Goal: Information Seeking & Learning: Find specific fact

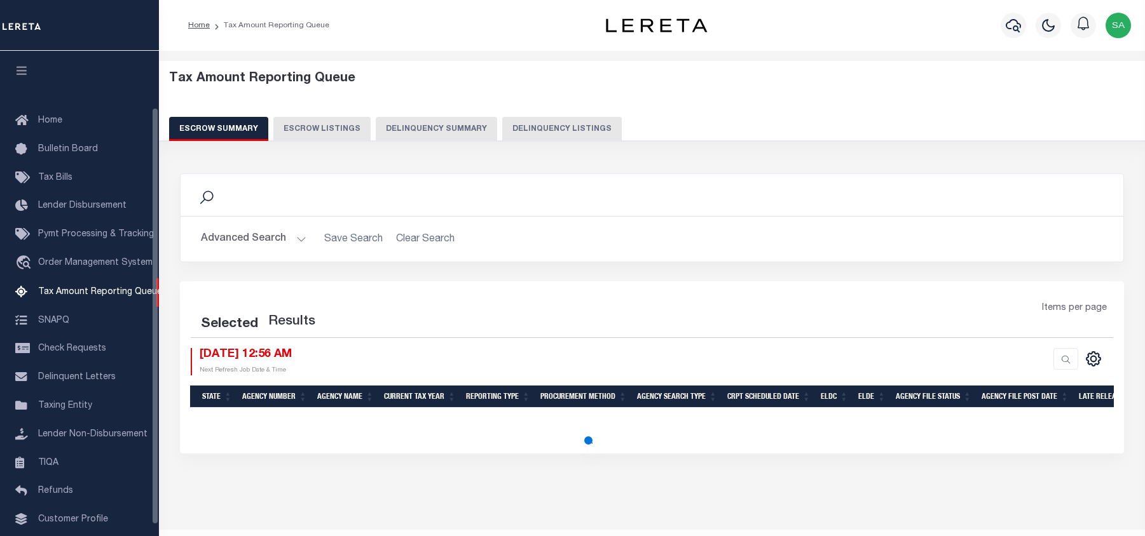
select select "100"
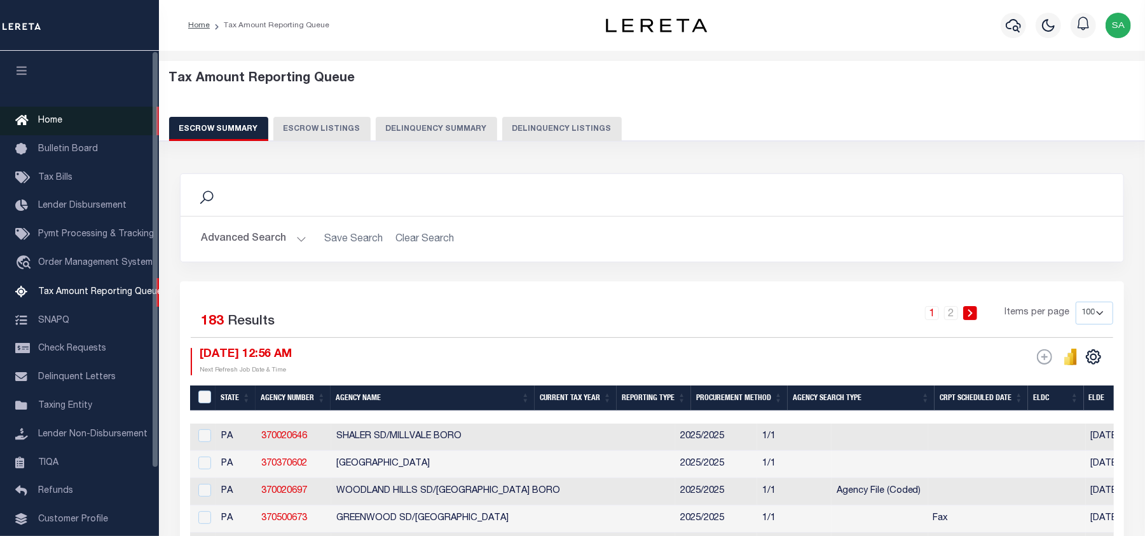
click at [46, 122] on span "Home" at bounding box center [50, 120] width 24 height 9
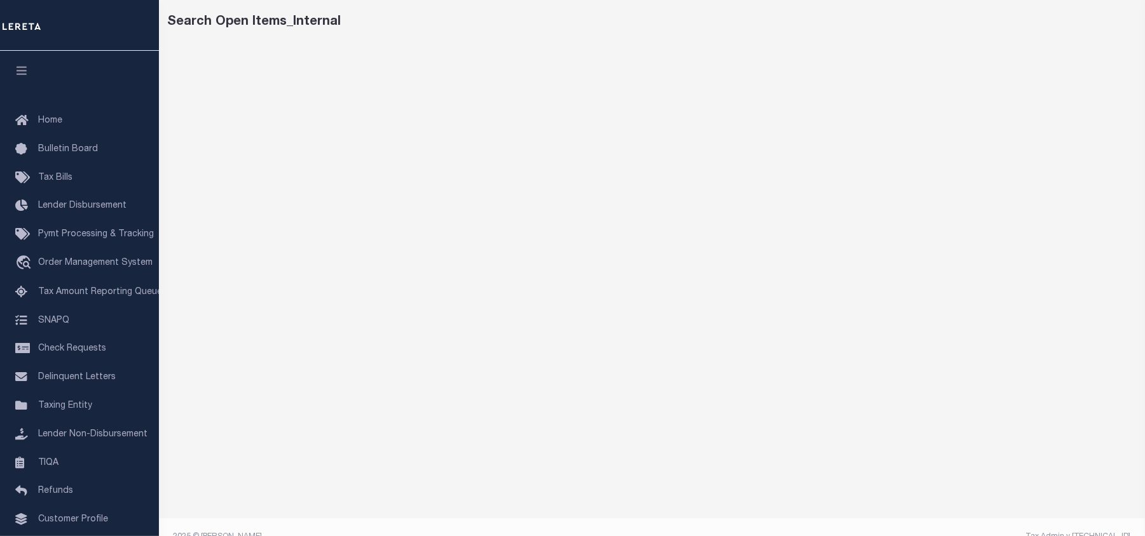
scroll to position [69, 0]
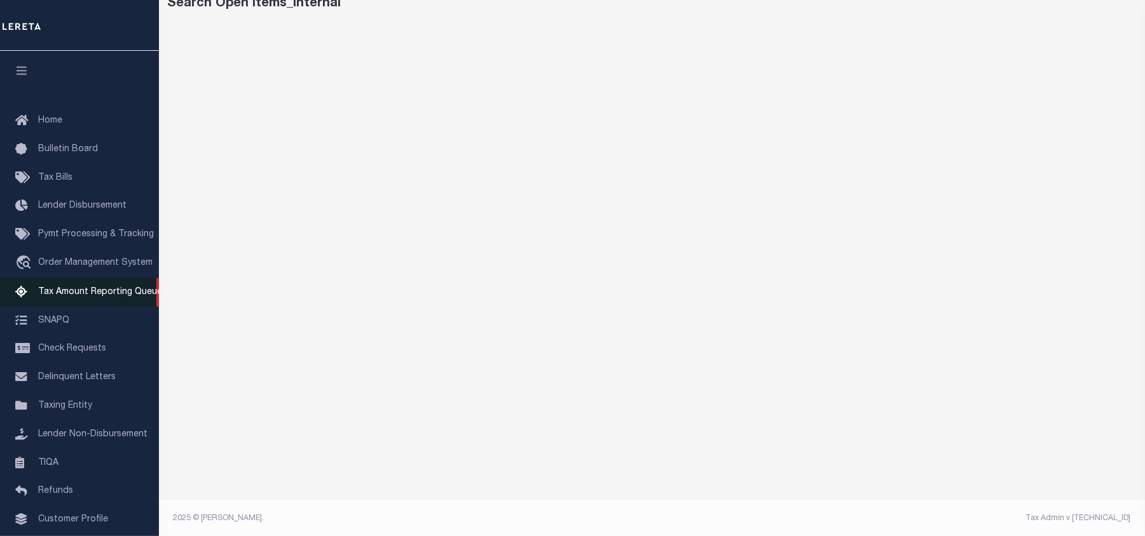
click at [85, 286] on link "Tax Amount Reporting Queue" at bounding box center [79, 292] width 159 height 29
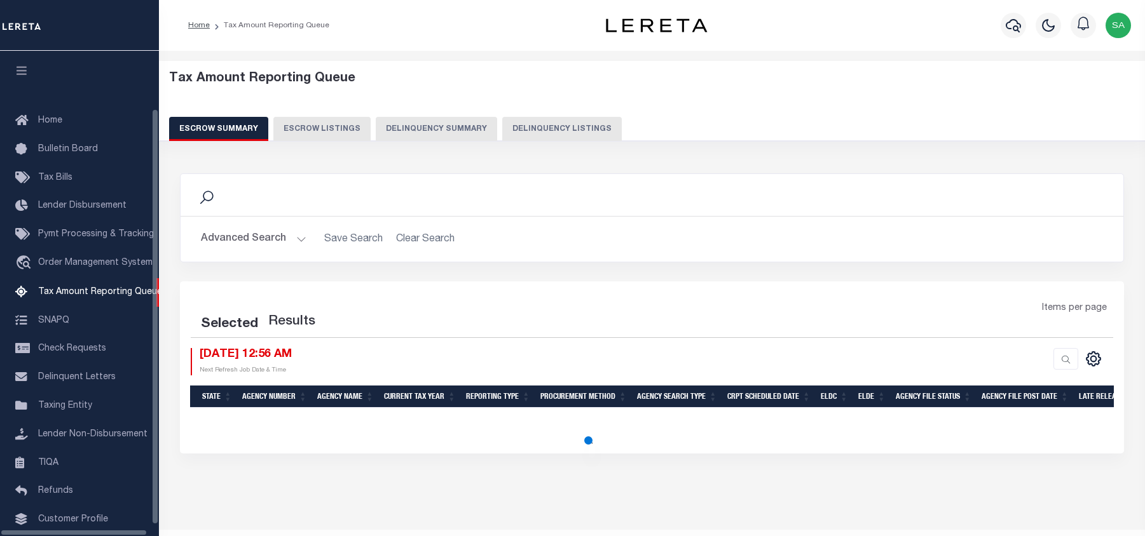
select select "100"
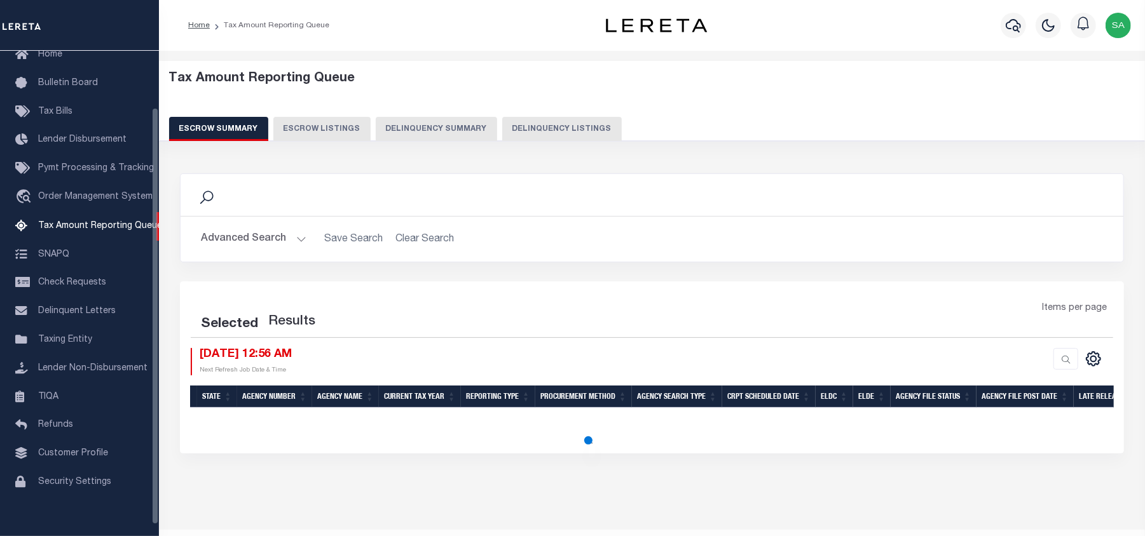
select select "100"
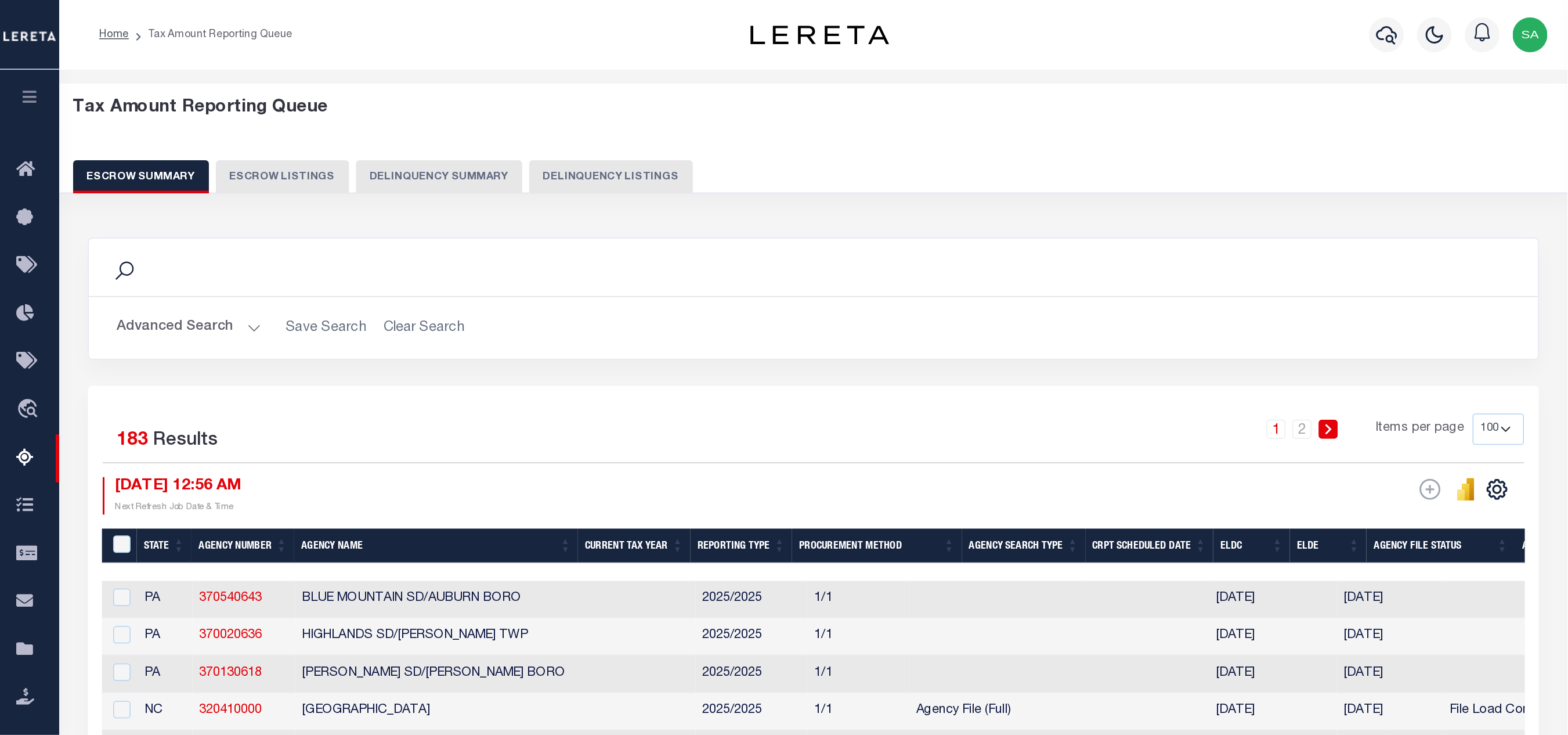
scroll to position [0, 0]
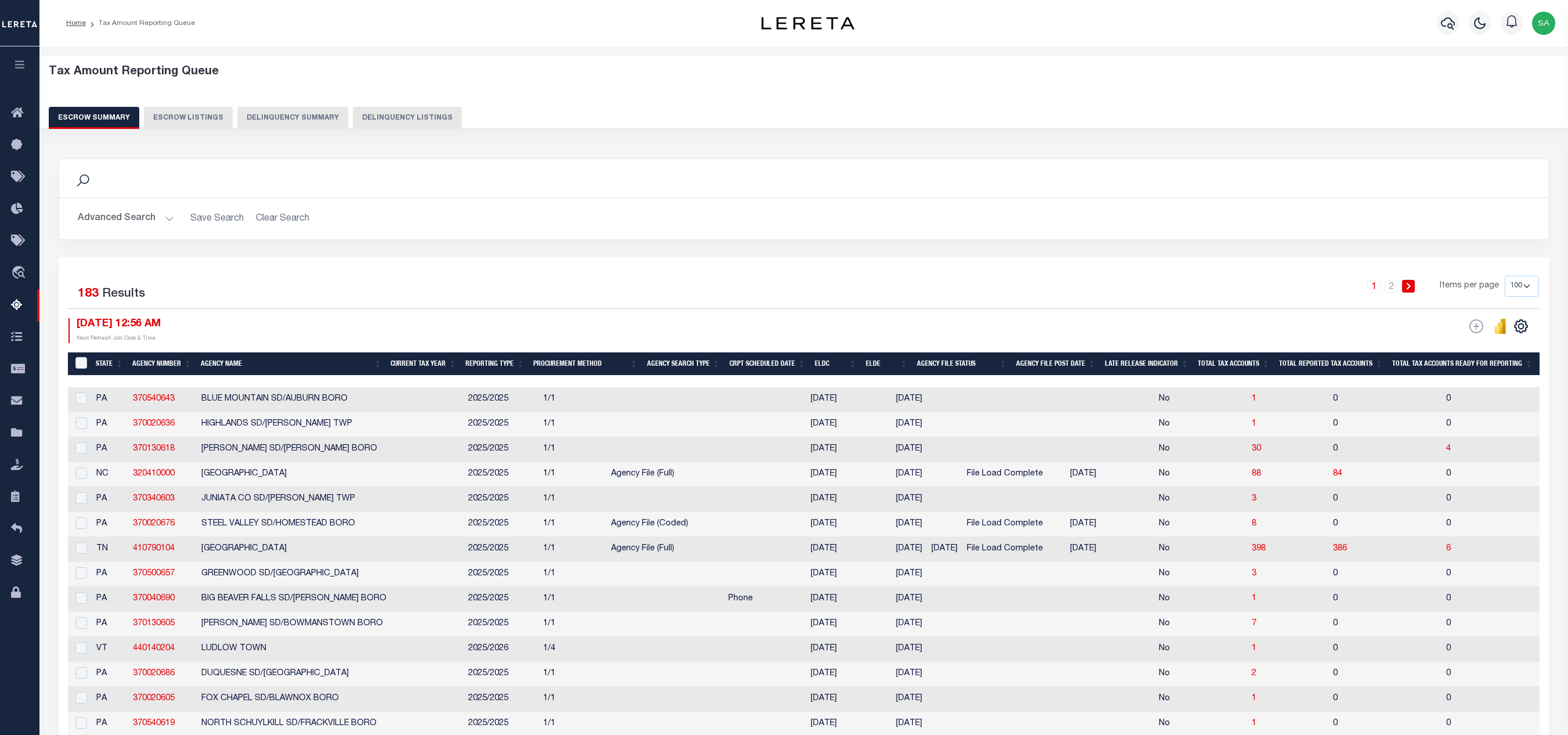
click at [149, 215] on button "Advanced Search" at bounding box center [126, 218] width 97 height 23
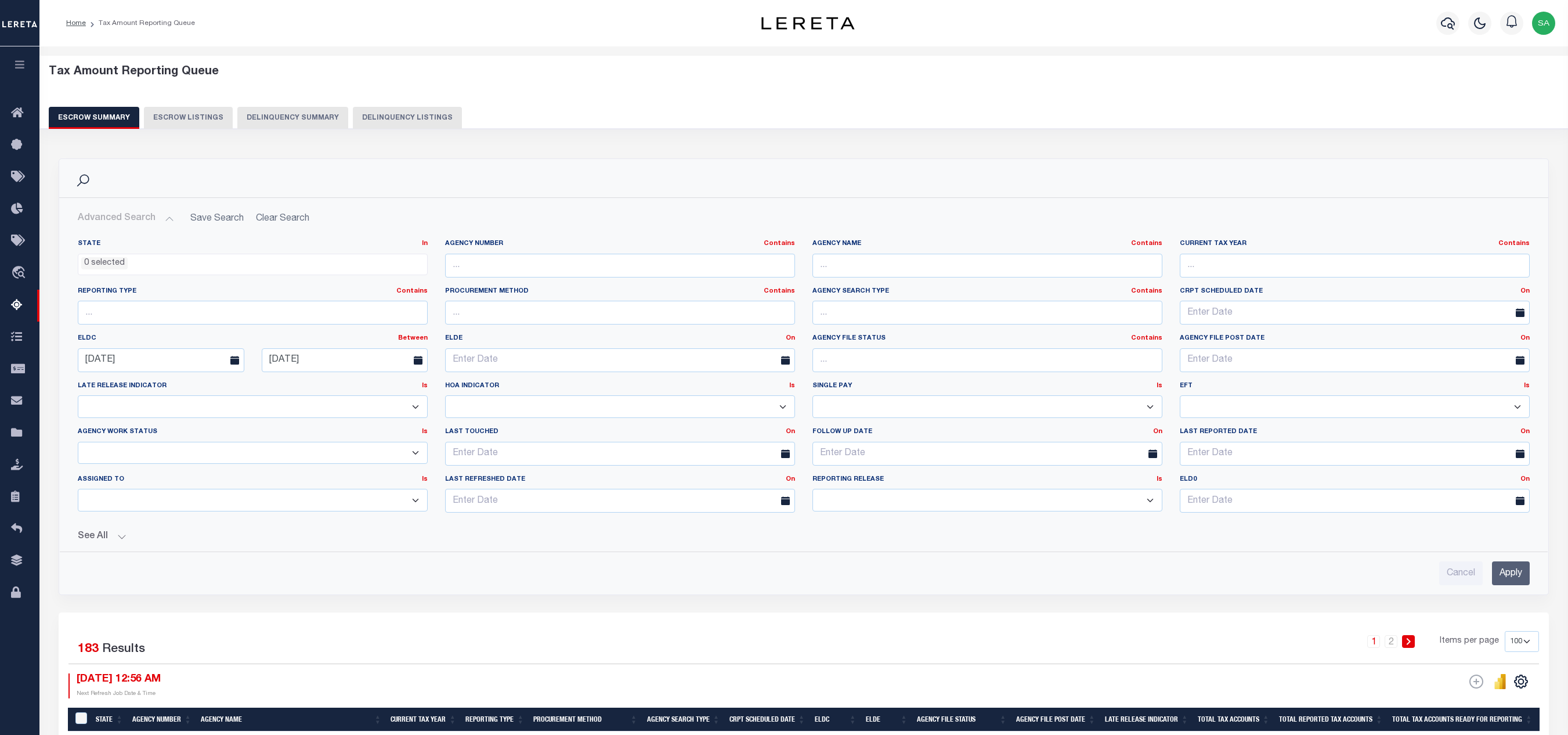
click at [111, 489] on button "See All" at bounding box center [804, 537] width 1452 height 11
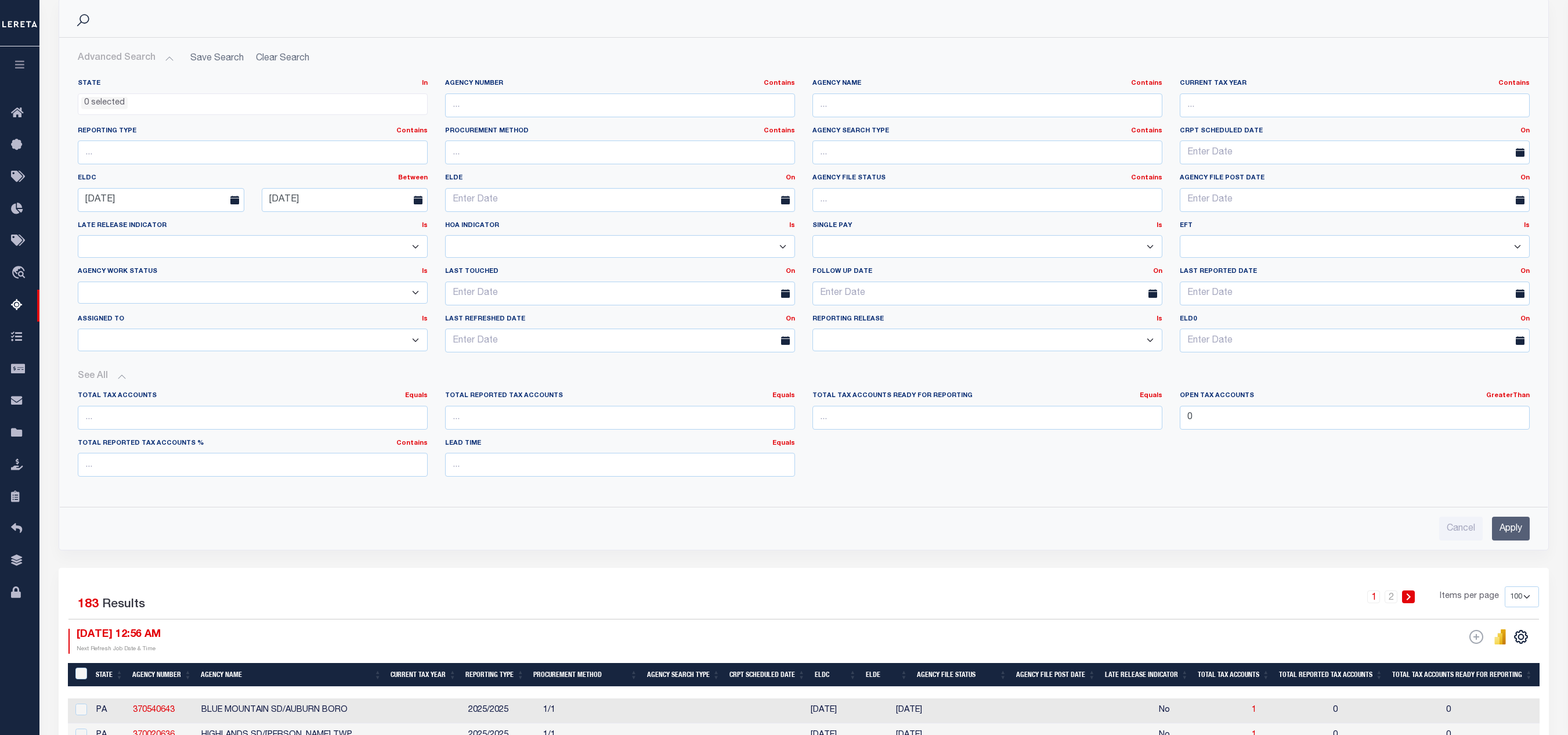
scroll to position [232, 0]
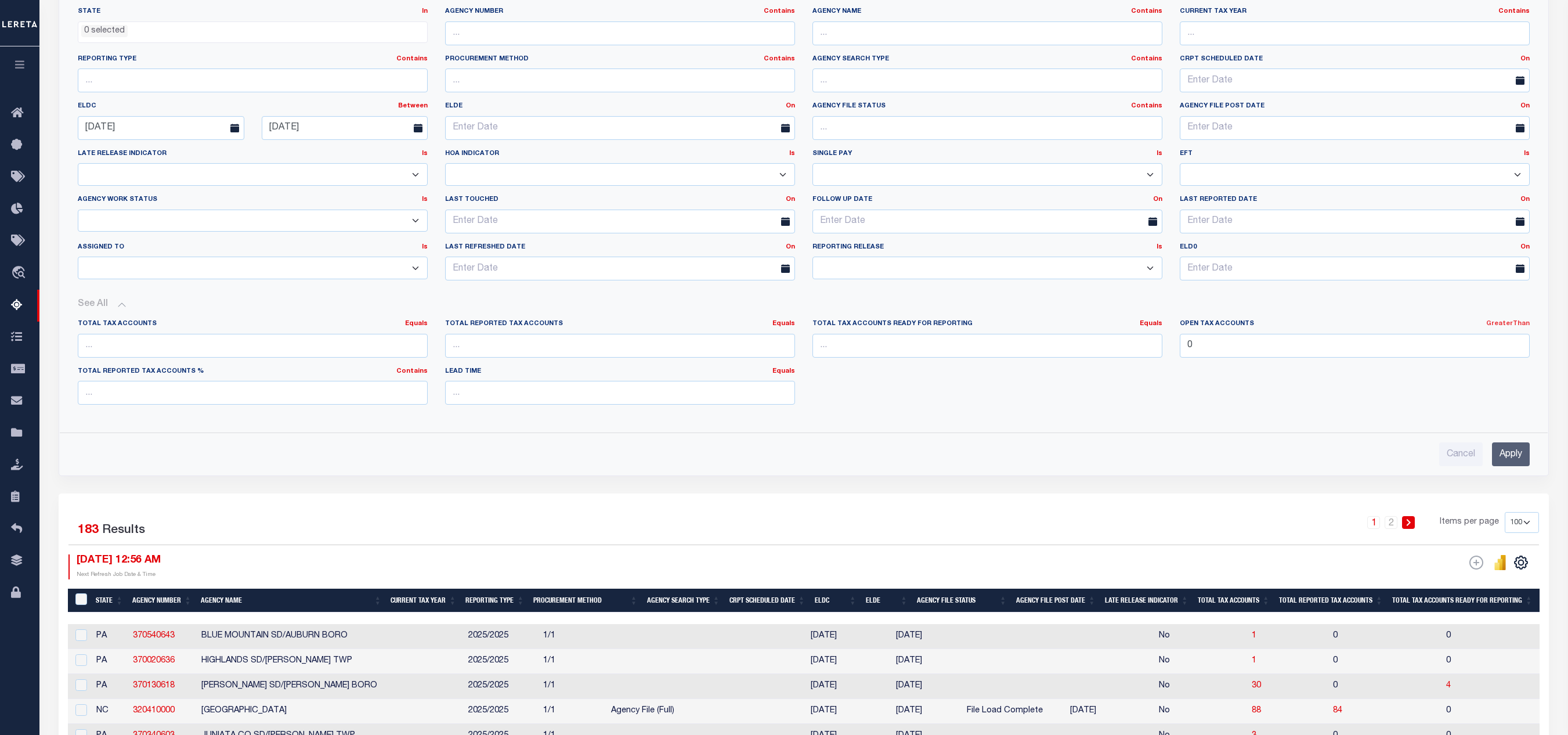
click at [1045, 327] on link "GreaterThan" at bounding box center [1509, 323] width 44 height 6
click at [1045, 380] on link "Is Greater Than" at bounding box center [1466, 371] width 127 height 16
click at [1045, 466] on input "Apply" at bounding box center [1510, 454] width 37 height 24
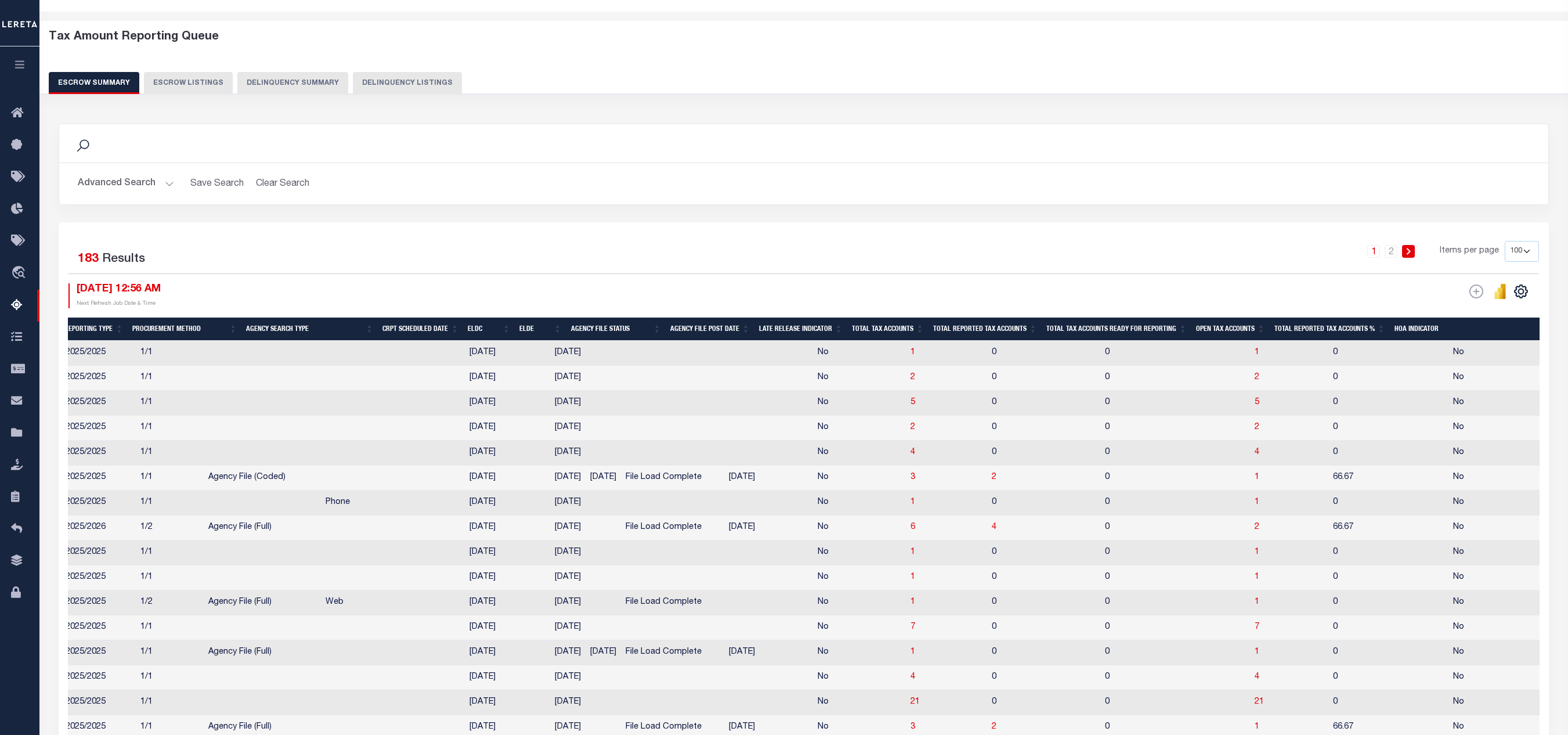
scroll to position [0, 0]
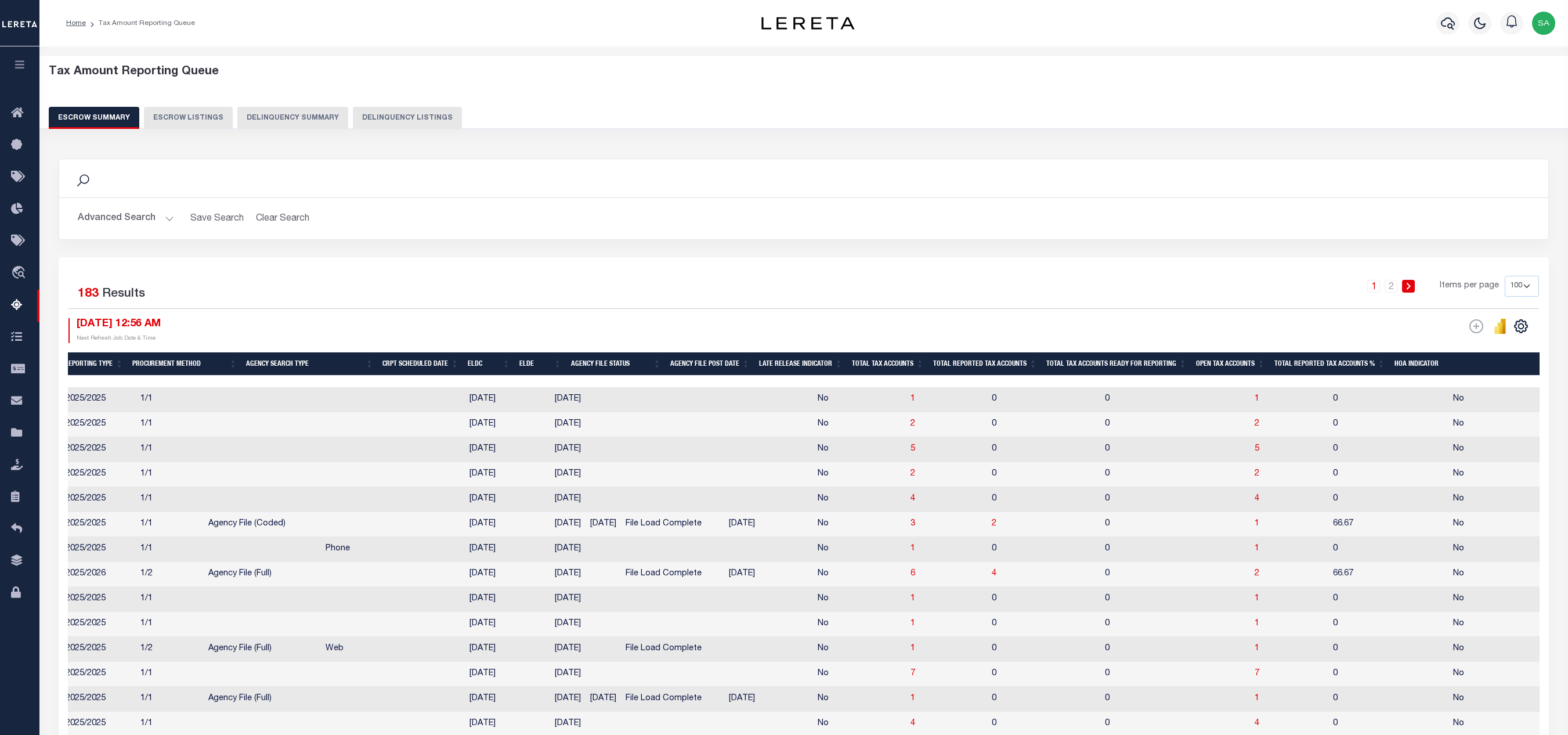
click at [612, 369] on th "Agency File Status" at bounding box center [616, 364] width 100 height 24
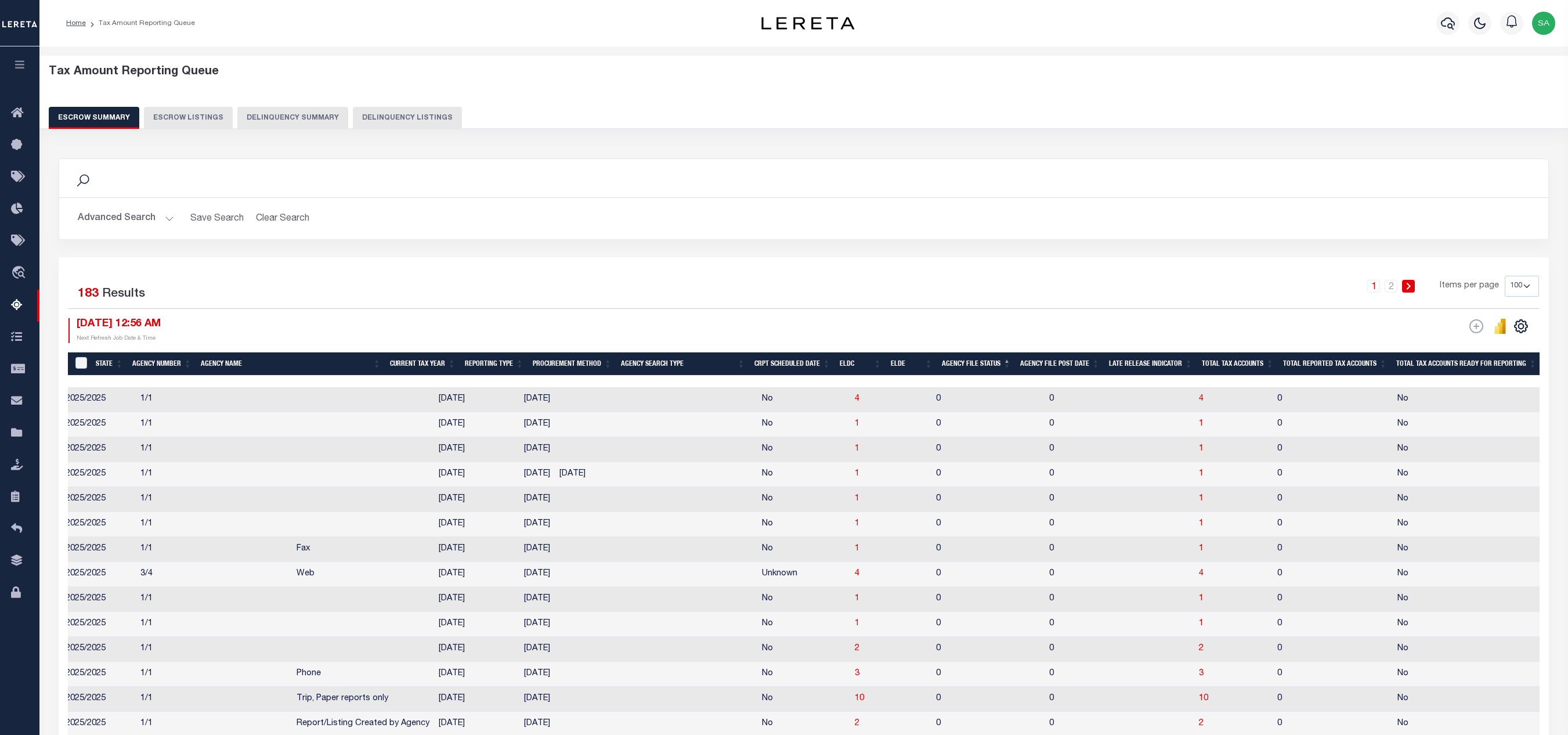
scroll to position [0, 403]
click at [591, 369] on th "Agency File Status" at bounding box center [574, 364] width 79 height 24
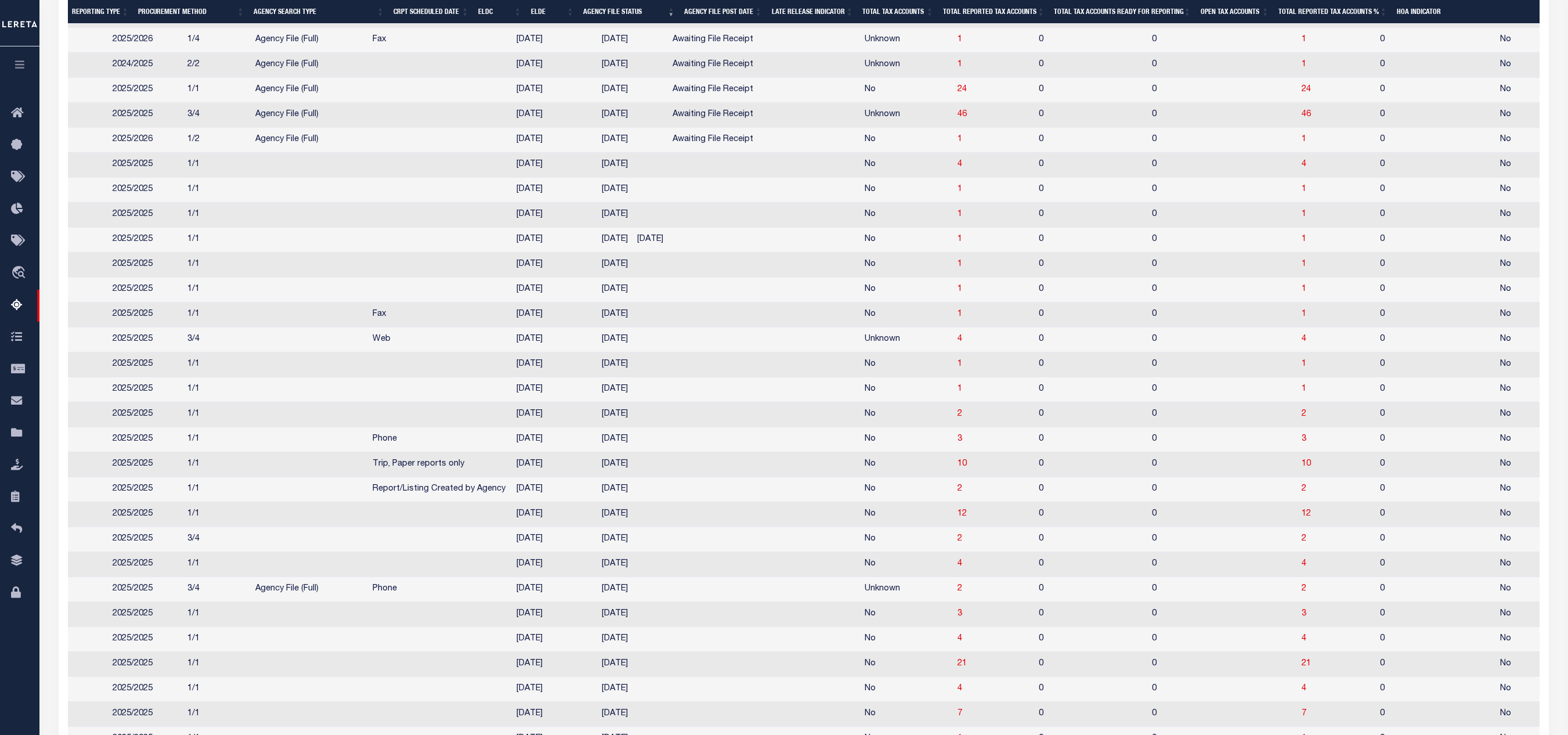
scroll to position [1970, 0]
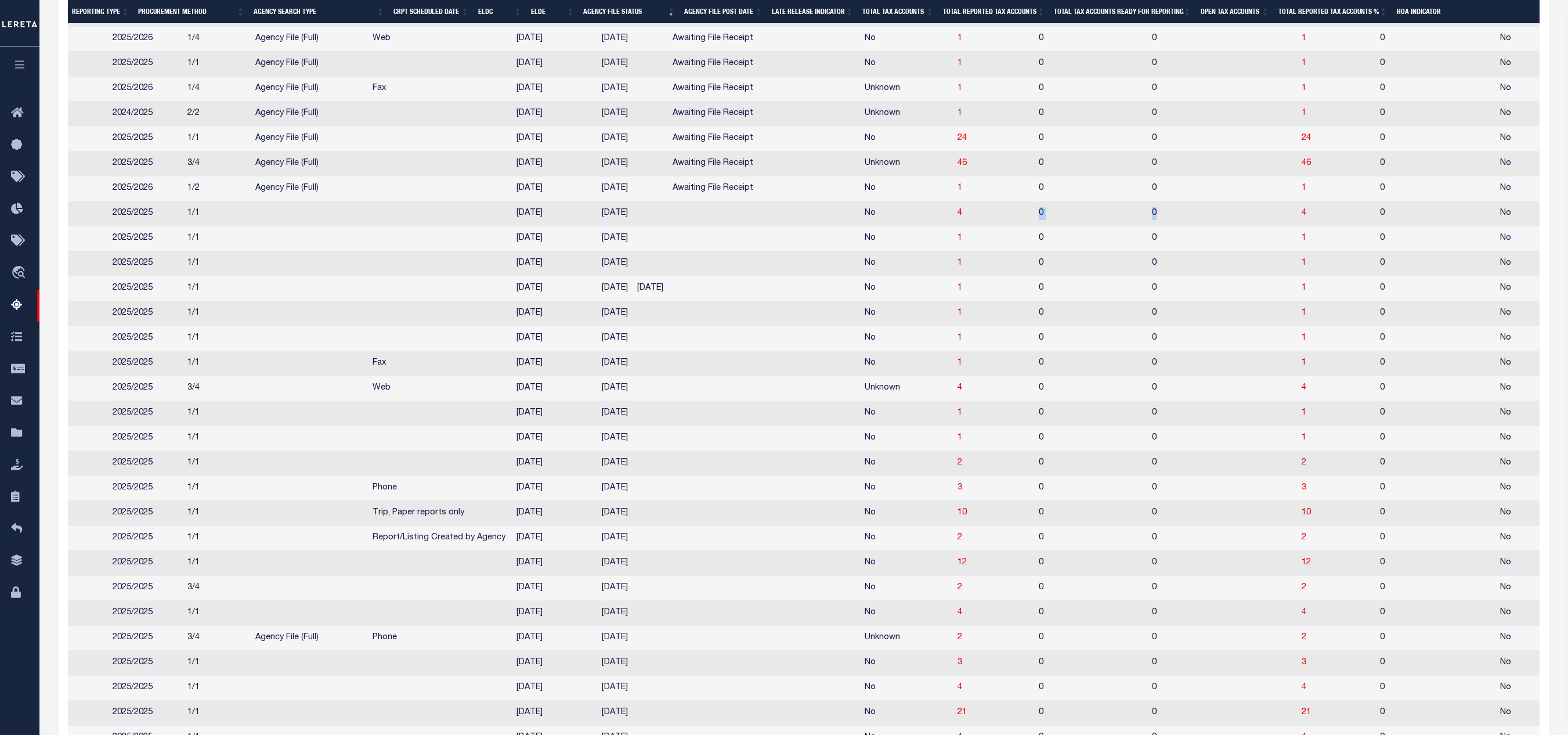
drag, startPoint x: 1104, startPoint y: 265, endPoint x: 945, endPoint y: 261, distance: 159.1
click at [945, 226] on tr "PA 370370608 ELLWOOD CITY SD/ELLWOOD CITY 2025/2025 1/1 08/06/2025 08/29/2025 N…" at bounding box center [1093, 214] width 2857 height 25
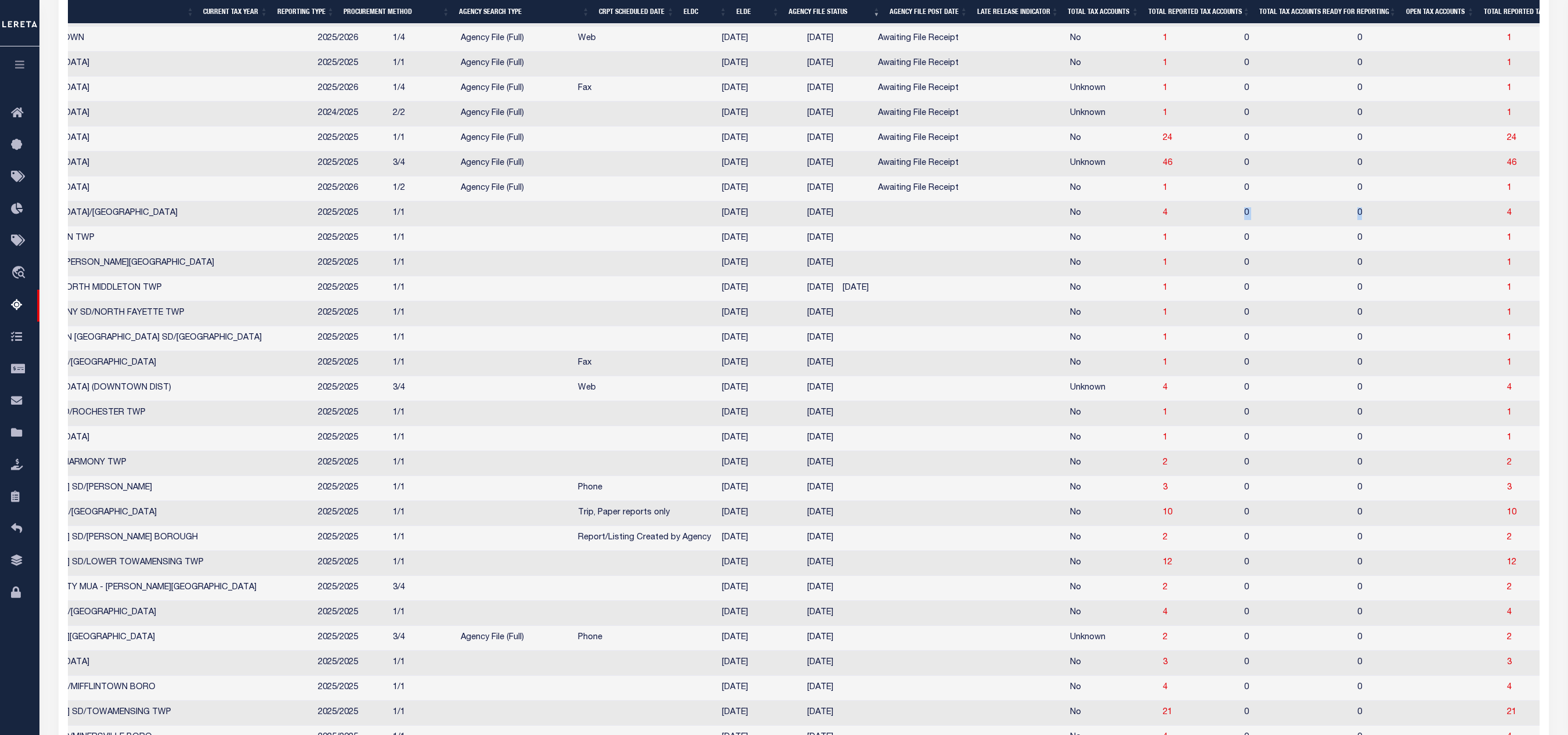
scroll to position [0, 0]
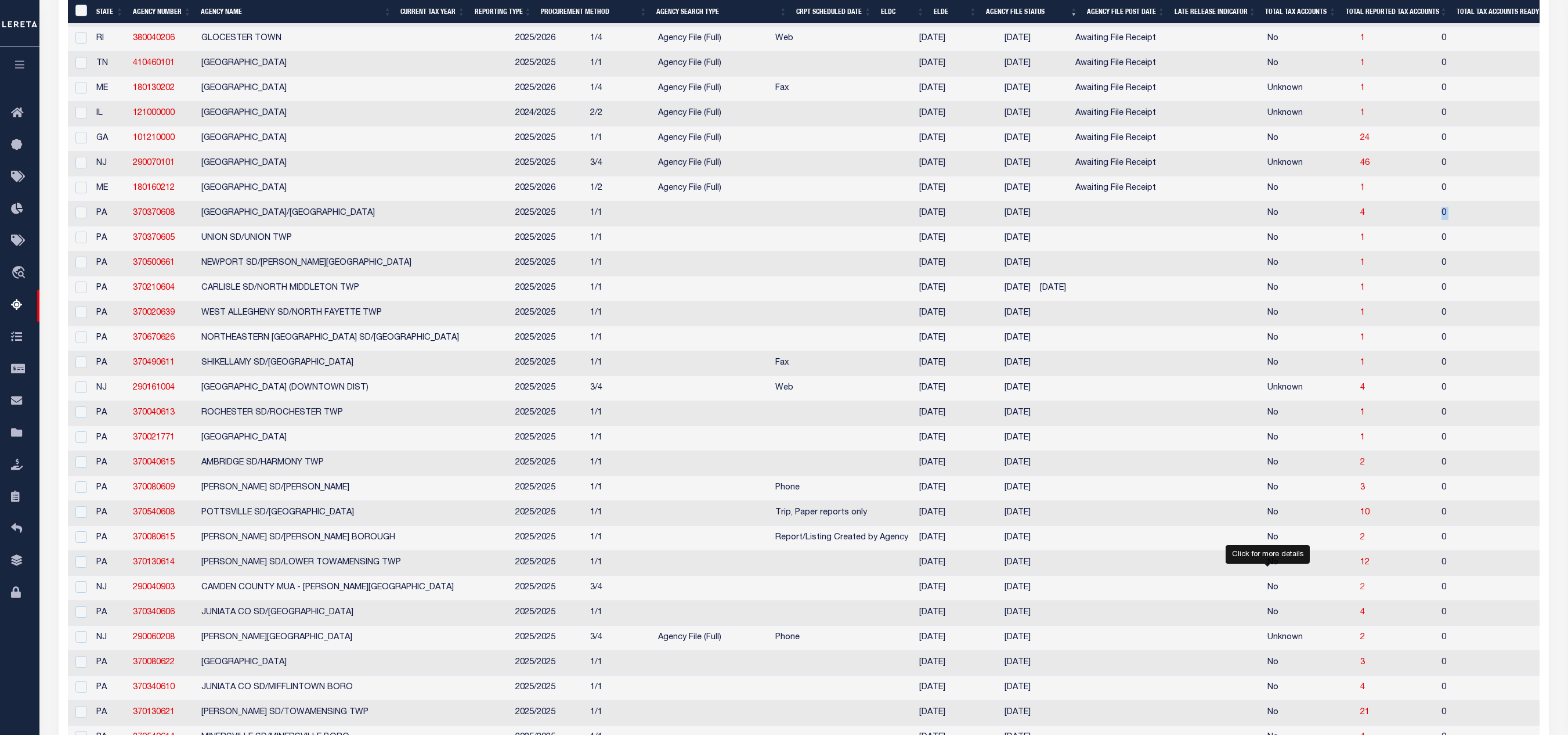
click at [1045, 489] on span "2" at bounding box center [1363, 587] width 5 height 8
select select "100"
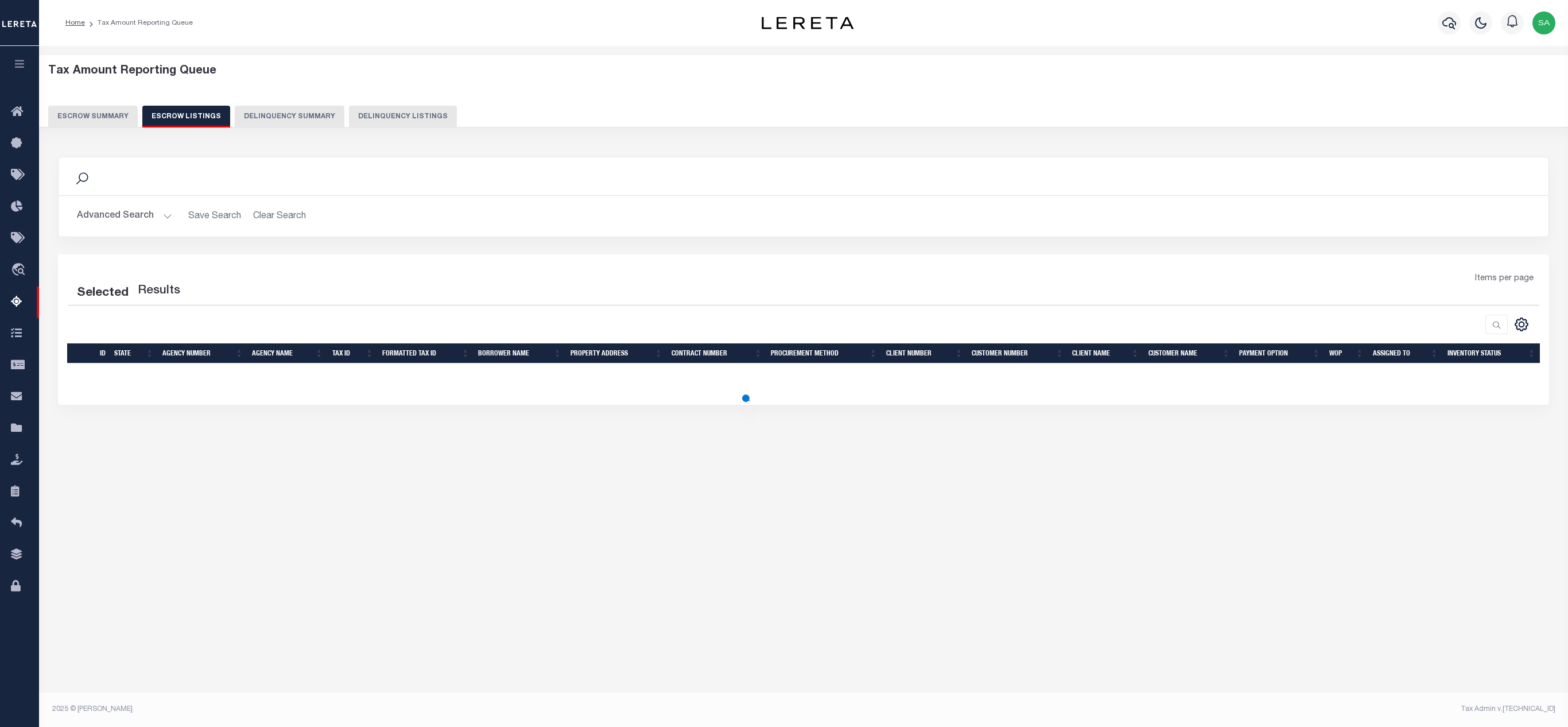
select select "100"
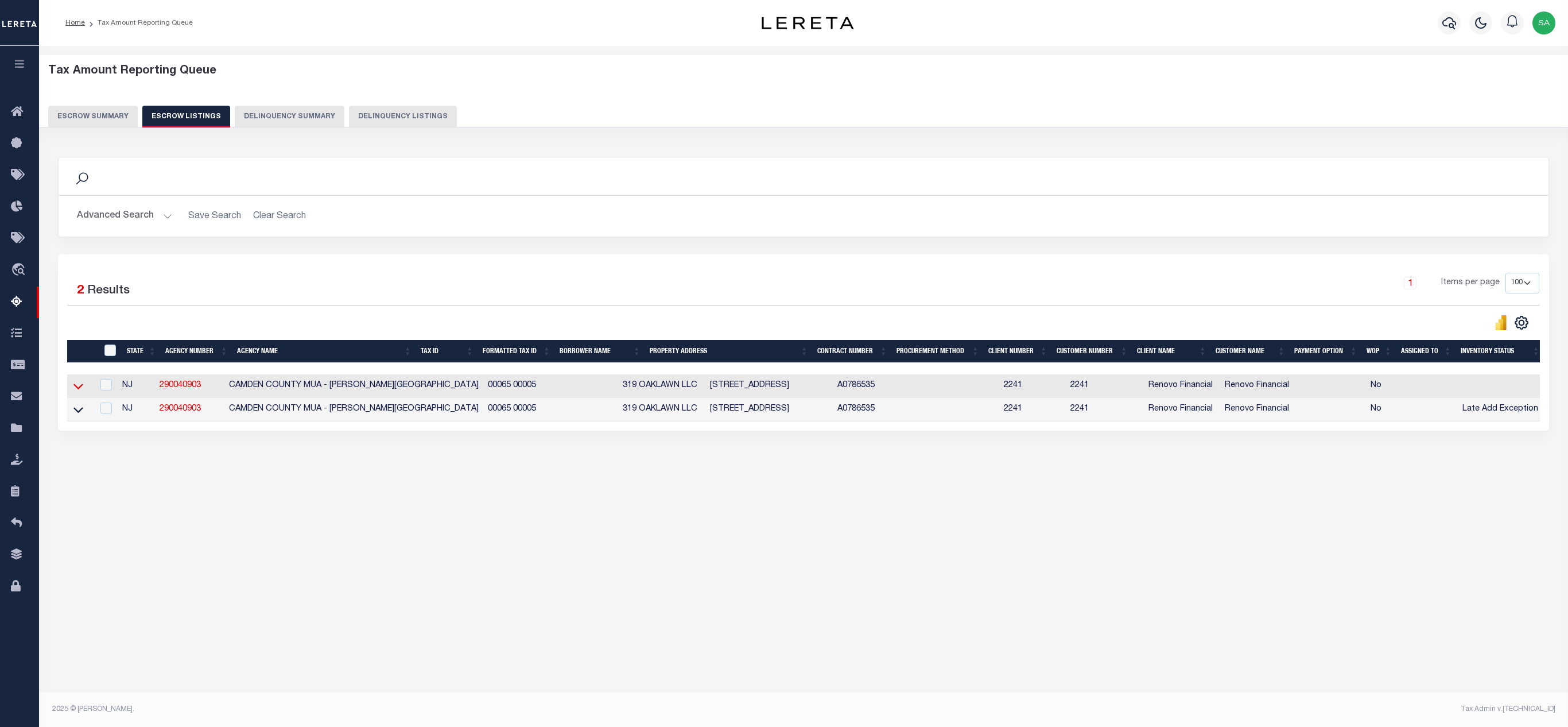
click at [73, 391] on icon at bounding box center [78, 386] width 10 height 12
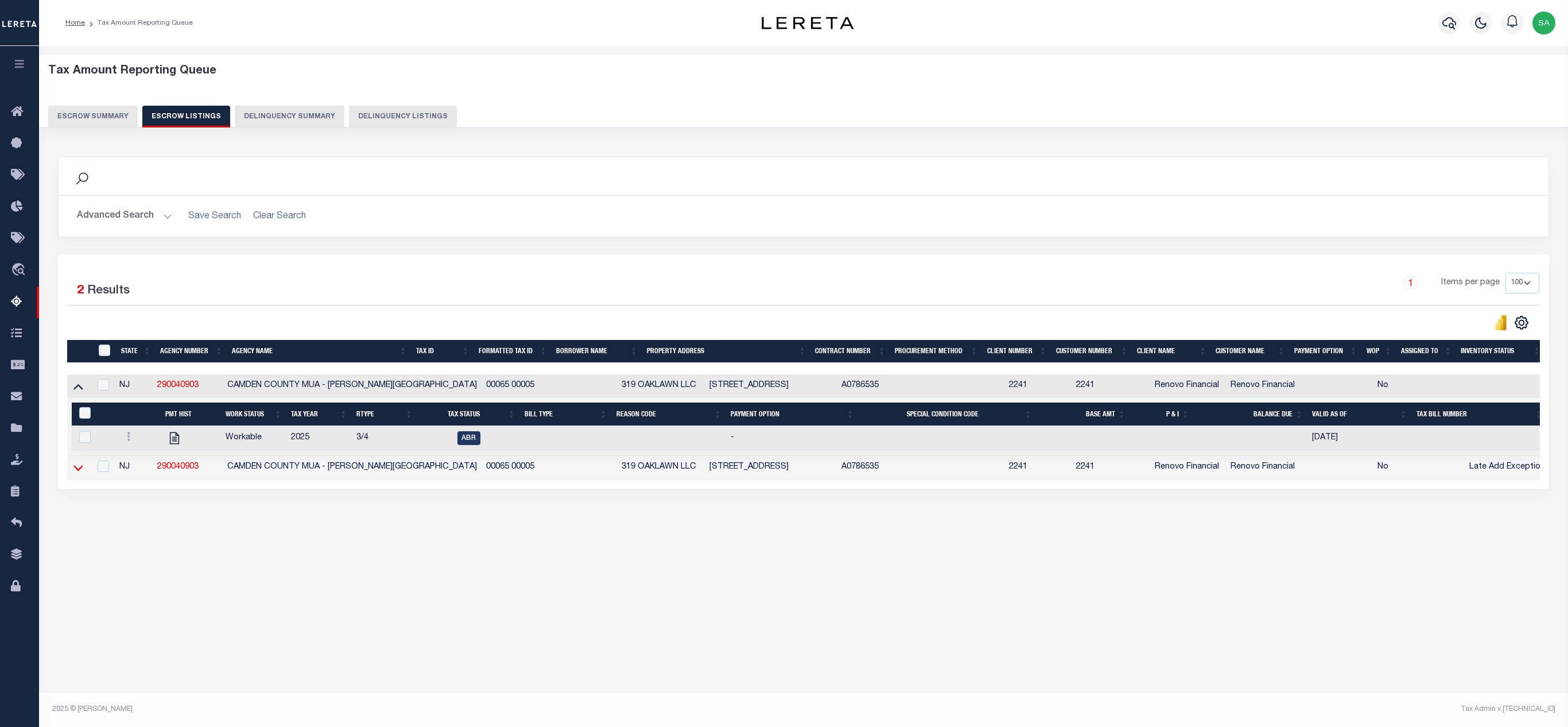
click at [79, 473] on icon at bounding box center [78, 467] width 10 height 12
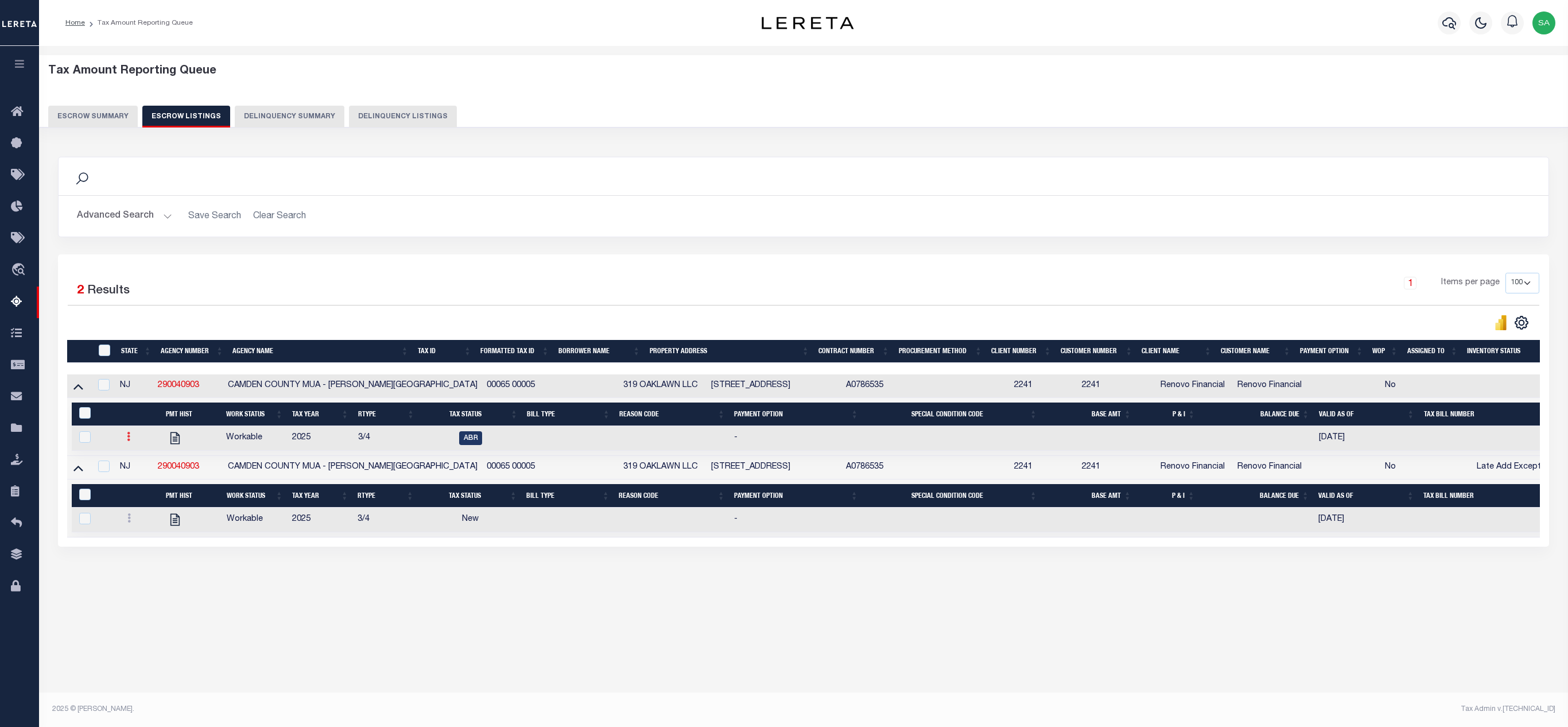
click at [130, 441] on icon at bounding box center [128, 436] width 4 height 9
click at [145, 480] on img "" at bounding box center [142, 474] width 12 height 12
checkbox input "true"
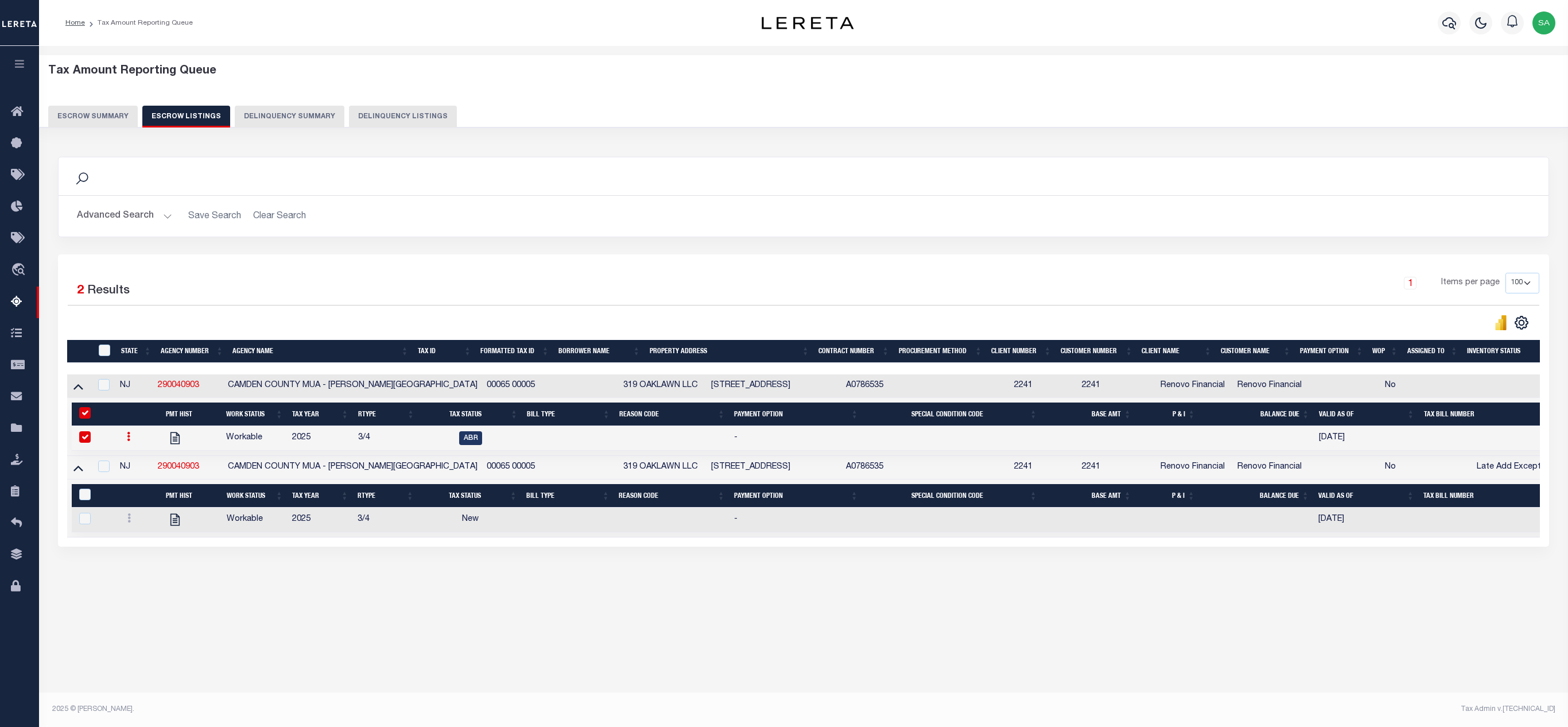
select select
type input "08/13/2025"
select select "ABR"
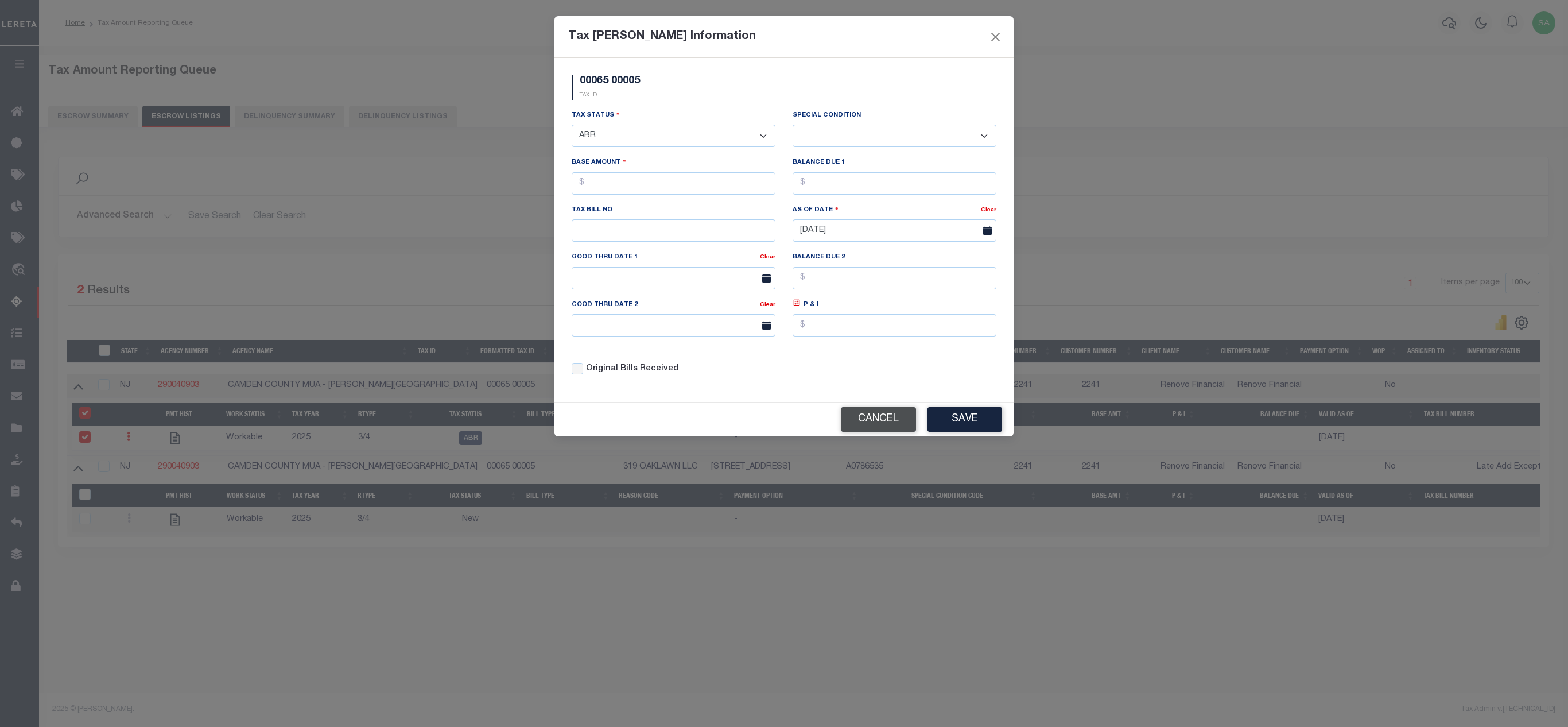
click at [881, 420] on button "Cancel" at bounding box center [878, 419] width 75 height 24
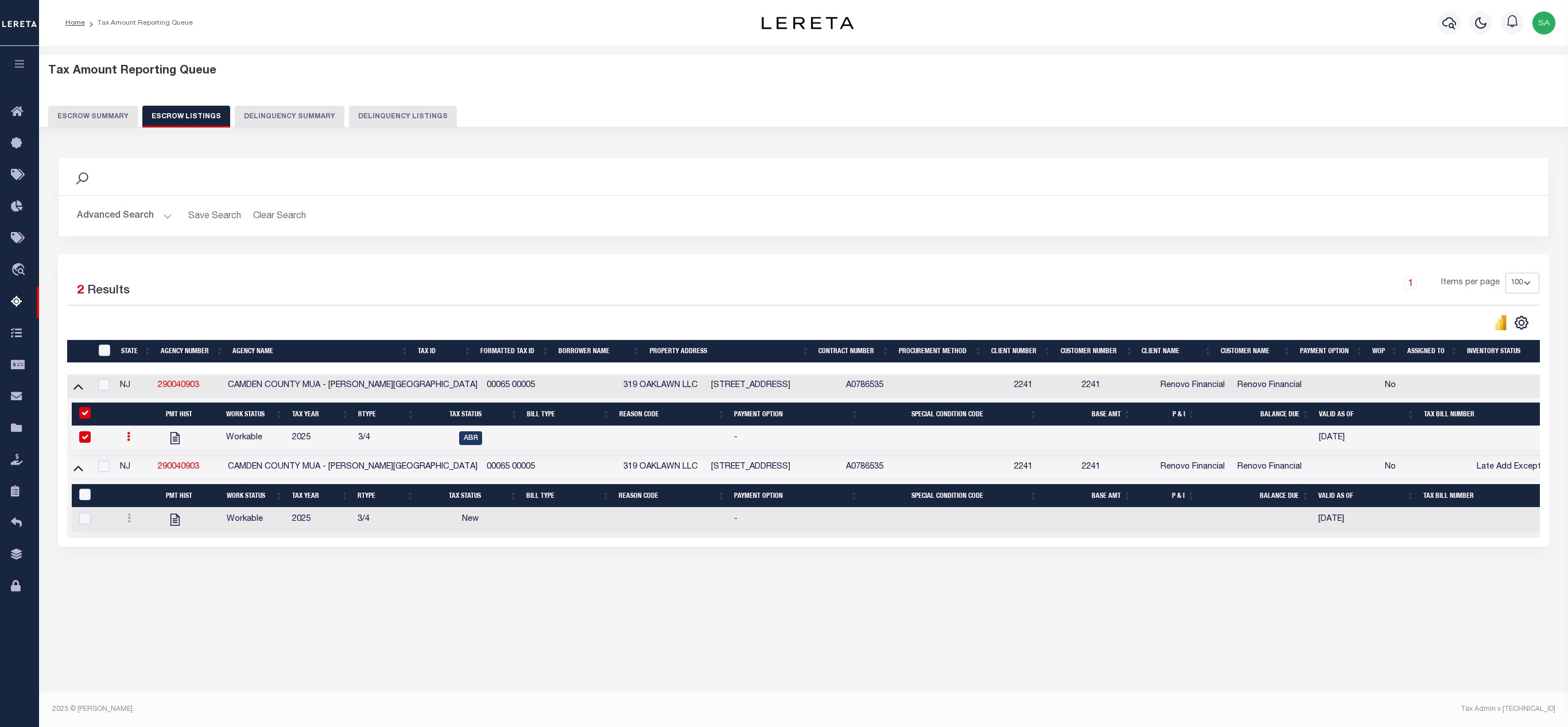
click at [78, 114] on button "Escrow Summary" at bounding box center [92, 117] width 89 height 22
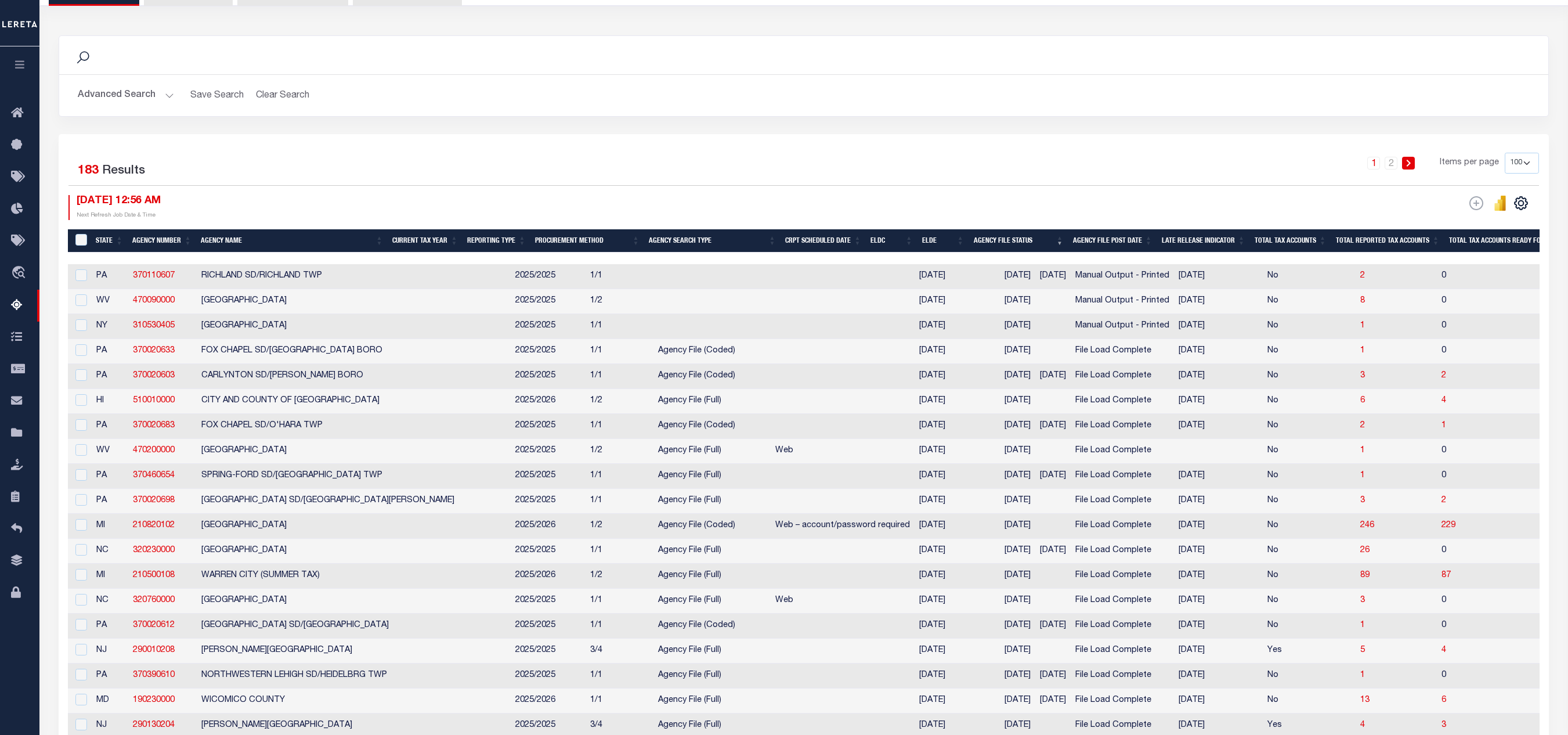
scroll to position [116, 0]
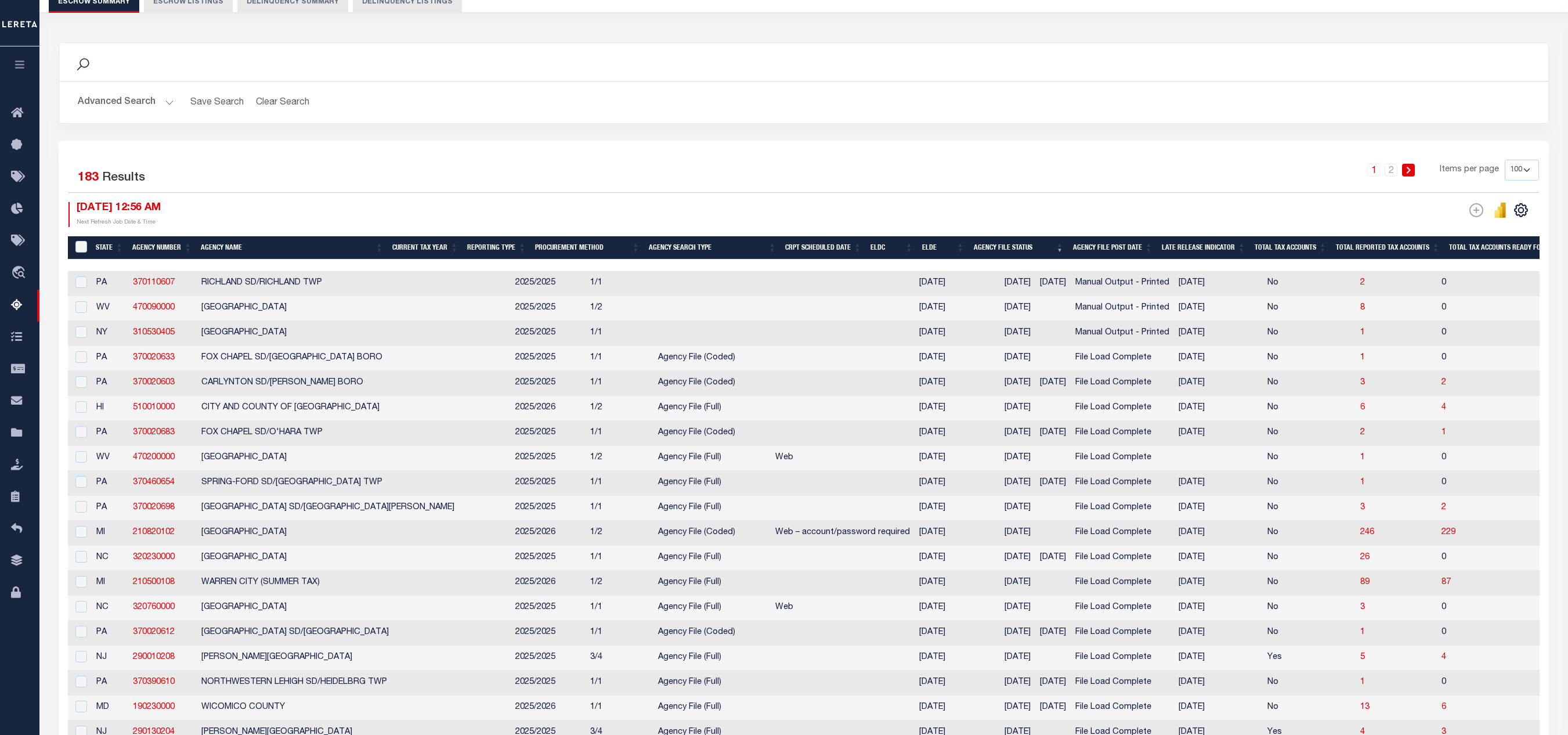
click at [104, 253] on th "State" at bounding box center [110, 248] width 37 height 24
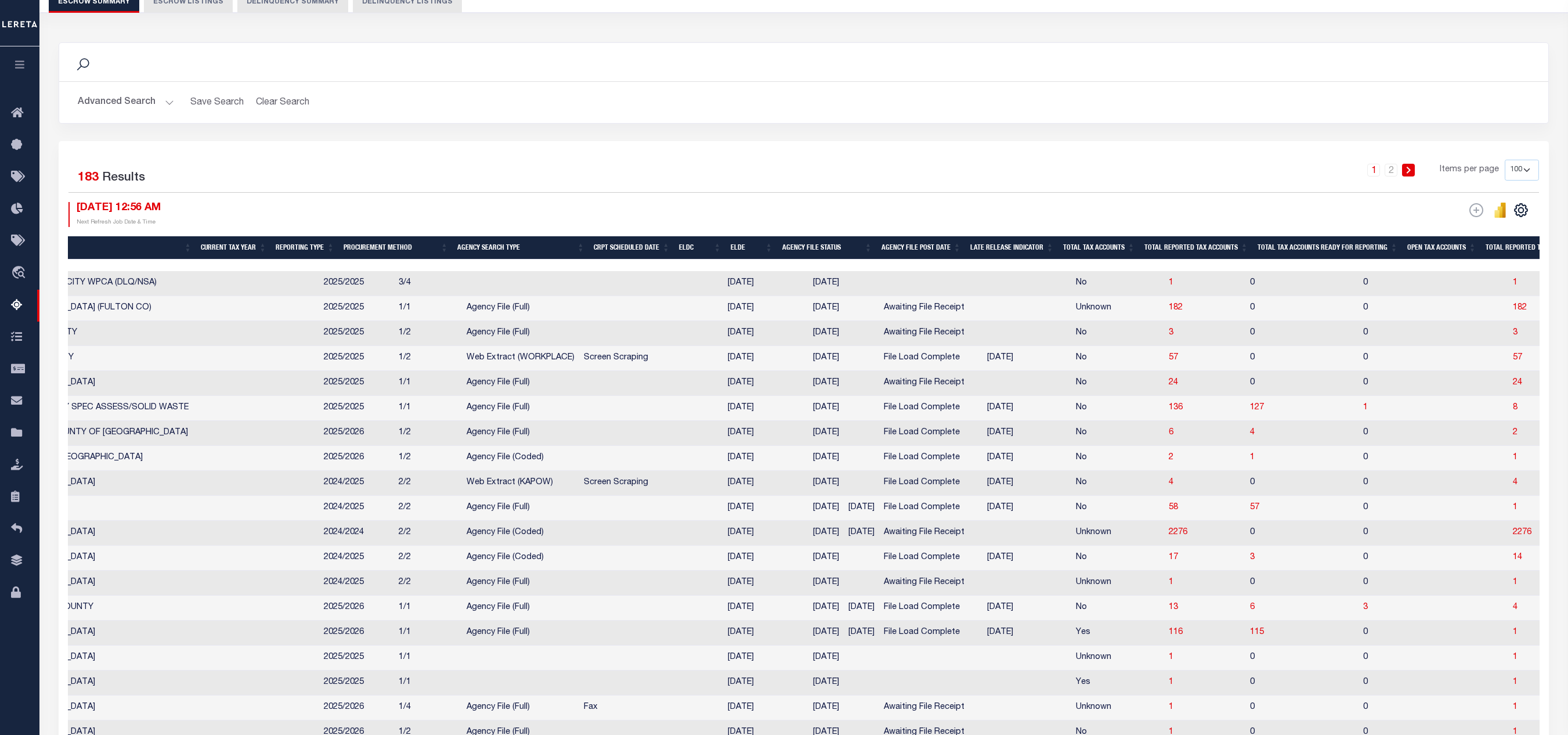
scroll to position [0, 258]
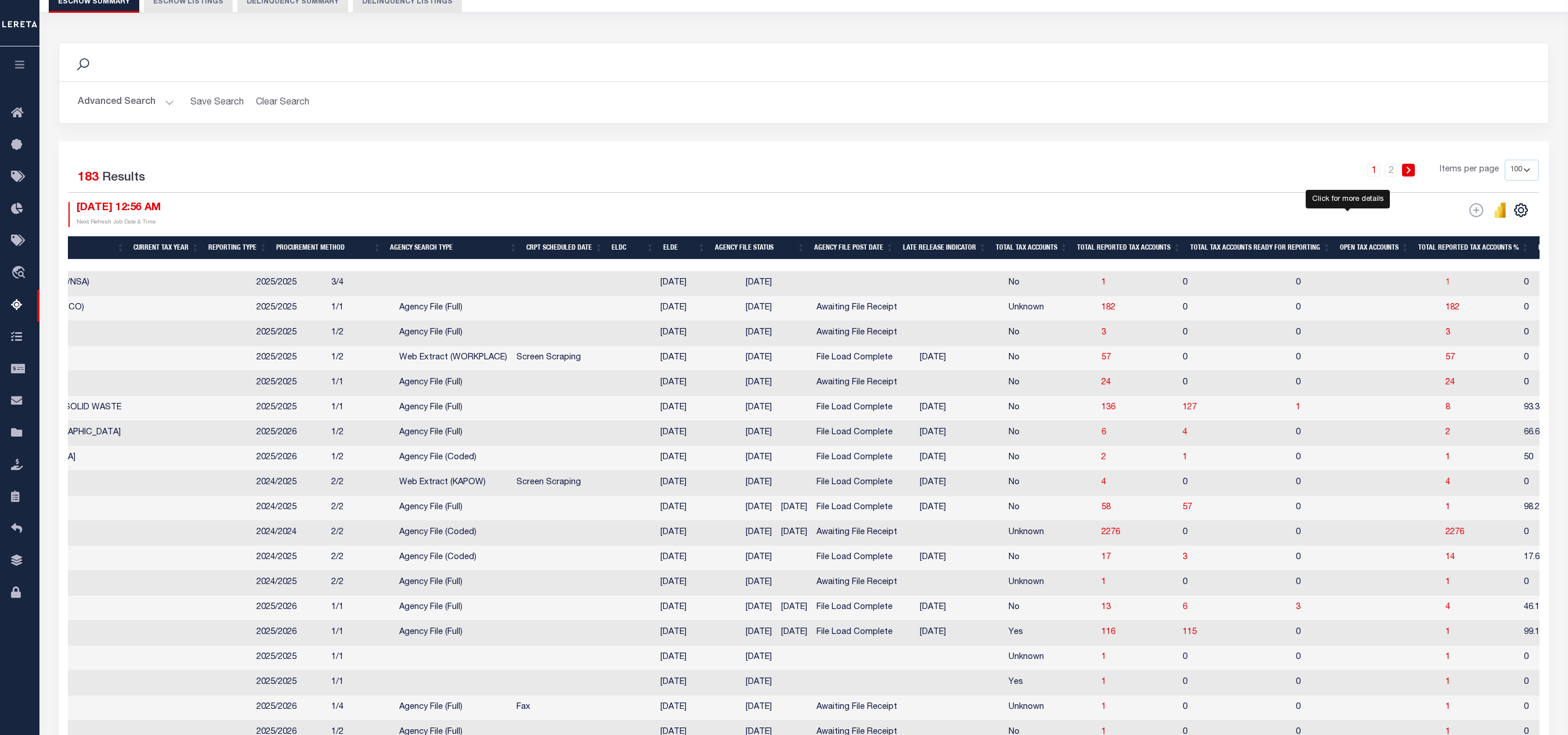
click at [1045, 283] on span "1" at bounding box center [1447, 282] width 5 height 8
select select "100"
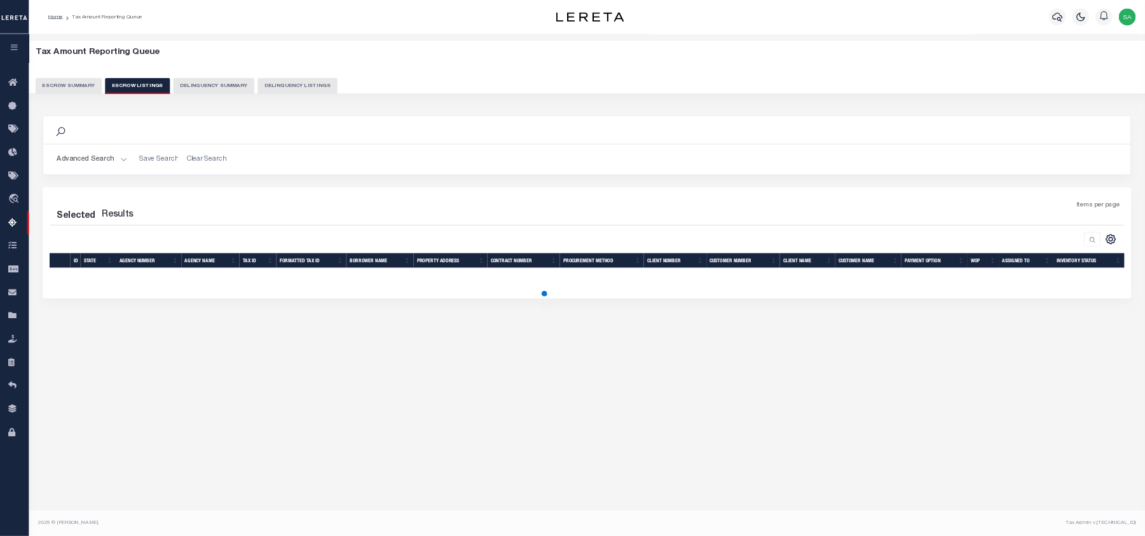
scroll to position [0, 0]
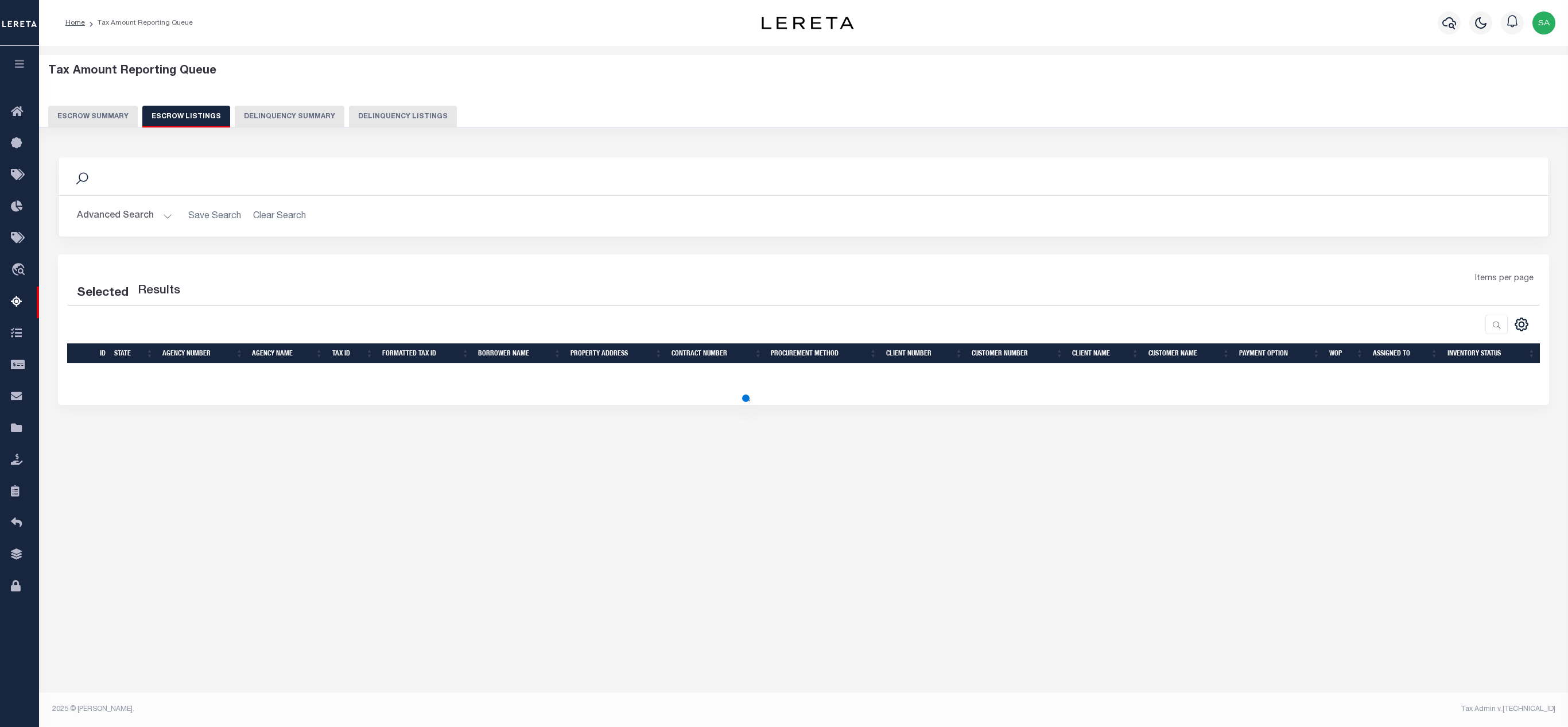
select select "100"
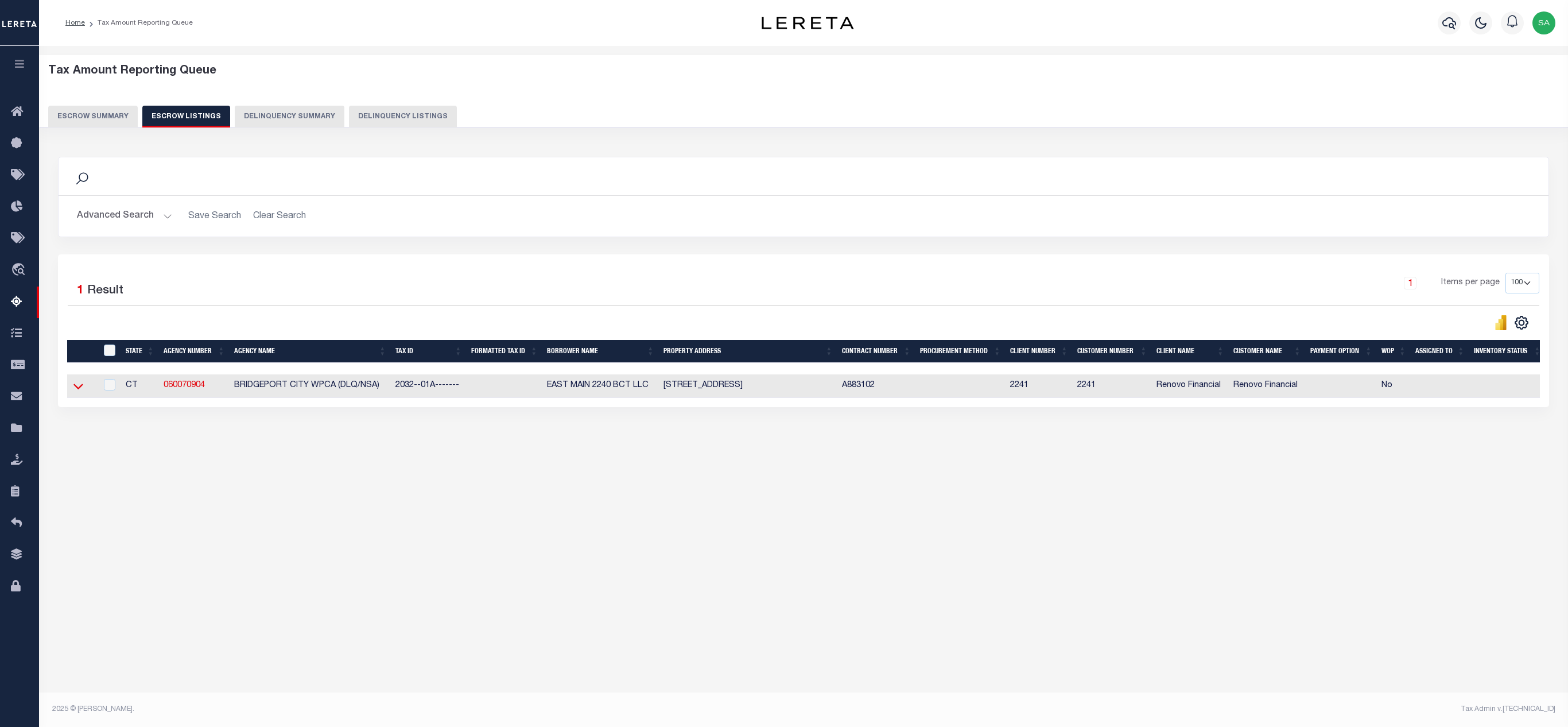
click at [78, 392] on icon at bounding box center [78, 386] width 10 height 12
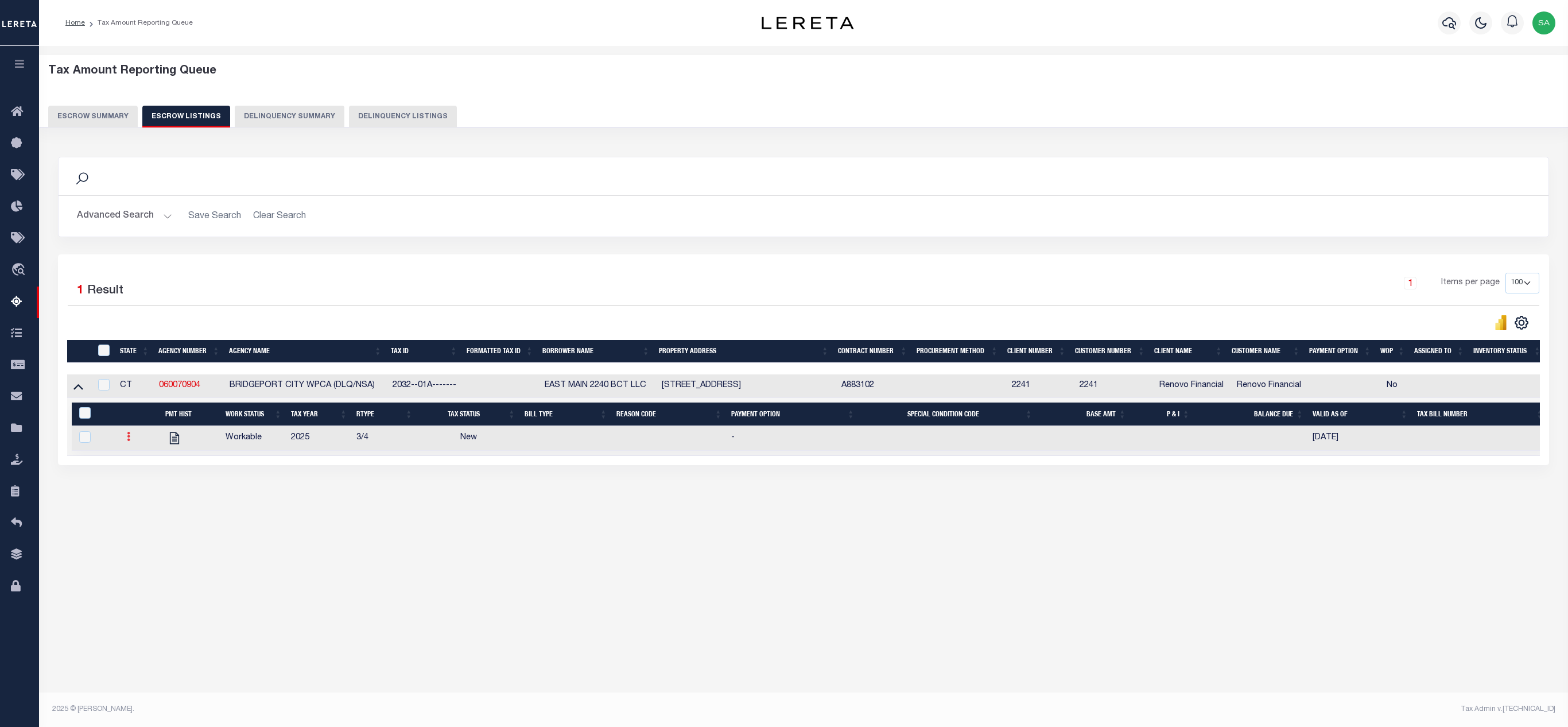
click at [127, 441] on icon at bounding box center [128, 436] width 4 height 9
click at [437, 484] on div "Tax Amount Reporting Queue Escrow Summary Escrow Listings In" at bounding box center [804, 296] width 1523 height 477
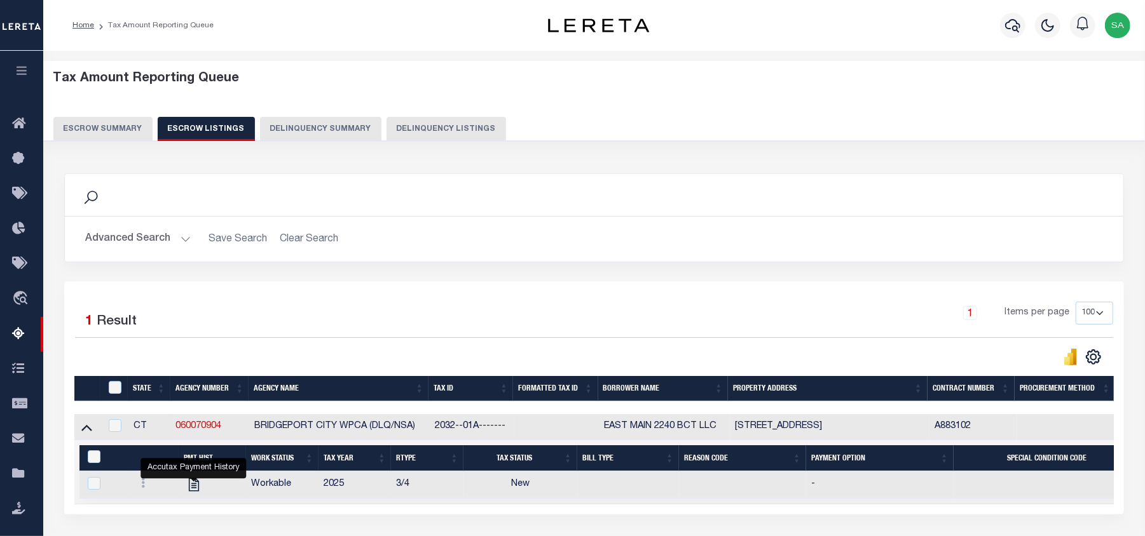
click at [123, 125] on button "Escrow Summary" at bounding box center [102, 129] width 99 height 24
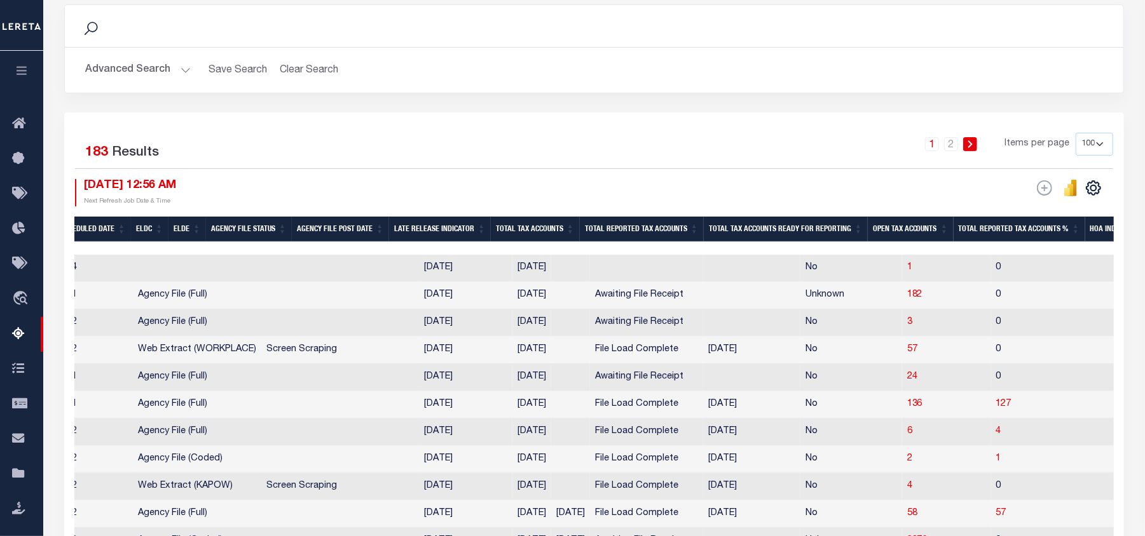
scroll to position [0, 656]
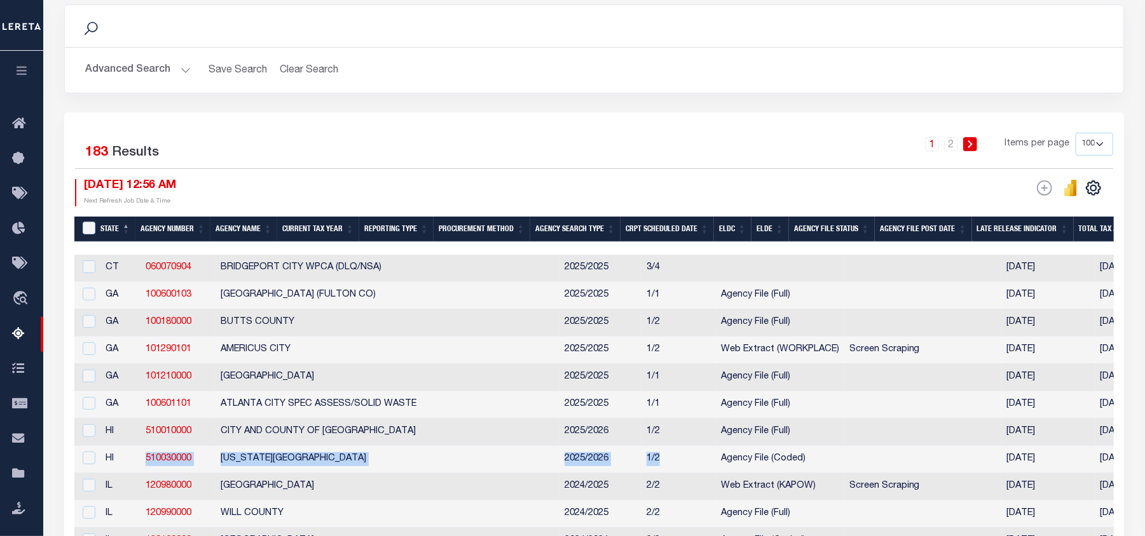
drag, startPoint x: 135, startPoint y: 467, endPoint x: 582, endPoint y: 469, distance: 447.5
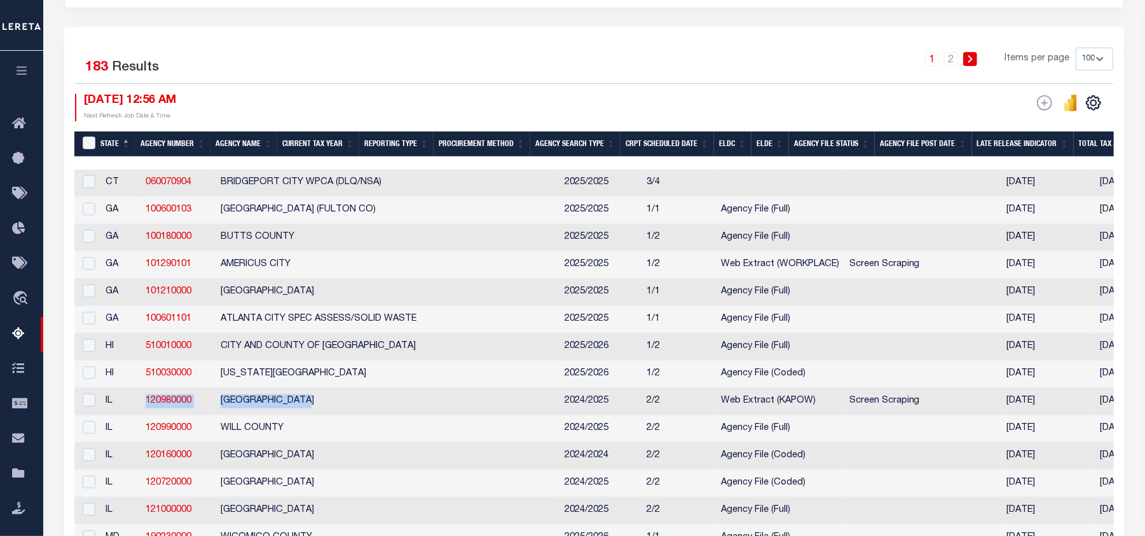
drag, startPoint x: 142, startPoint y: 413, endPoint x: 334, endPoint y: 414, distance: 191.3
drag, startPoint x: 137, startPoint y: 438, endPoint x: 303, endPoint y: 439, distance: 165.9
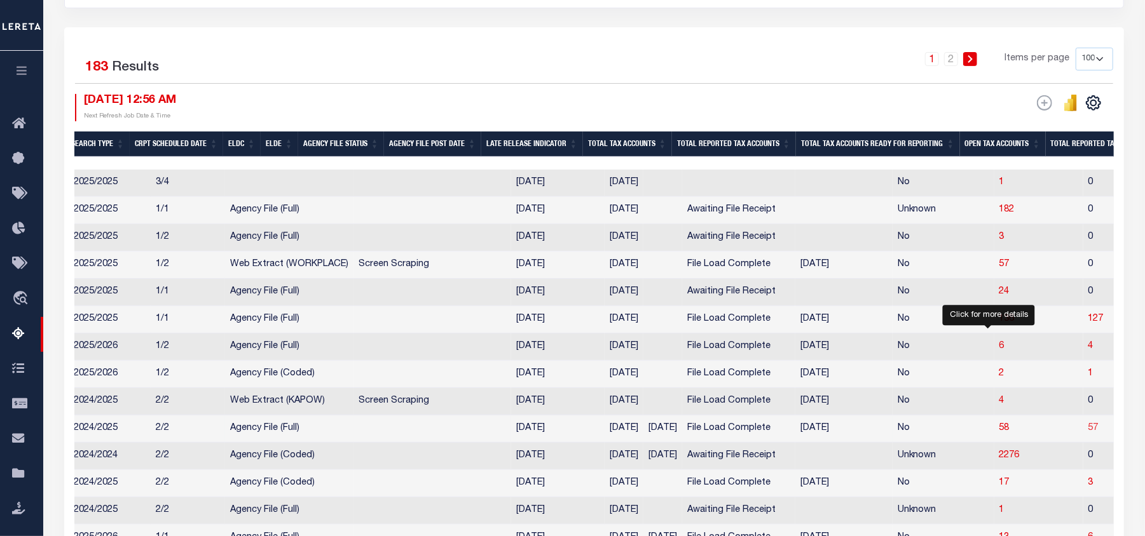
click at [1088, 433] on span "57" at bounding box center [1093, 428] width 10 height 9
select select "100"
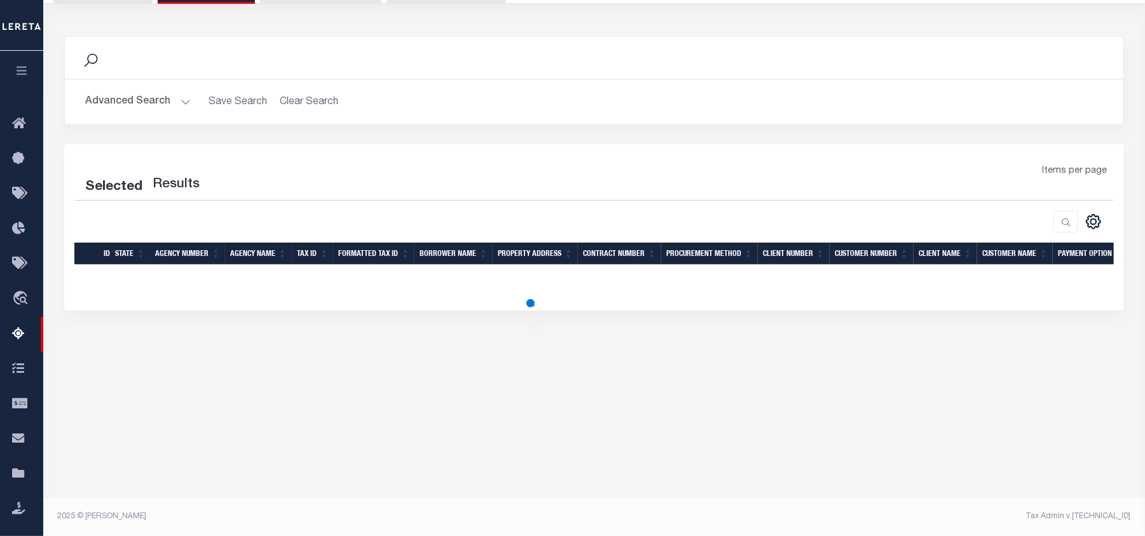
select select "100"
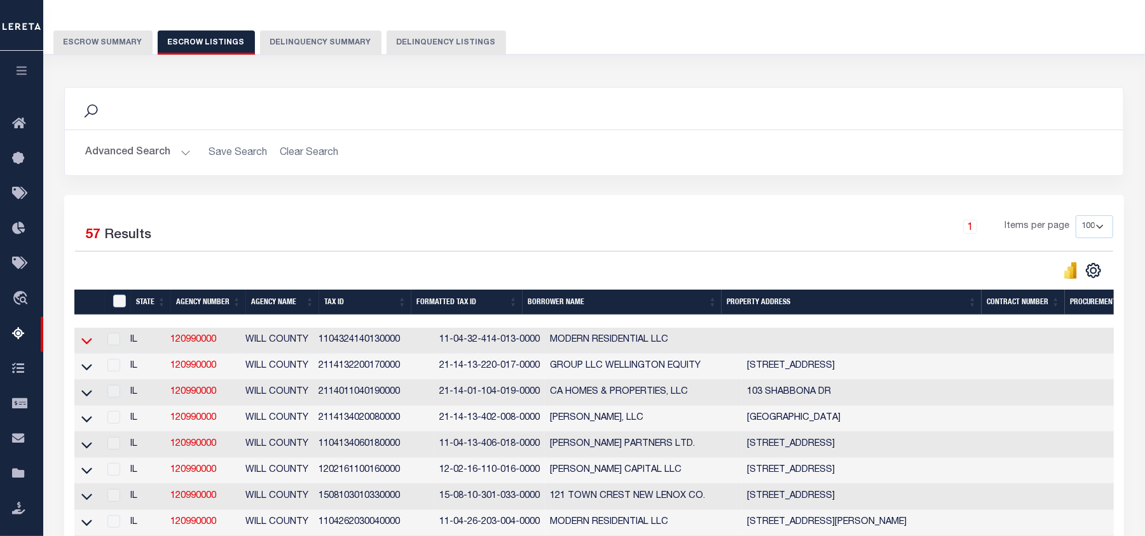
click at [88, 344] on icon at bounding box center [86, 340] width 11 height 13
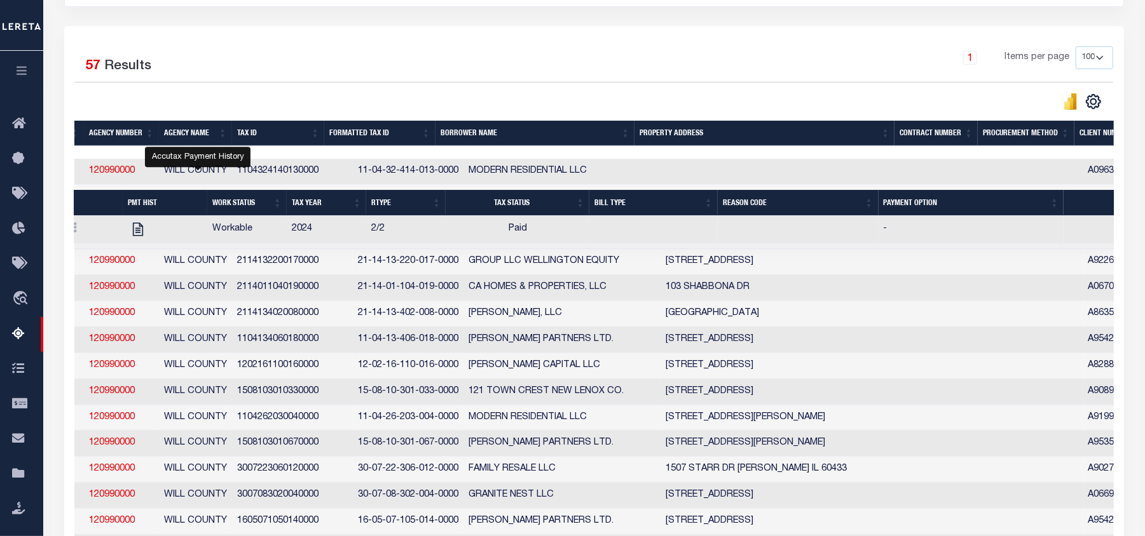
scroll to position [0, 0]
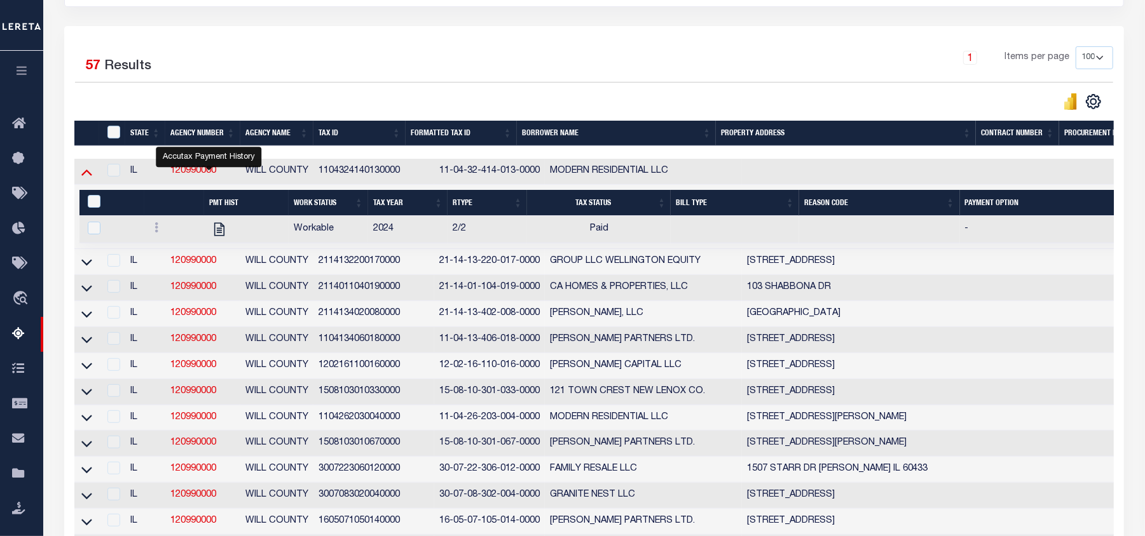
click at [87, 178] on icon at bounding box center [86, 171] width 11 height 13
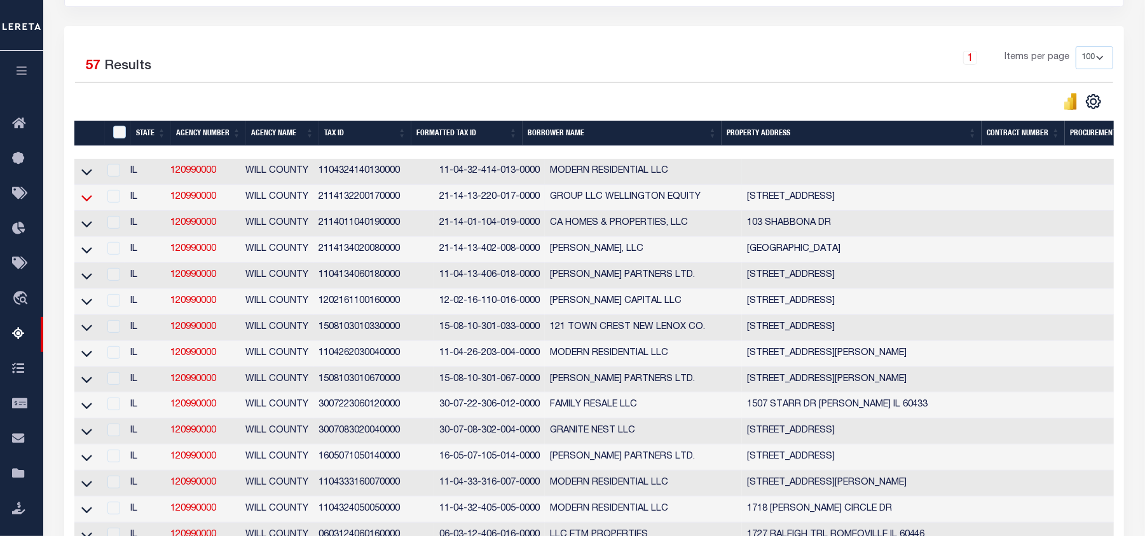
click at [85, 202] on icon at bounding box center [86, 197] width 11 height 13
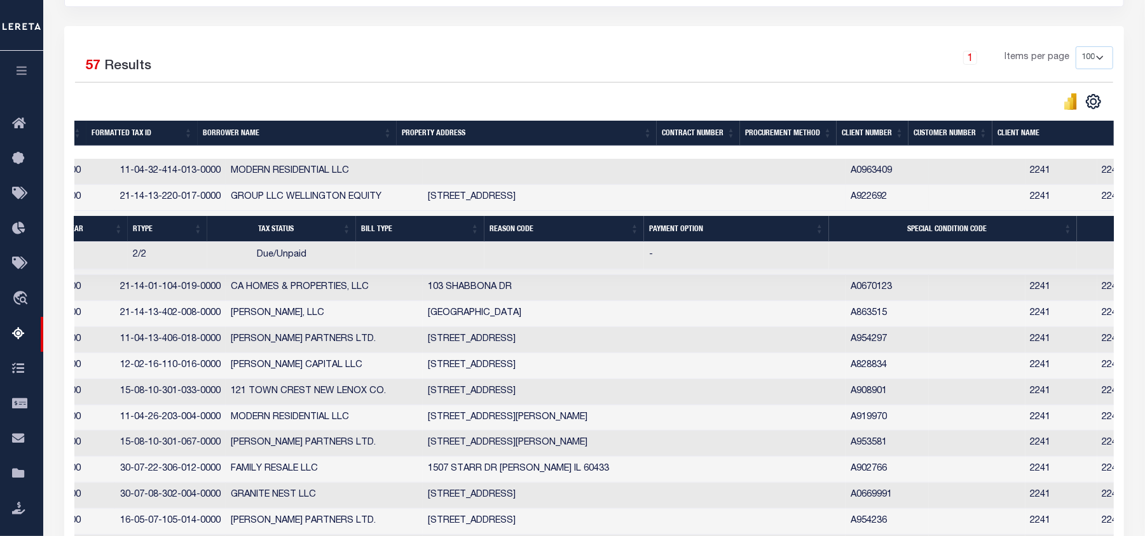
scroll to position [0, 325]
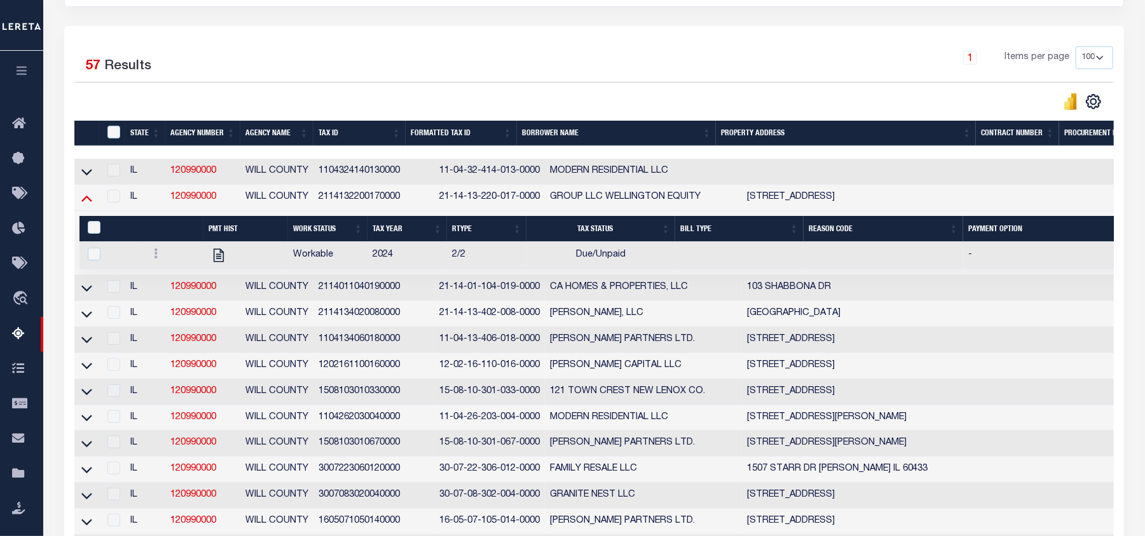
click at [87, 201] on icon at bounding box center [86, 199] width 11 height 6
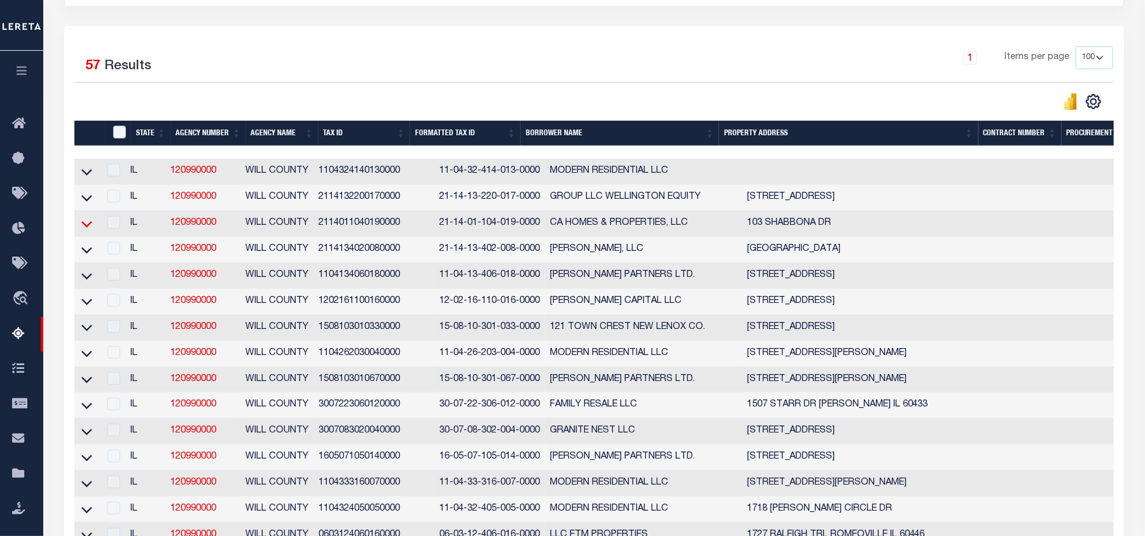
click at [85, 231] on icon at bounding box center [86, 223] width 11 height 13
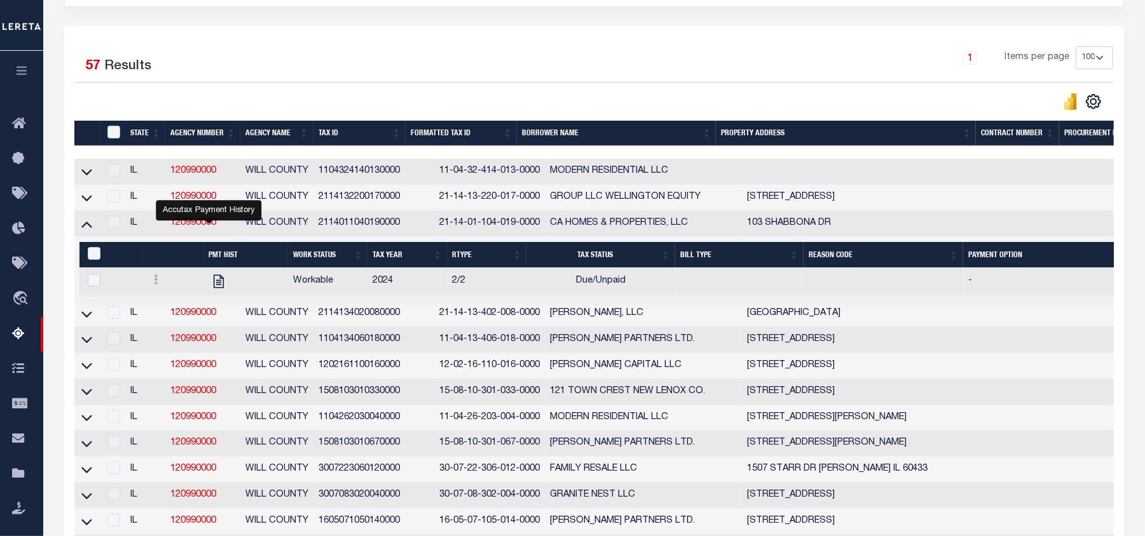
drag, startPoint x: 87, startPoint y: 230, endPoint x: 112, endPoint y: 261, distance: 39.3
click at [87, 230] on icon at bounding box center [86, 223] width 11 height 13
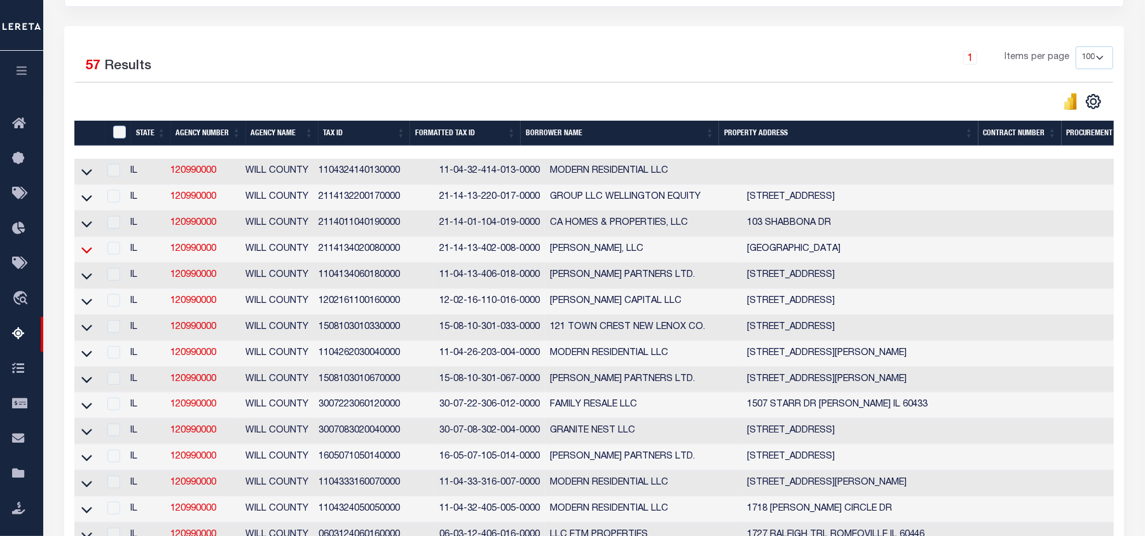
click at [84, 257] on icon at bounding box center [86, 249] width 11 height 13
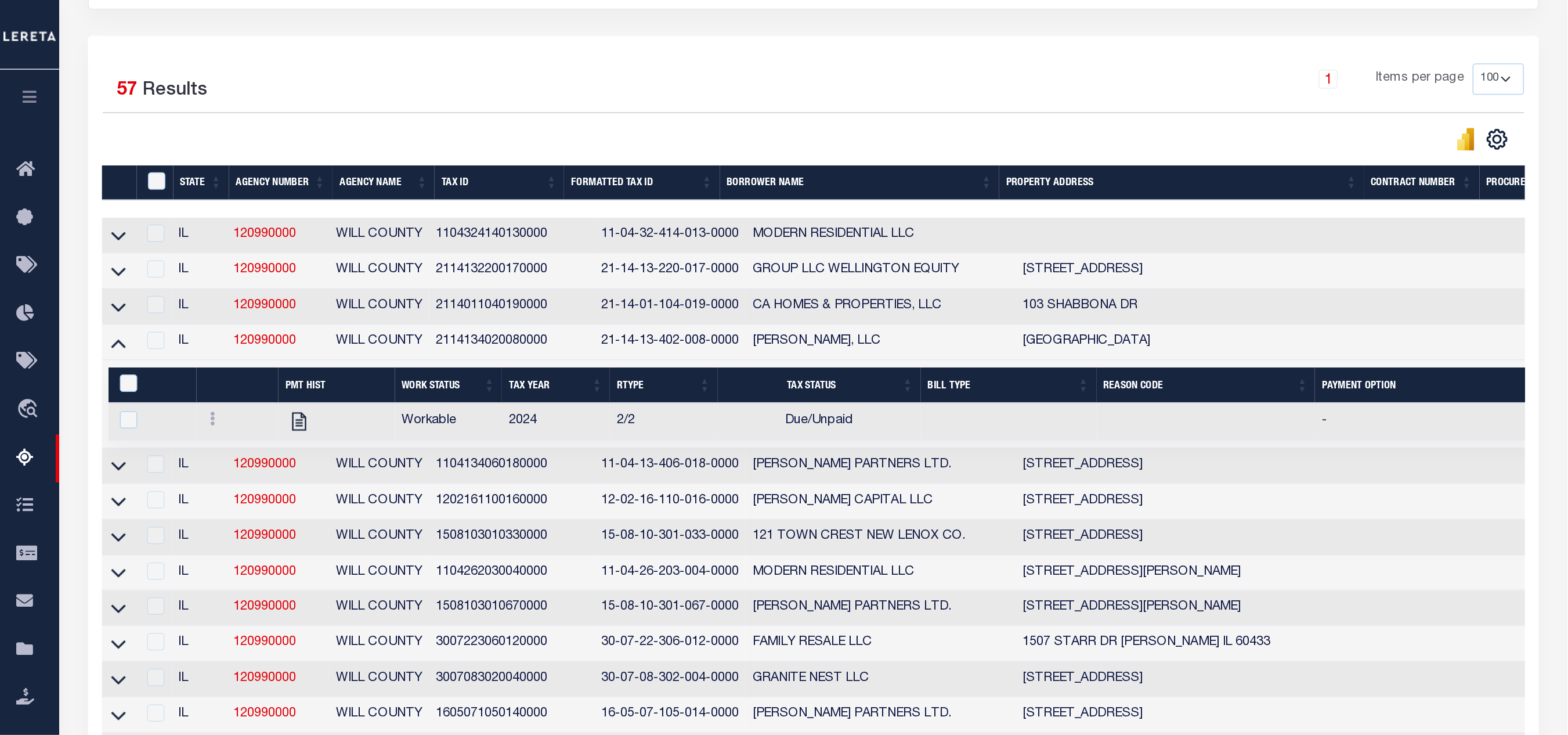
scroll to position [234, 0]
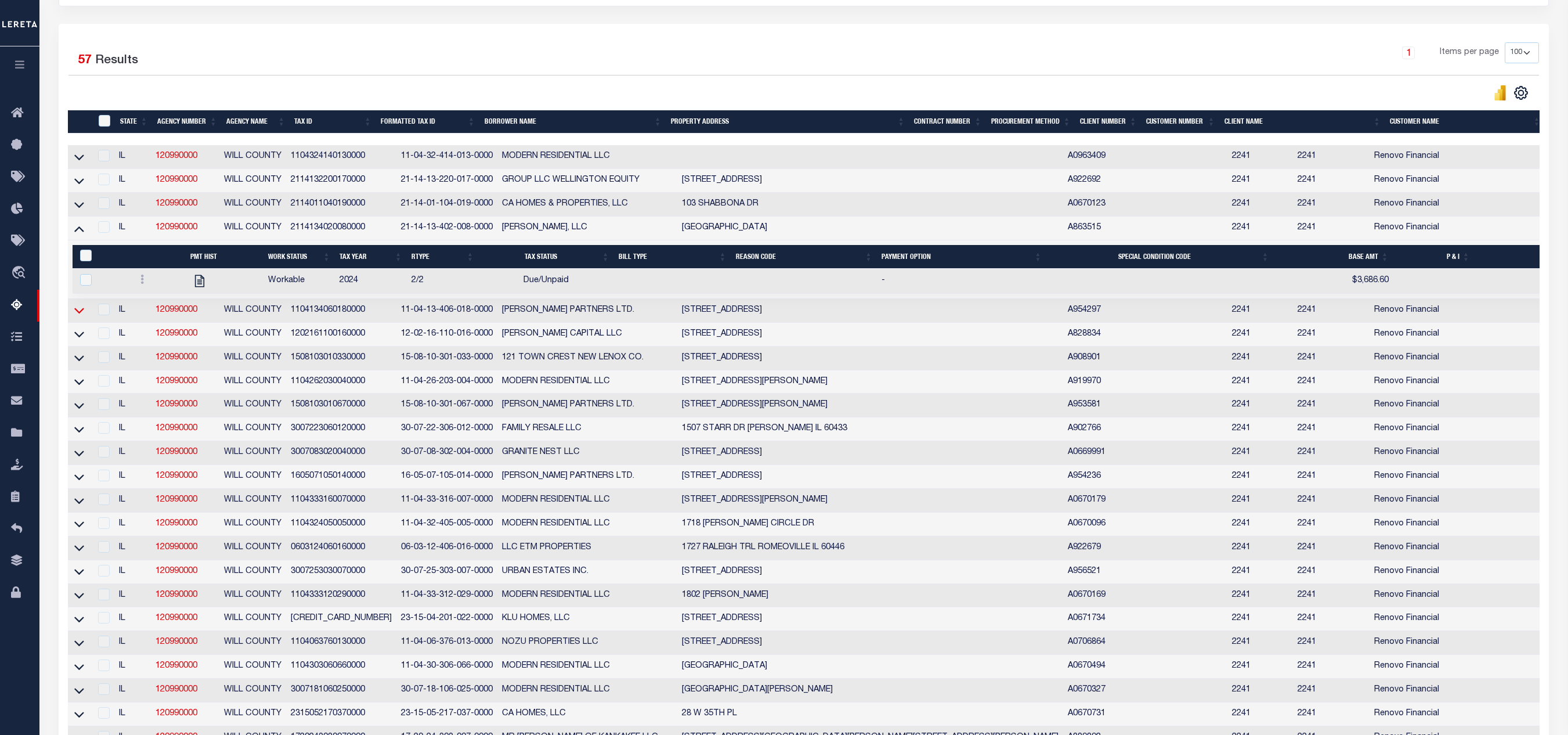
click at [80, 314] on icon at bounding box center [79, 310] width 10 height 5
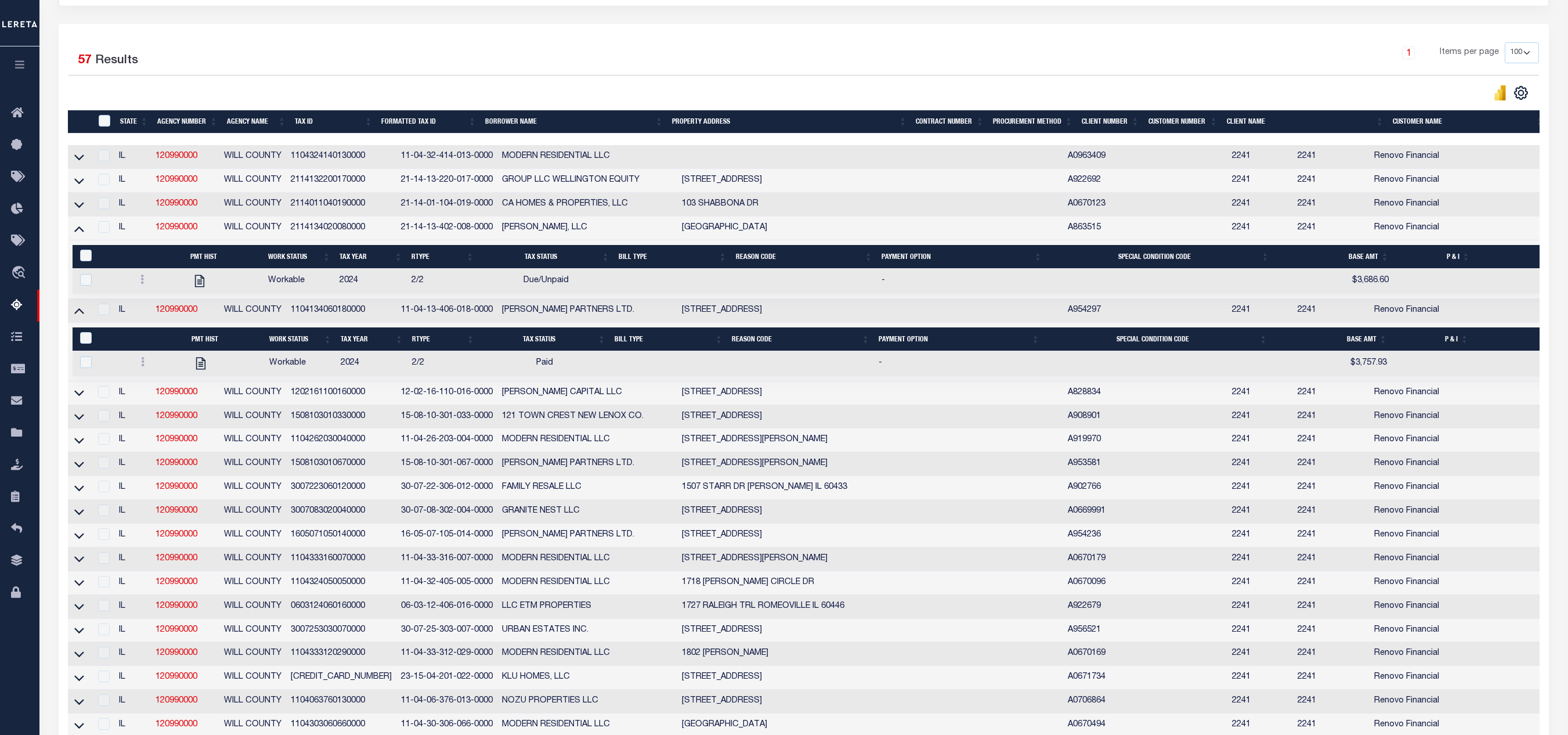
scroll to position [350, 0]
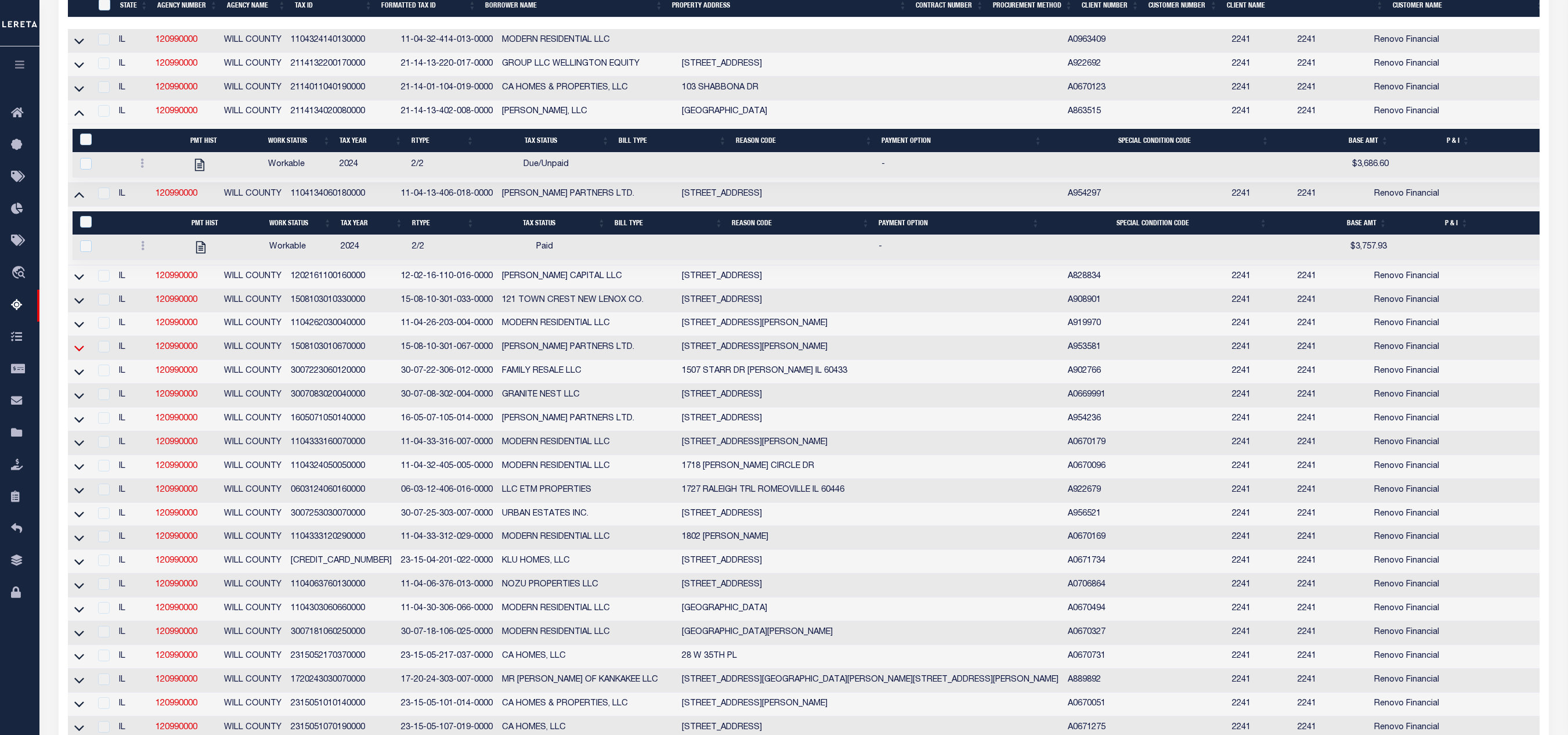
click at [77, 354] on icon at bounding box center [79, 347] width 10 height 12
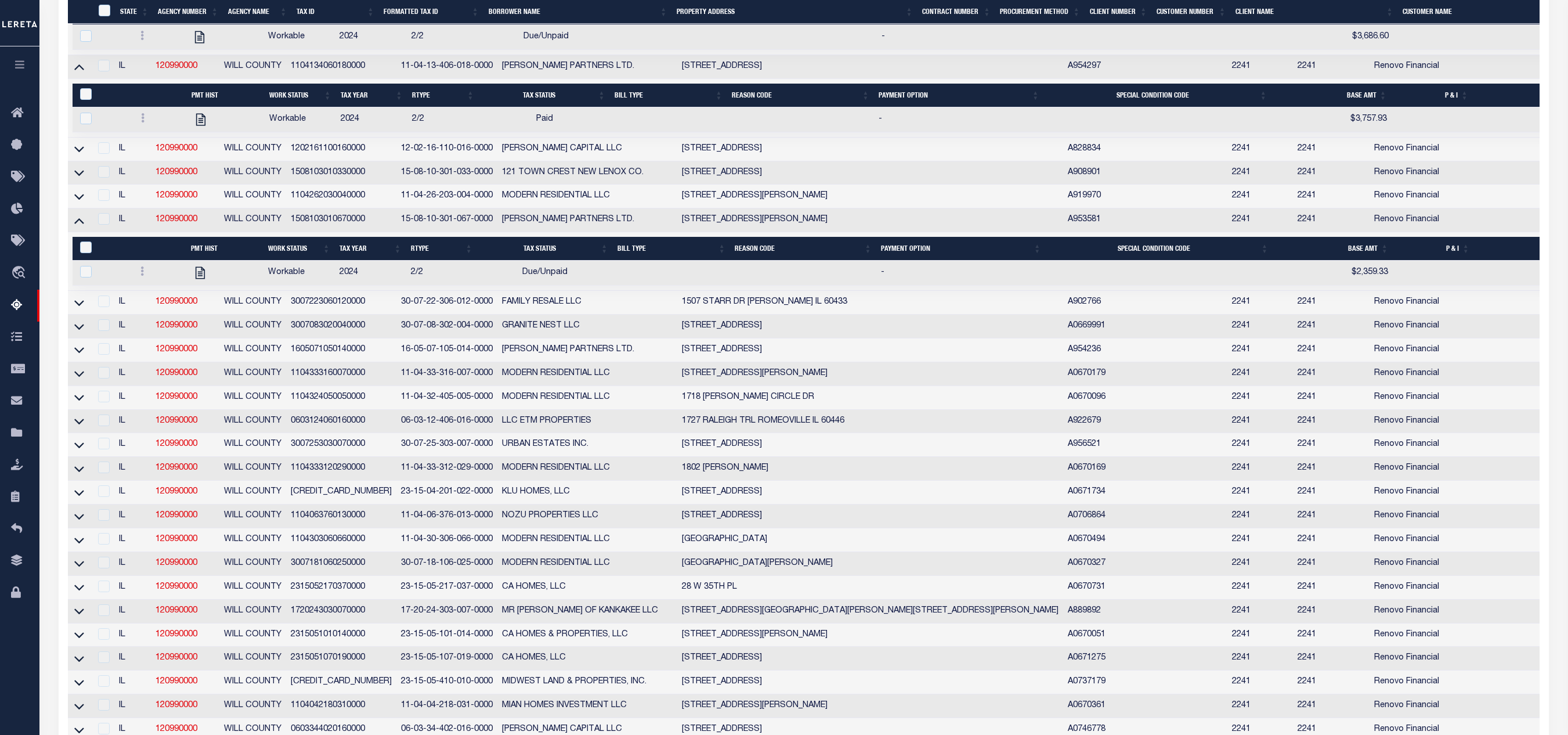
scroll to position [814, 0]
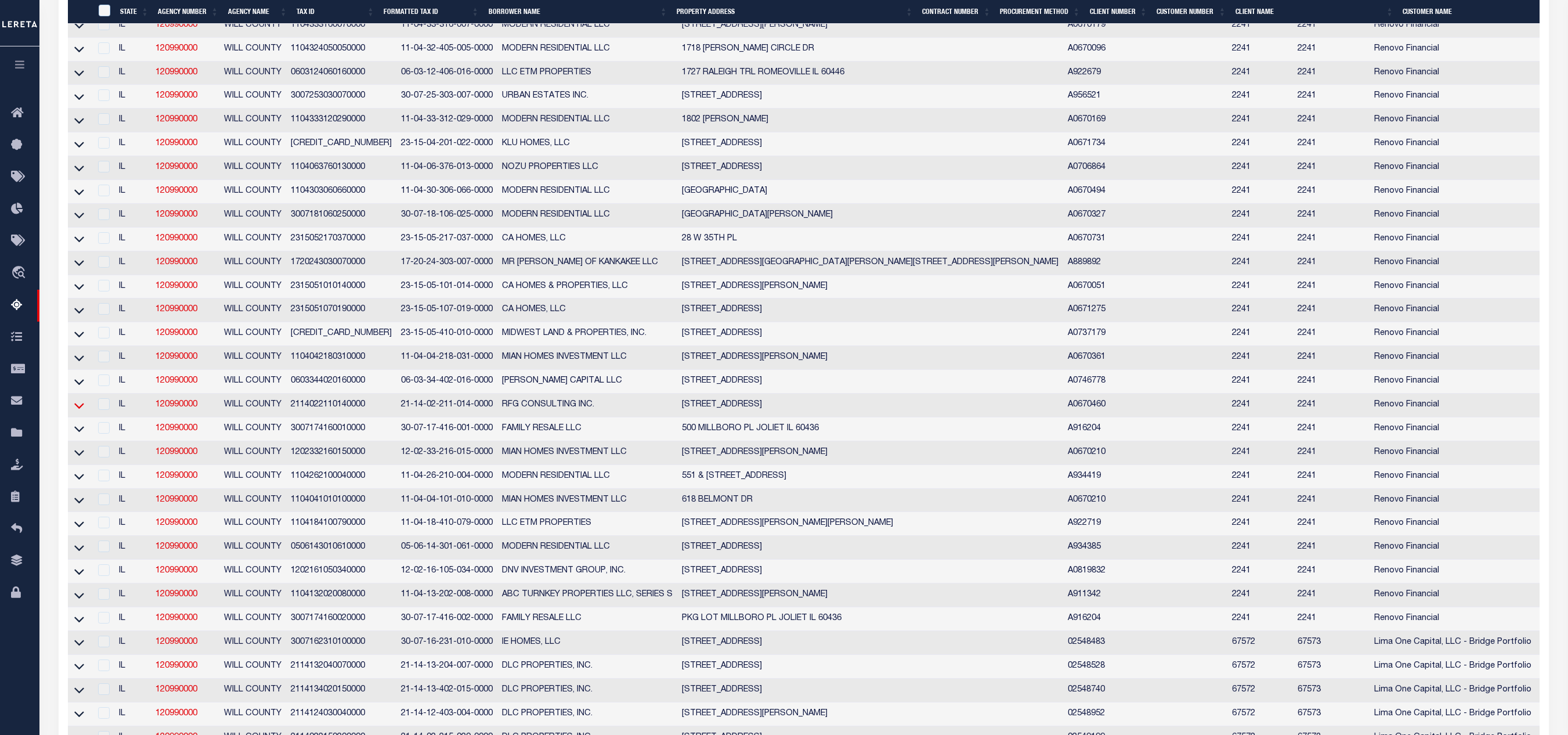
click at [76, 408] on icon at bounding box center [79, 405] width 10 height 5
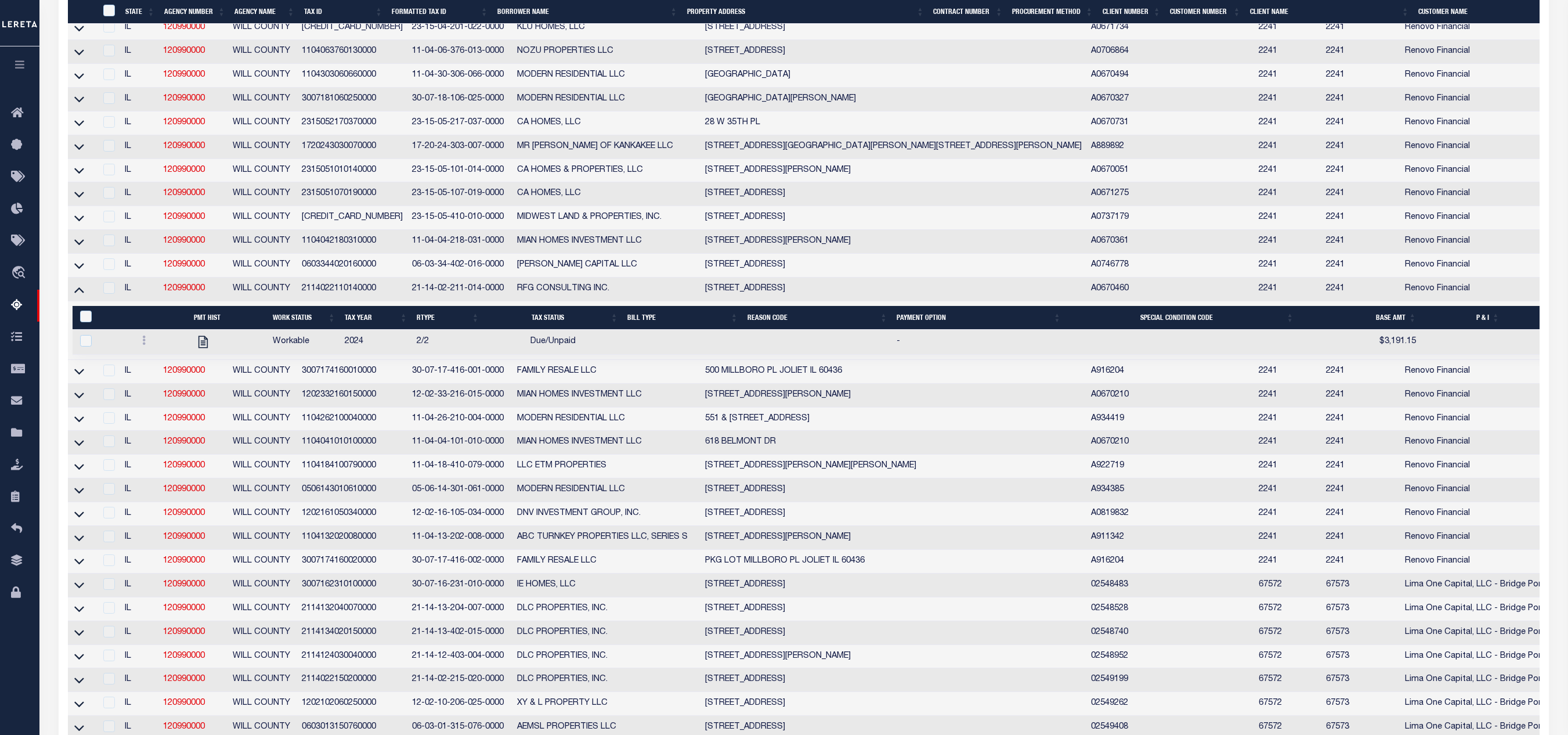
scroll to position [1161, 0]
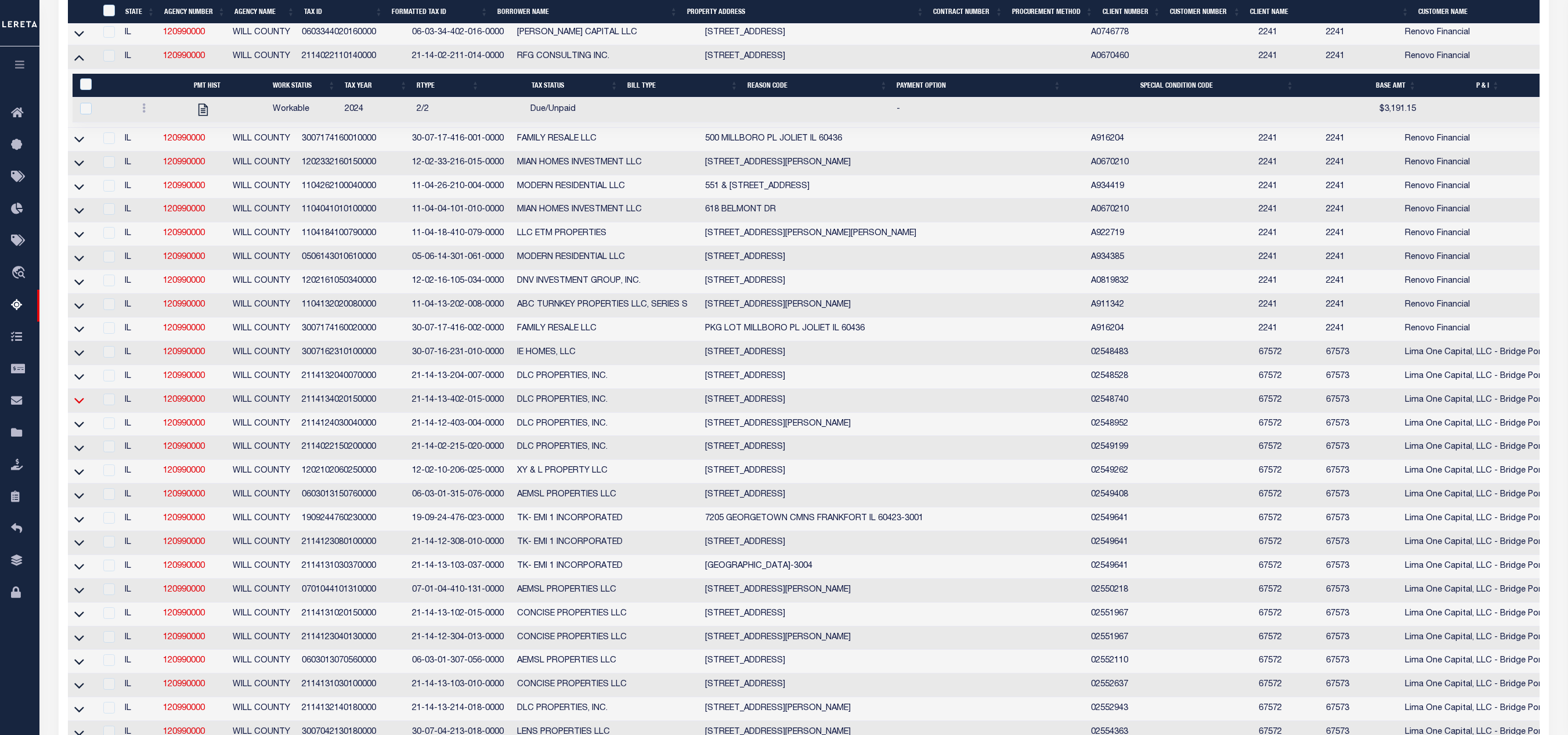
click at [82, 406] on icon at bounding box center [79, 400] width 10 height 12
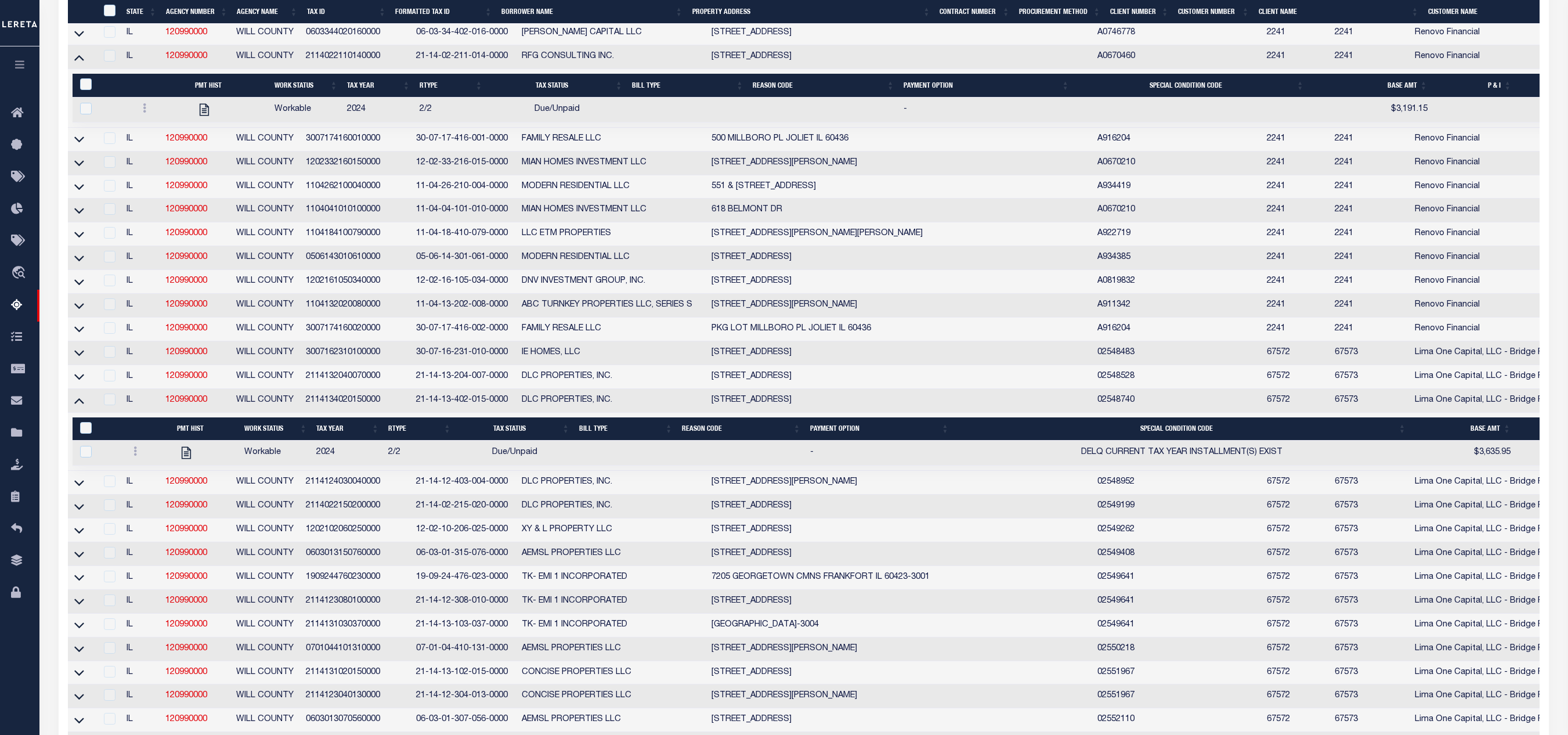
scroll to position [1394, 0]
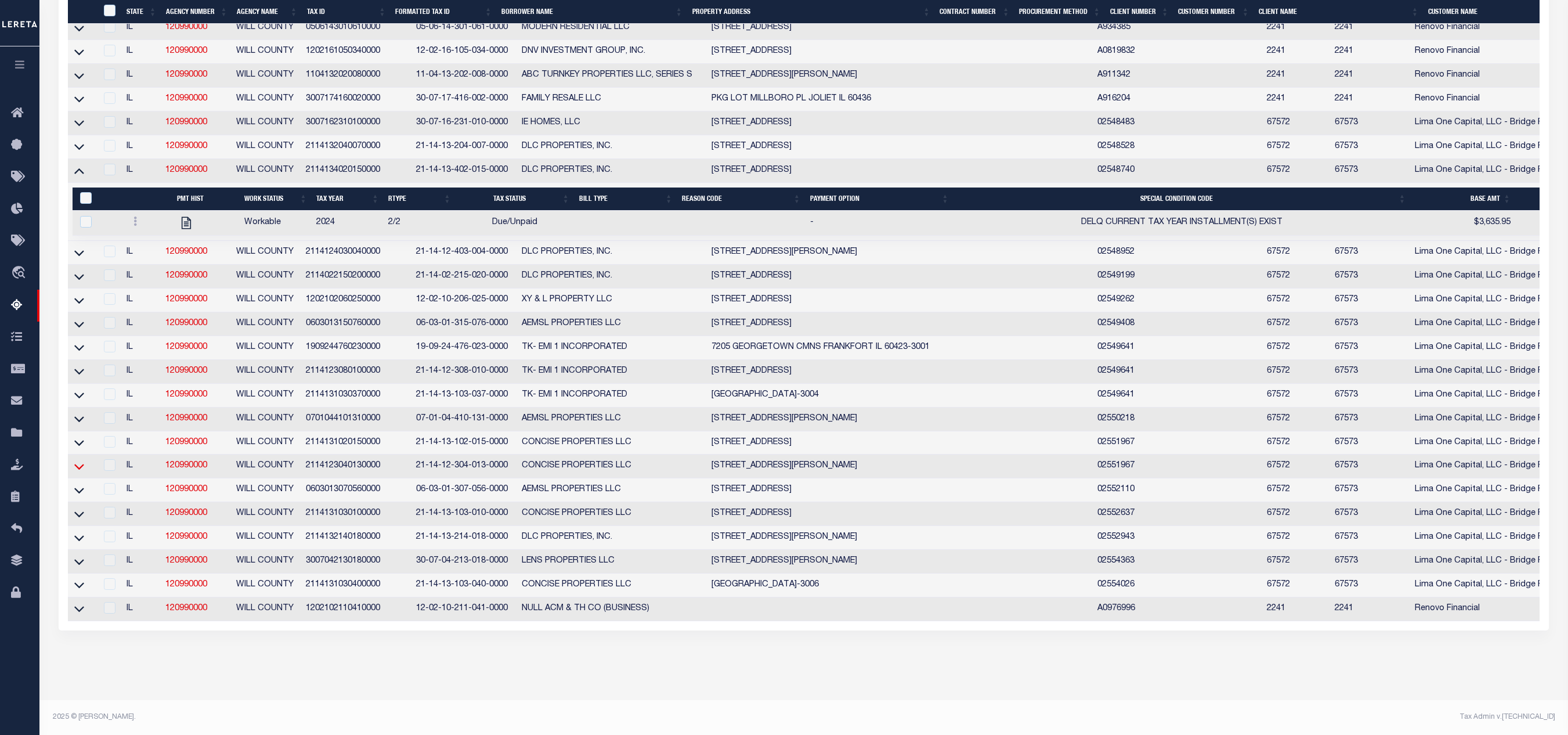
click at [78, 472] on icon at bounding box center [79, 466] width 10 height 12
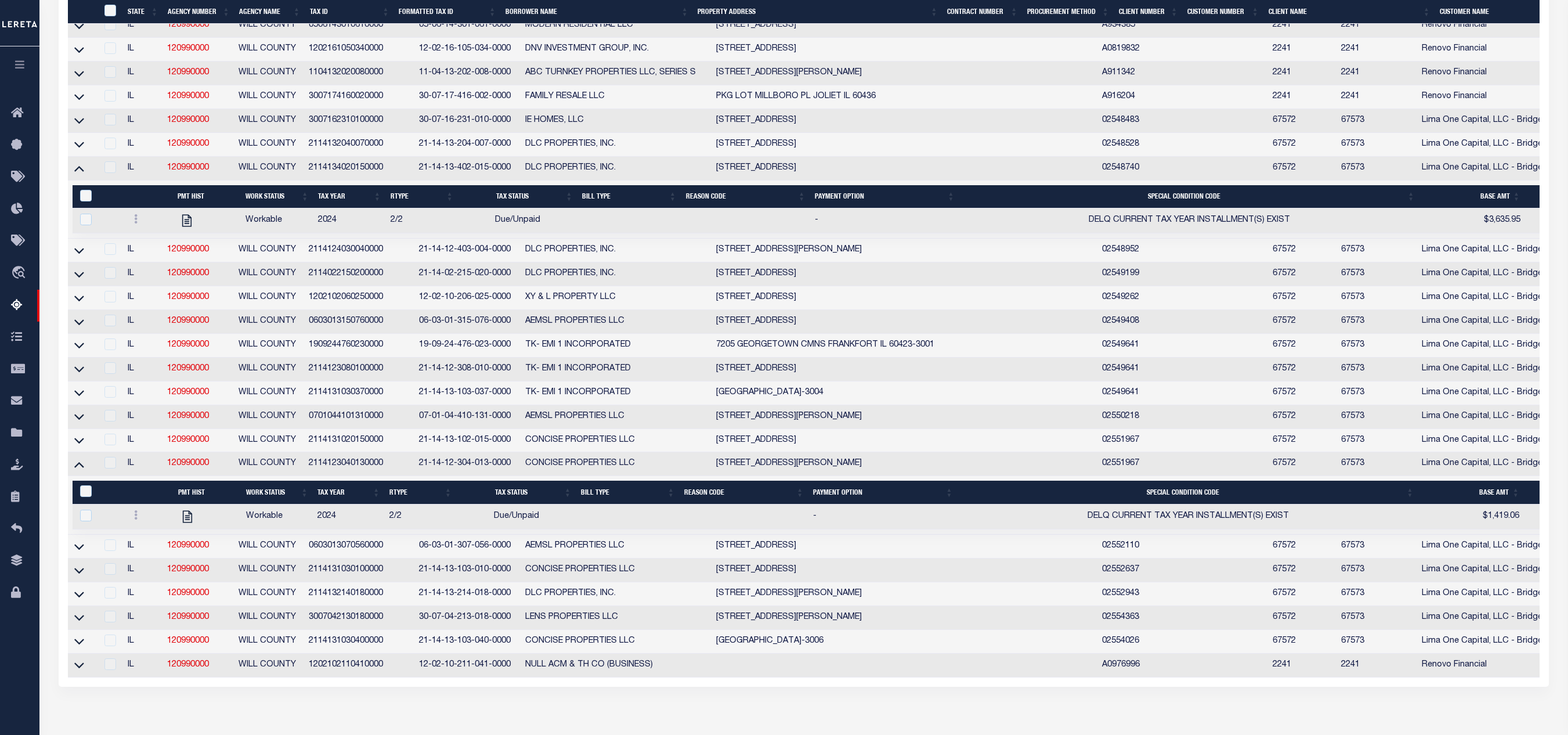
scroll to position [1507, 0]
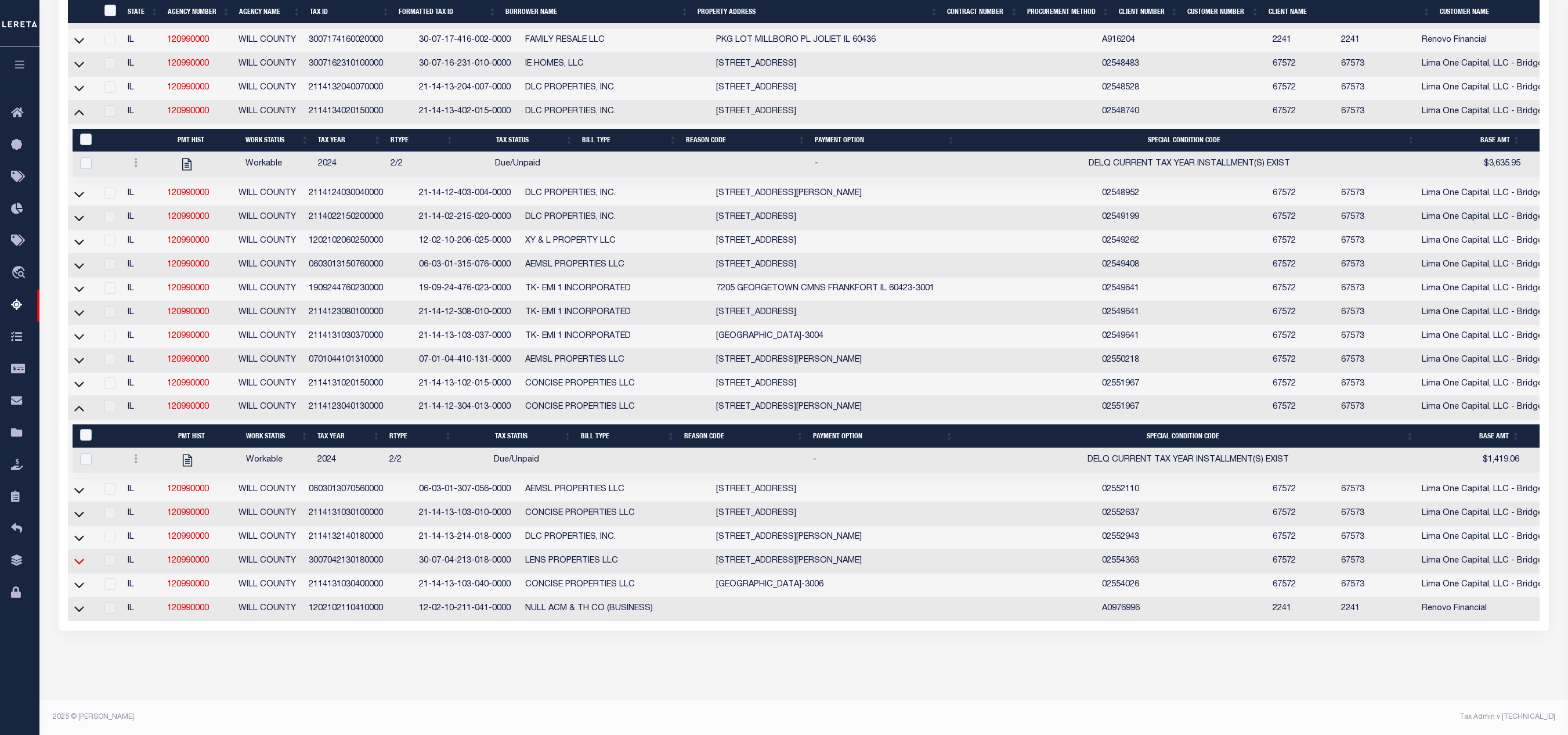
click at [78, 489] on icon at bounding box center [79, 561] width 10 height 12
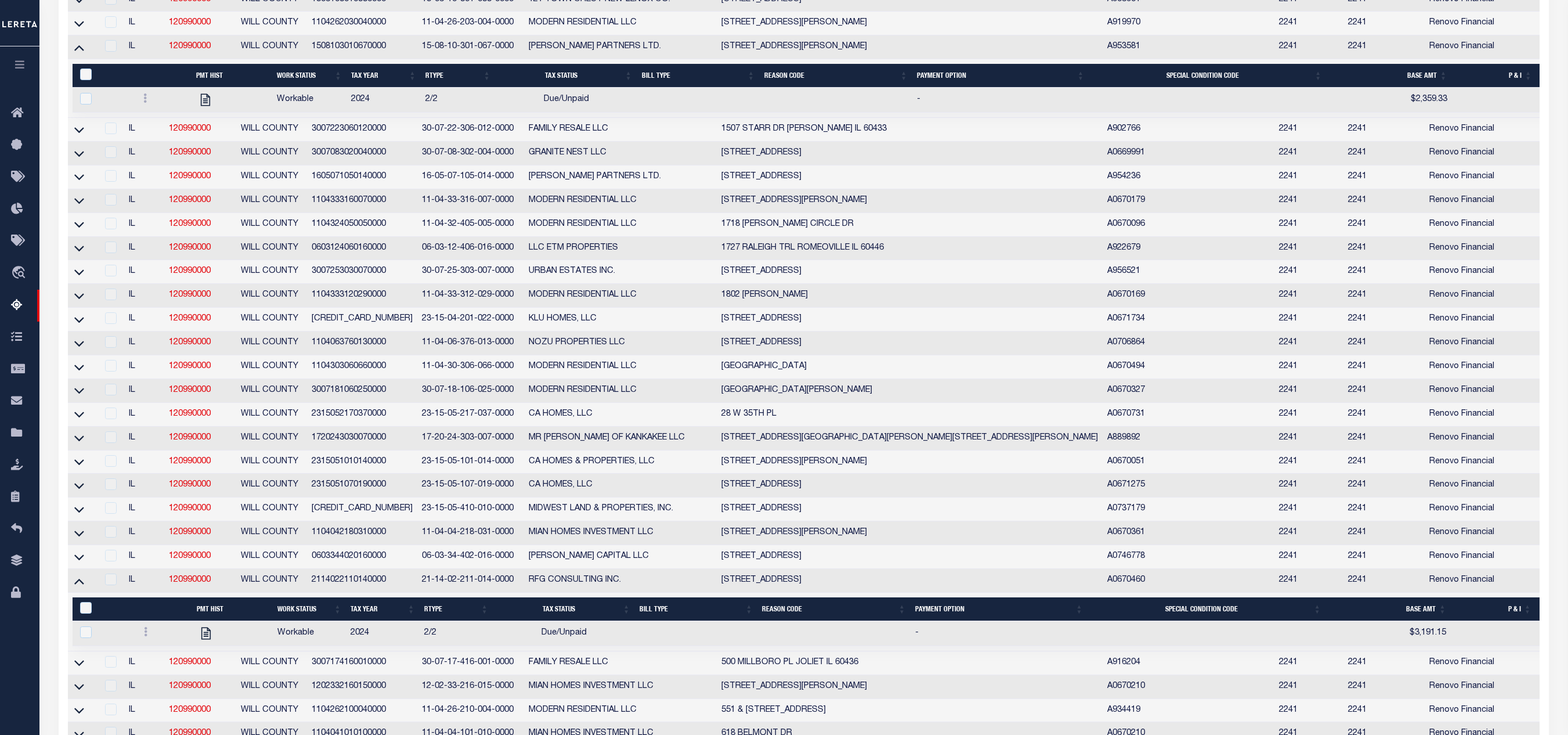
scroll to position [0, 0]
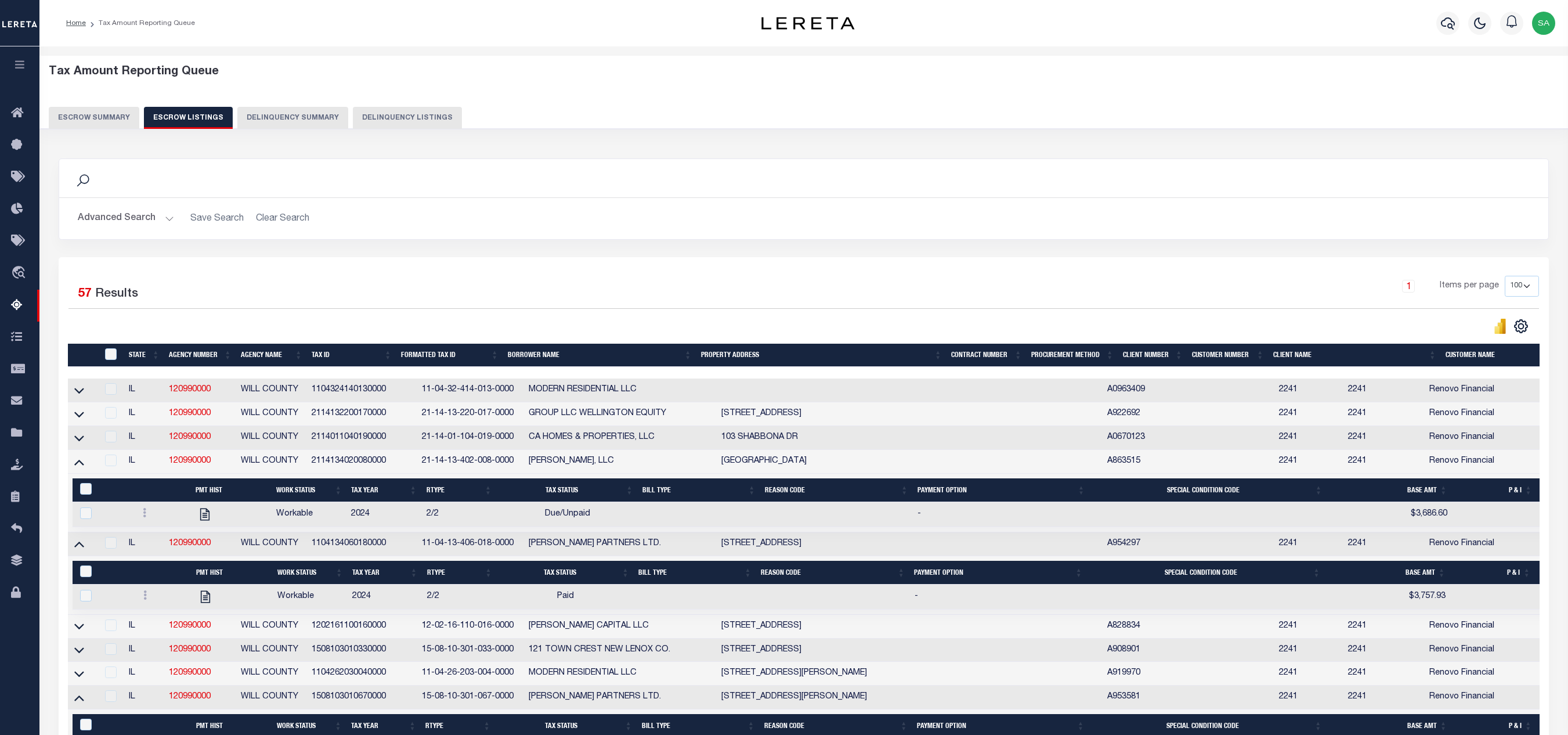
click at [99, 119] on button "Escrow Summary" at bounding box center [93, 118] width 90 height 22
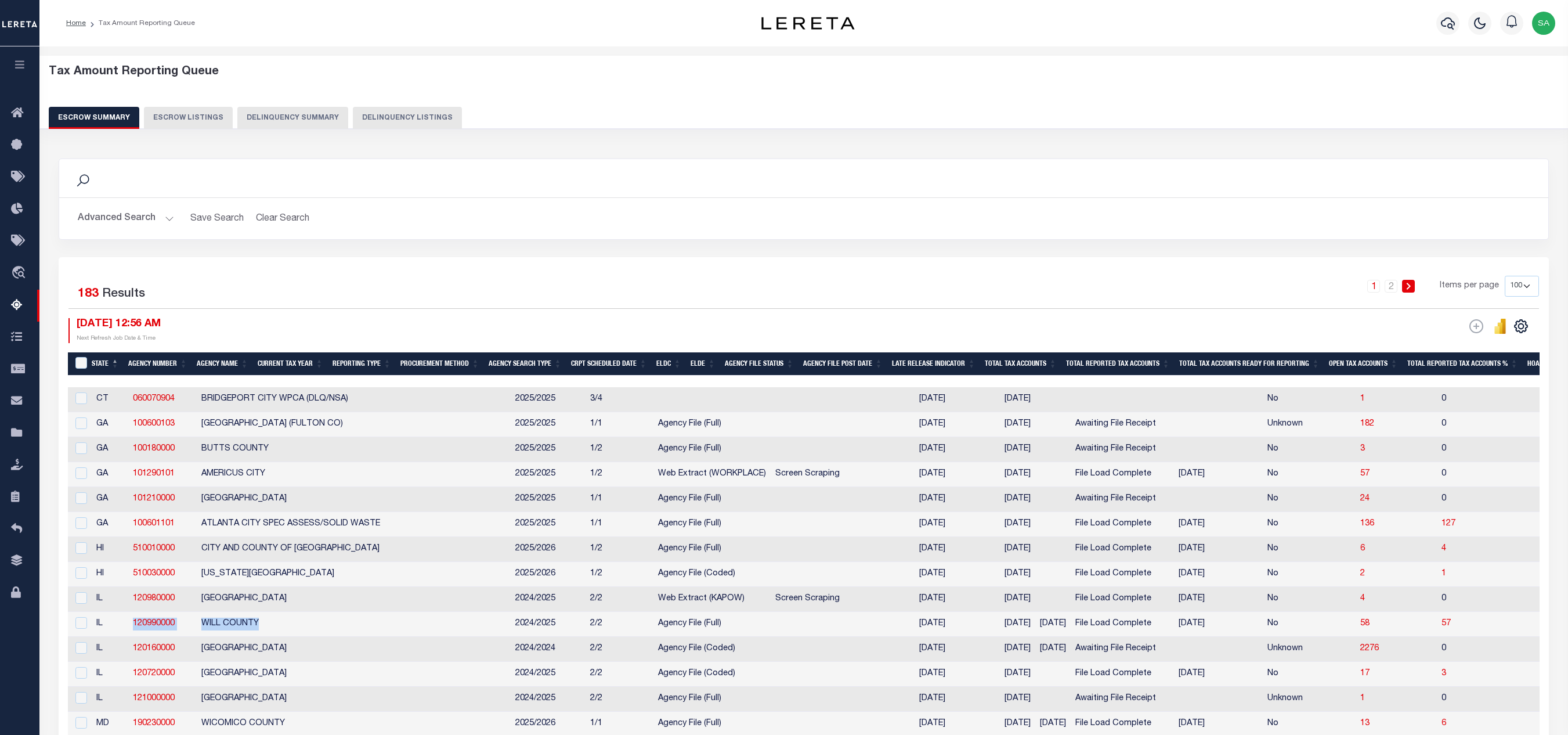
scroll to position [232, 0]
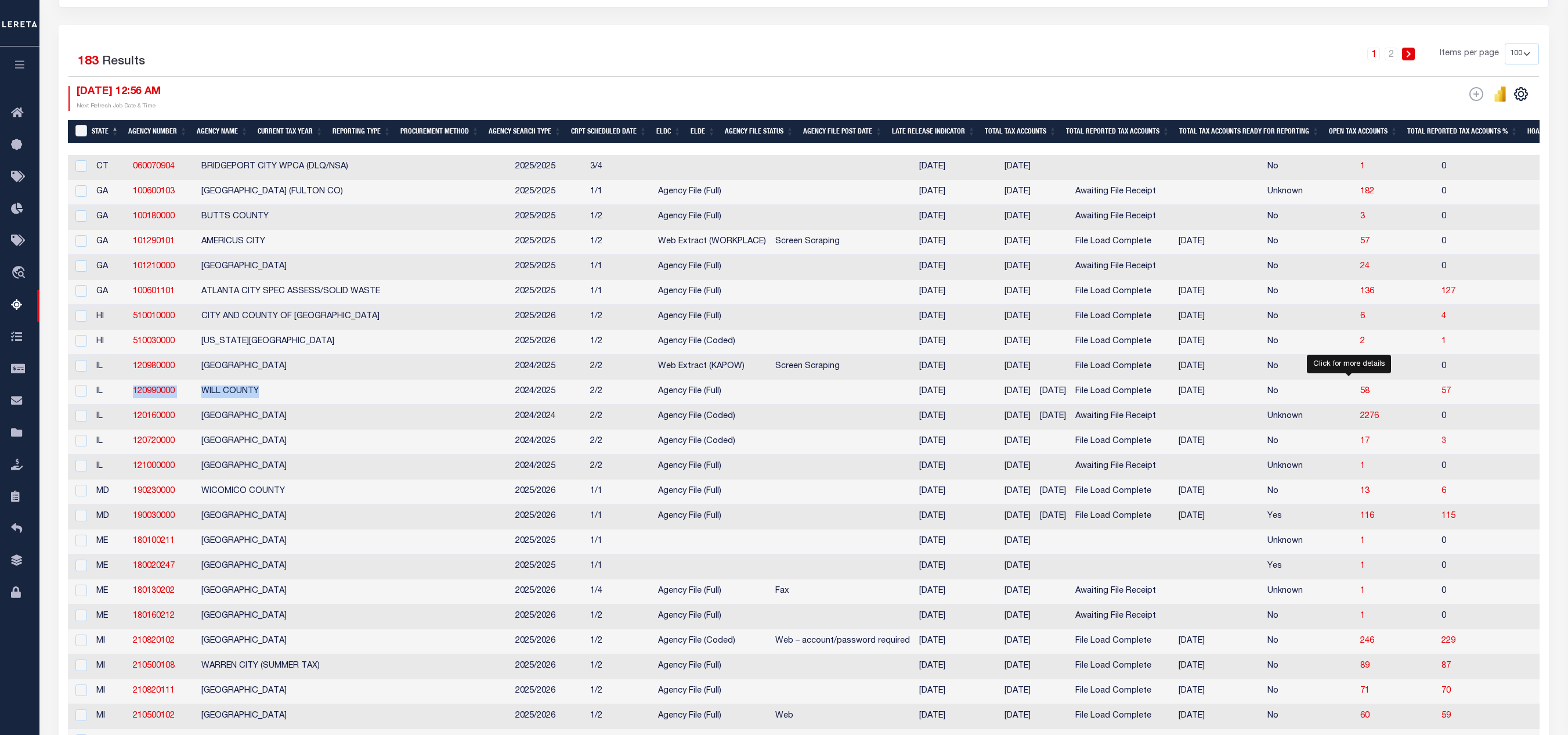
click at [1045, 445] on span "3" at bounding box center [1444, 441] width 5 height 8
select select "100"
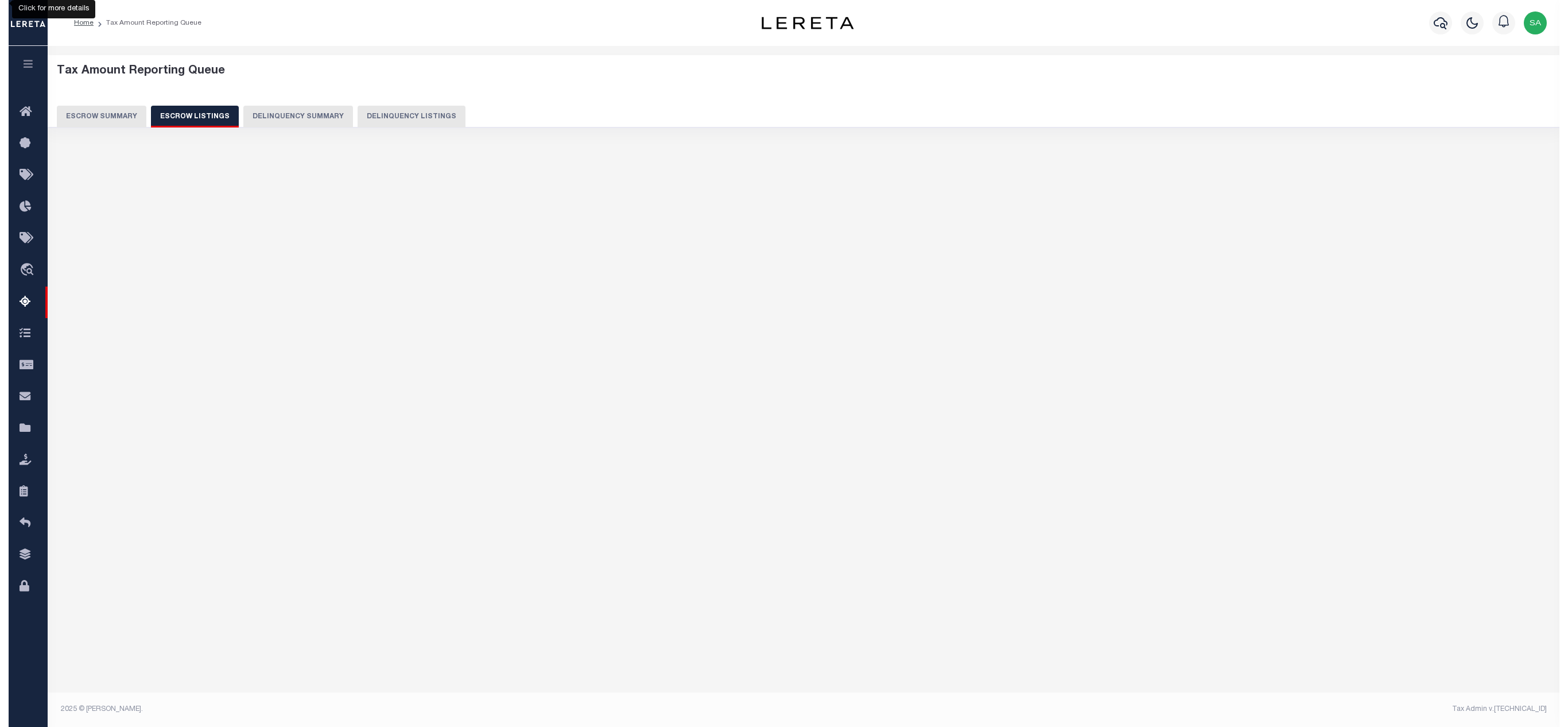
scroll to position [0, 0]
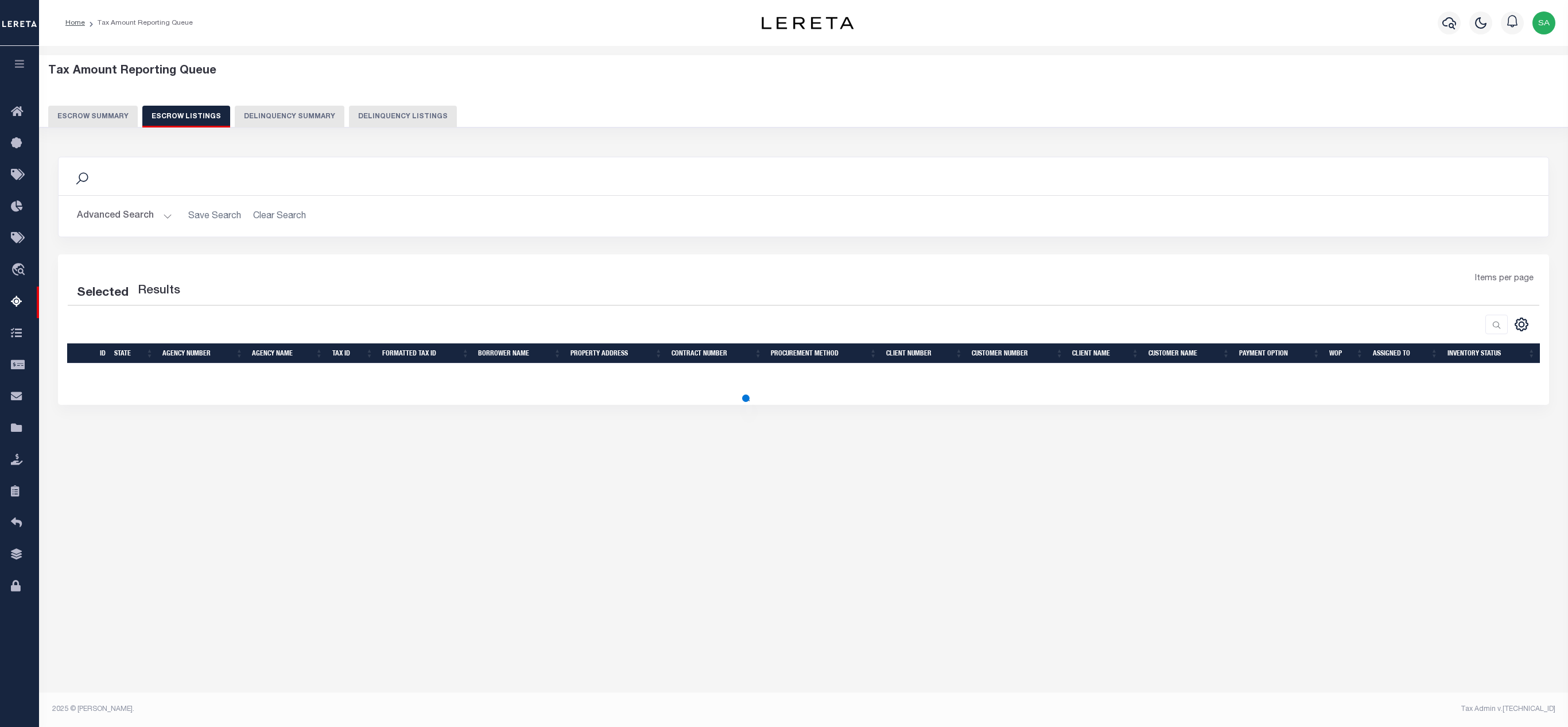
select select "100"
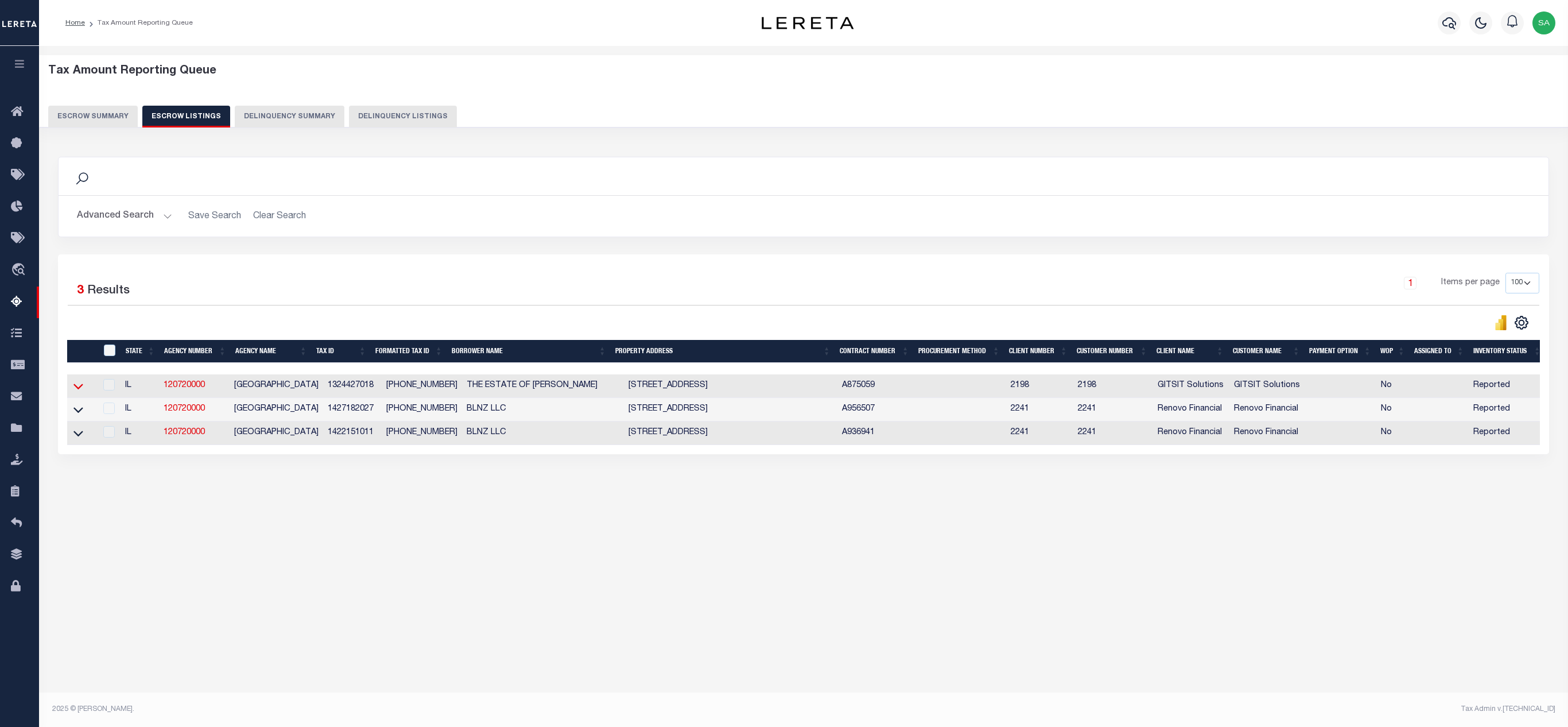
click at [78, 391] on icon at bounding box center [78, 386] width 10 height 12
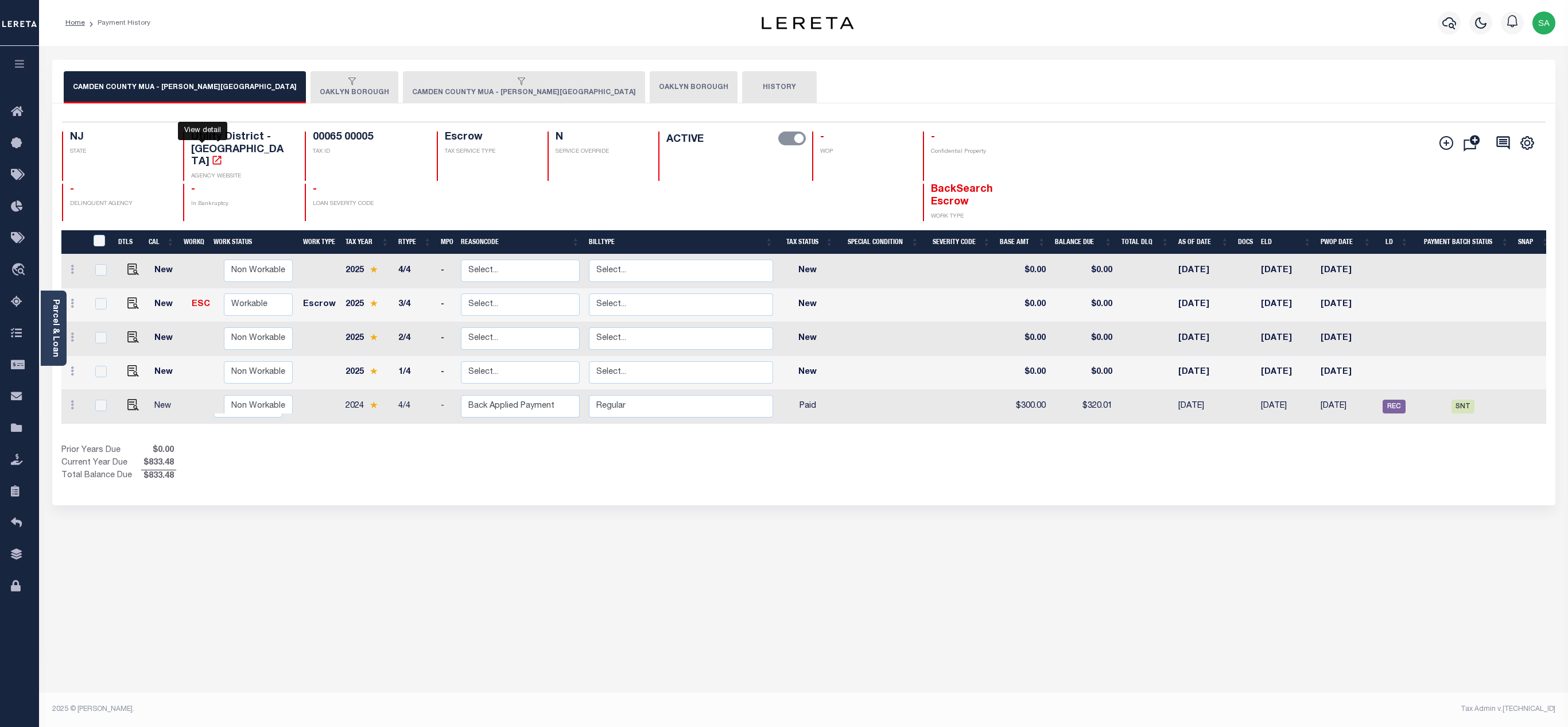
click at [211, 154] on icon "" at bounding box center [217, 160] width 12 height 12
click at [52, 319] on link "Parcel & Loan" at bounding box center [55, 328] width 8 height 58
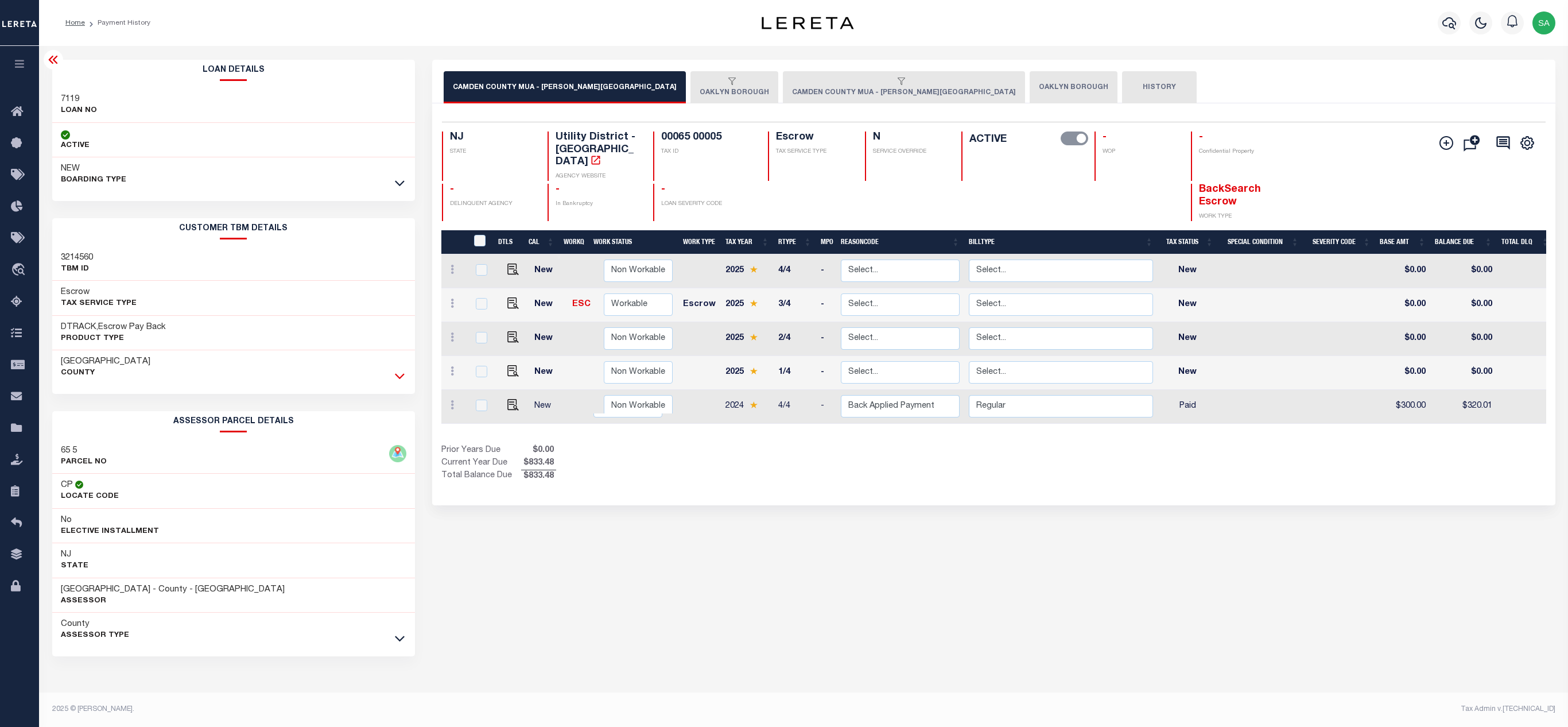
click at [395, 382] on icon at bounding box center [399, 375] width 10 height 12
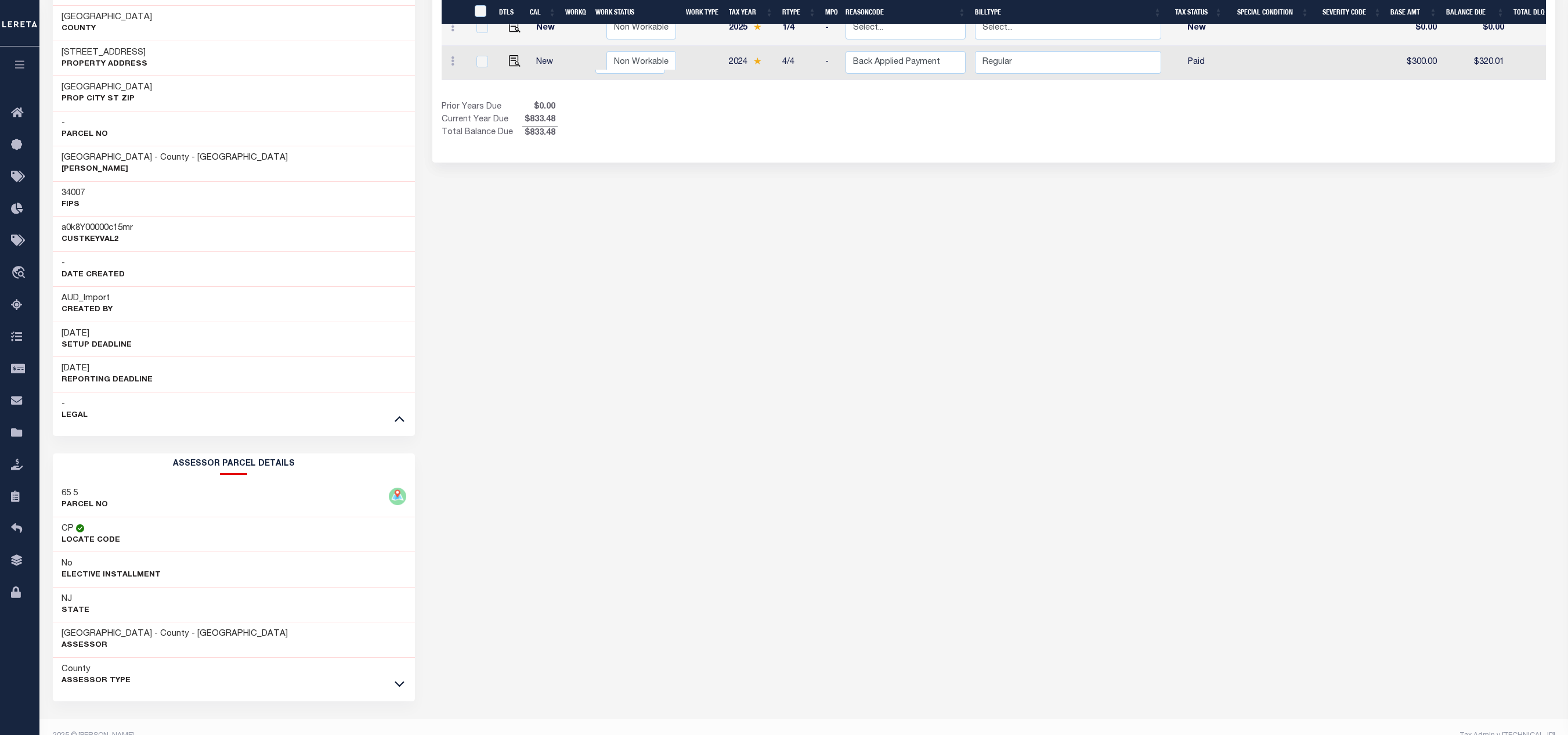
scroll to position [378, 0]
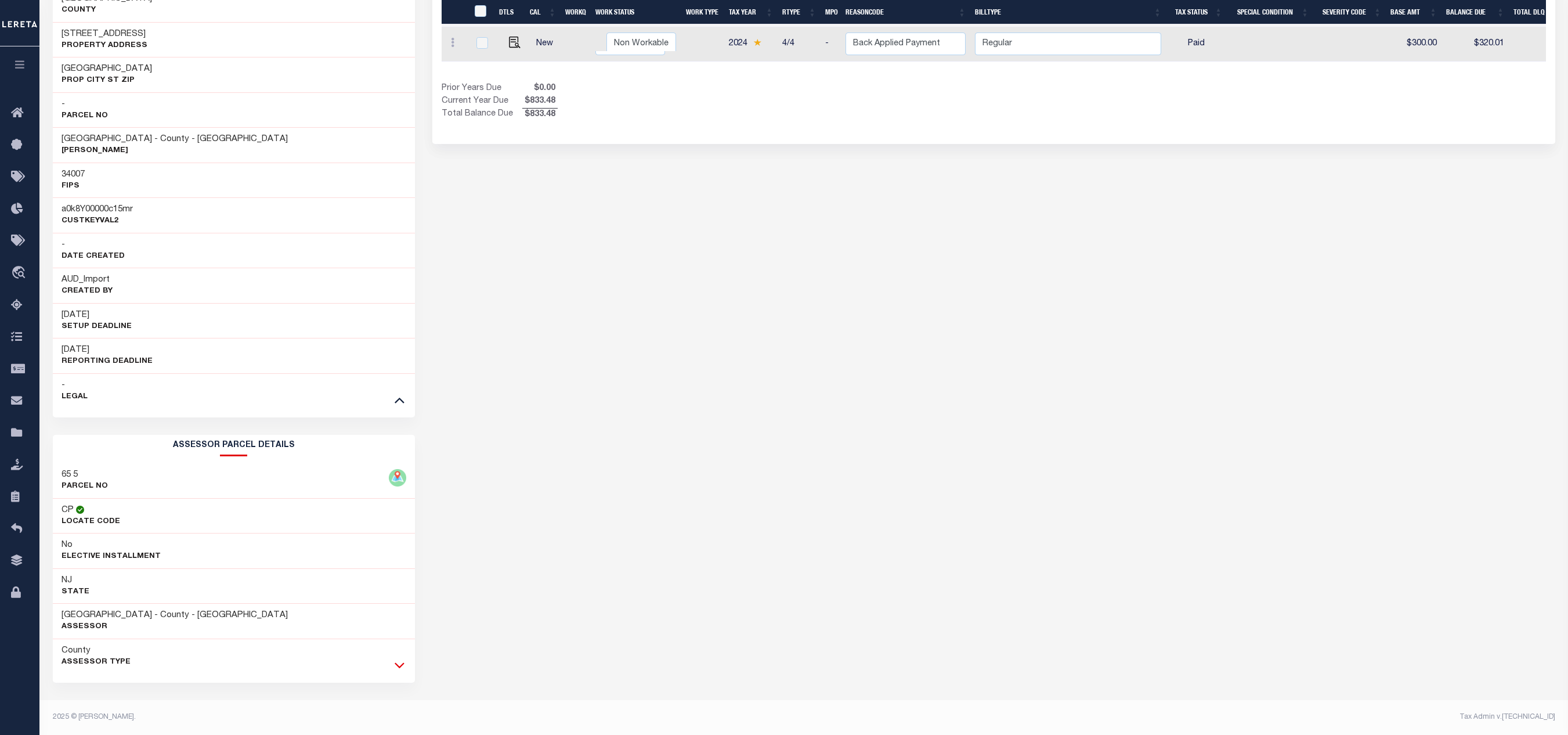
click at [401, 667] on icon at bounding box center [399, 665] width 10 height 5
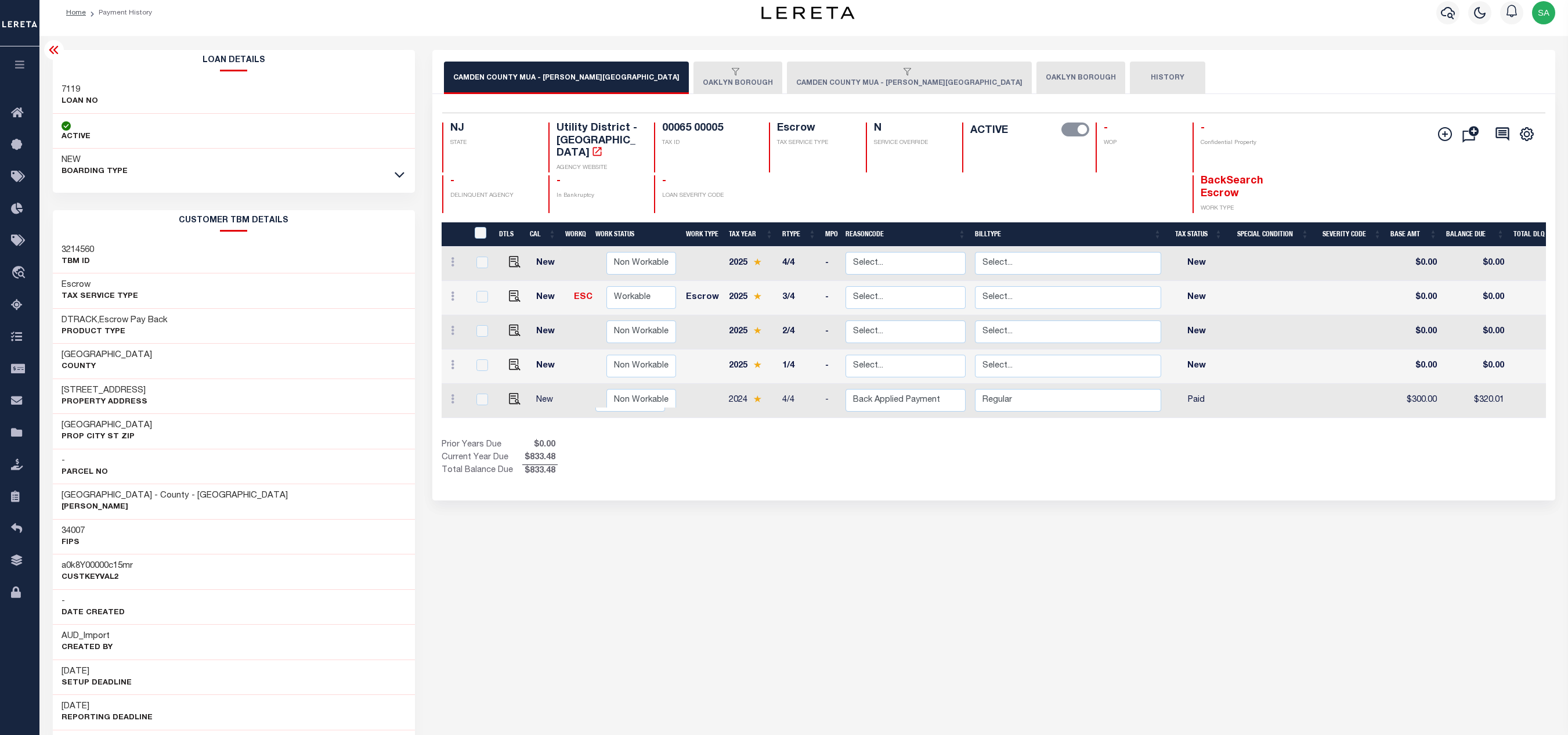
scroll to position [0, 0]
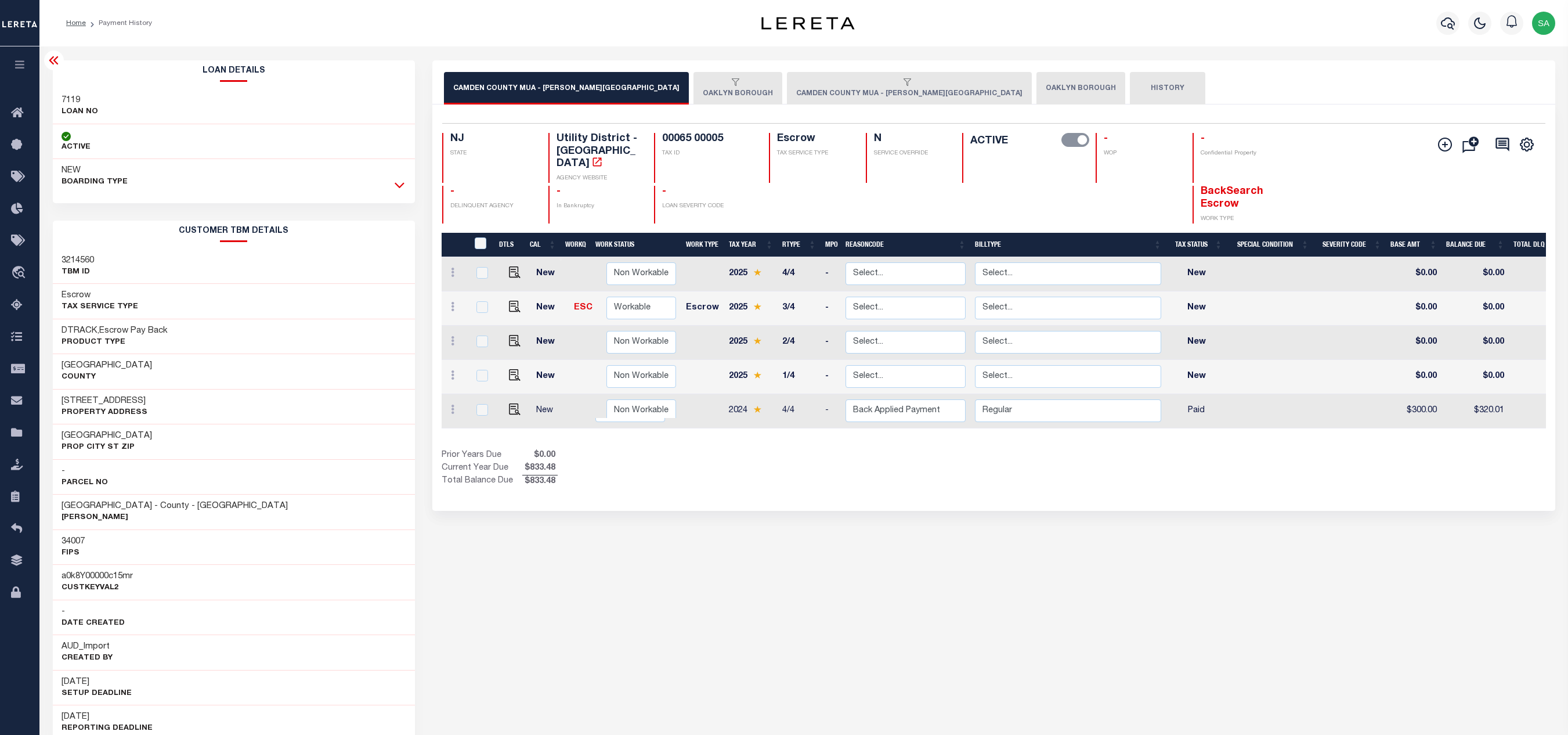
click at [398, 180] on icon at bounding box center [399, 184] width 10 height 12
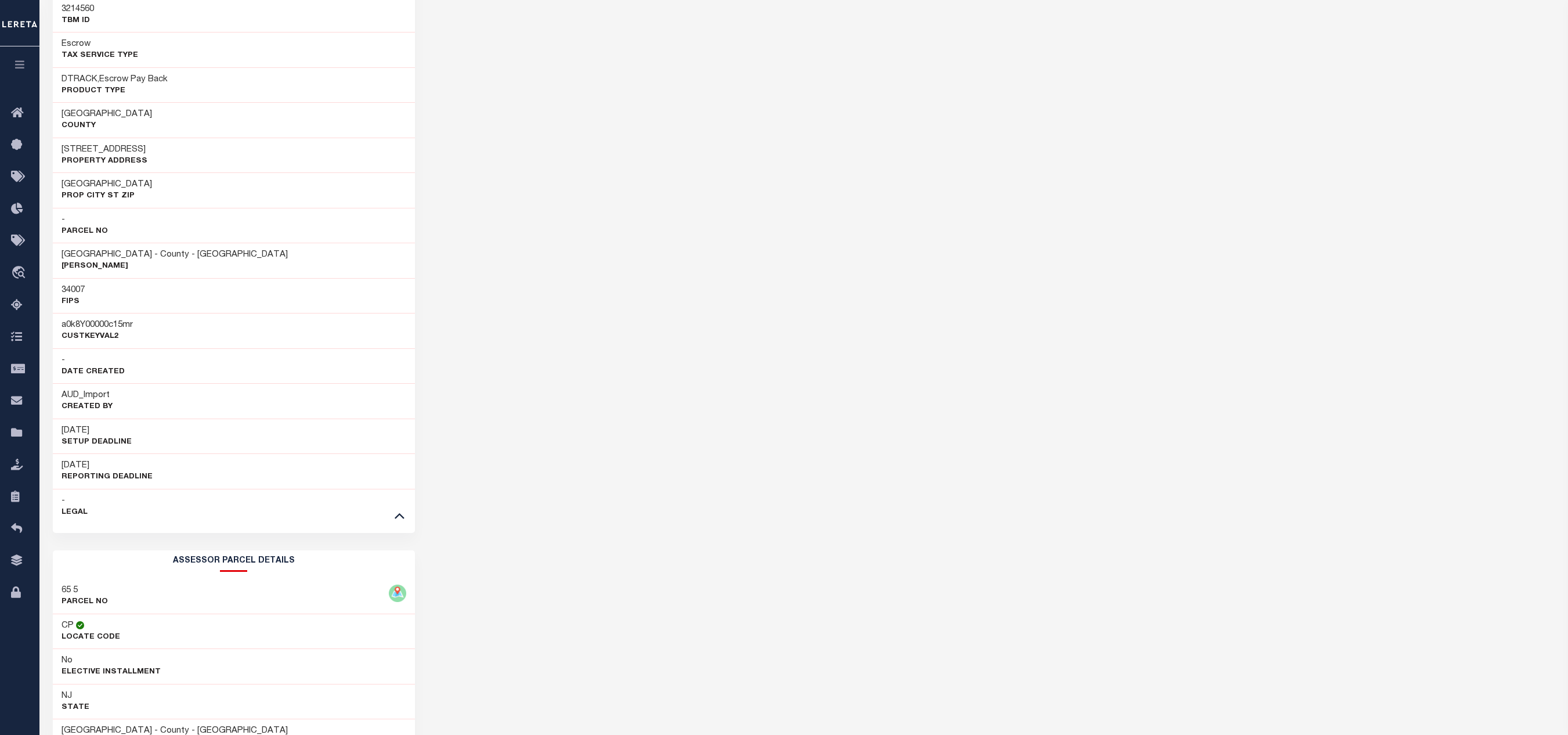
scroll to position [464, 0]
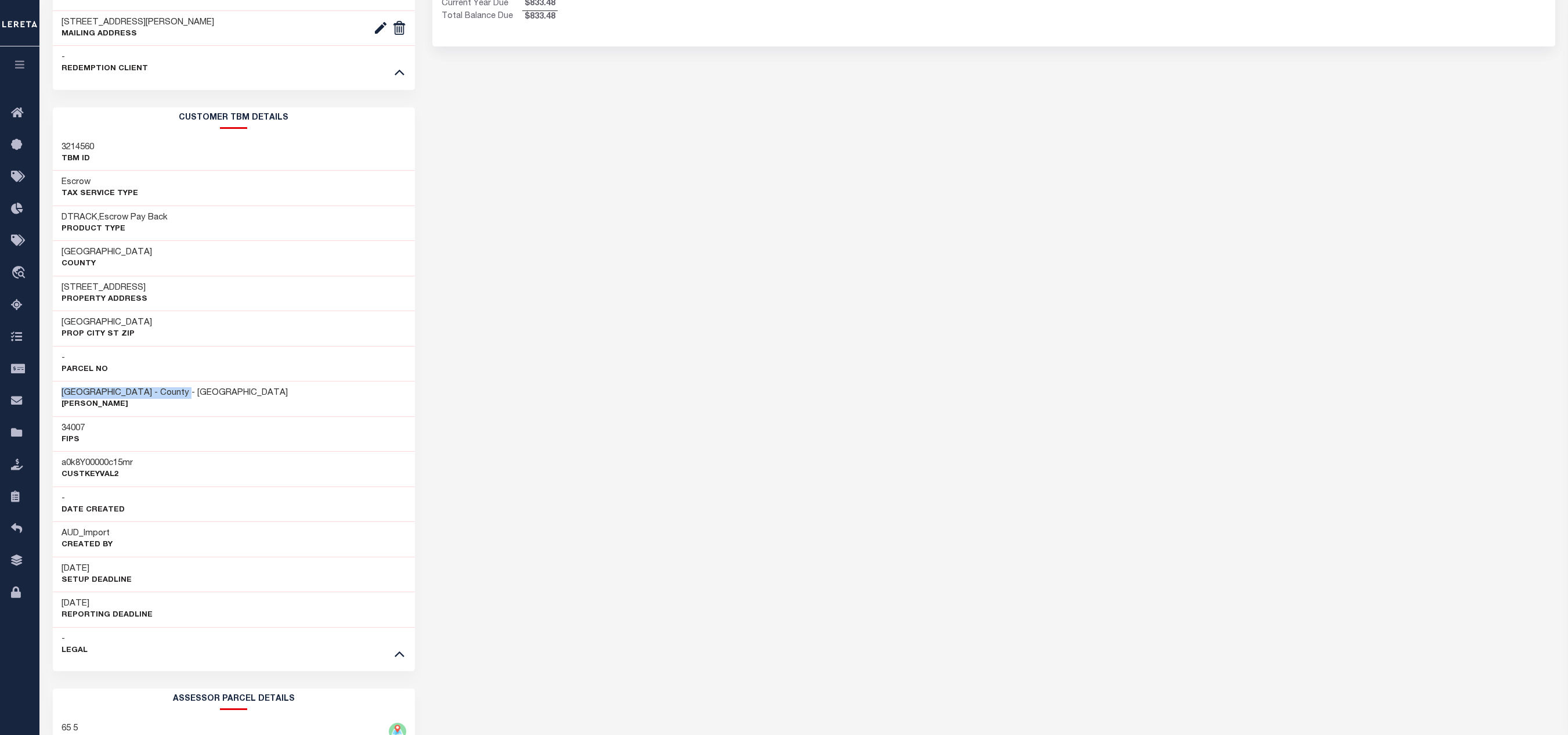
drag, startPoint x: 231, startPoint y: 394, endPoint x: 63, endPoint y: 402, distance: 168.2
click at [63, 402] on div "CAMDEN COUNTY - County - NJ Foster" at bounding box center [234, 398] width 363 height 36
copy h3 "CAMDEN COUNTY - County - NJ"
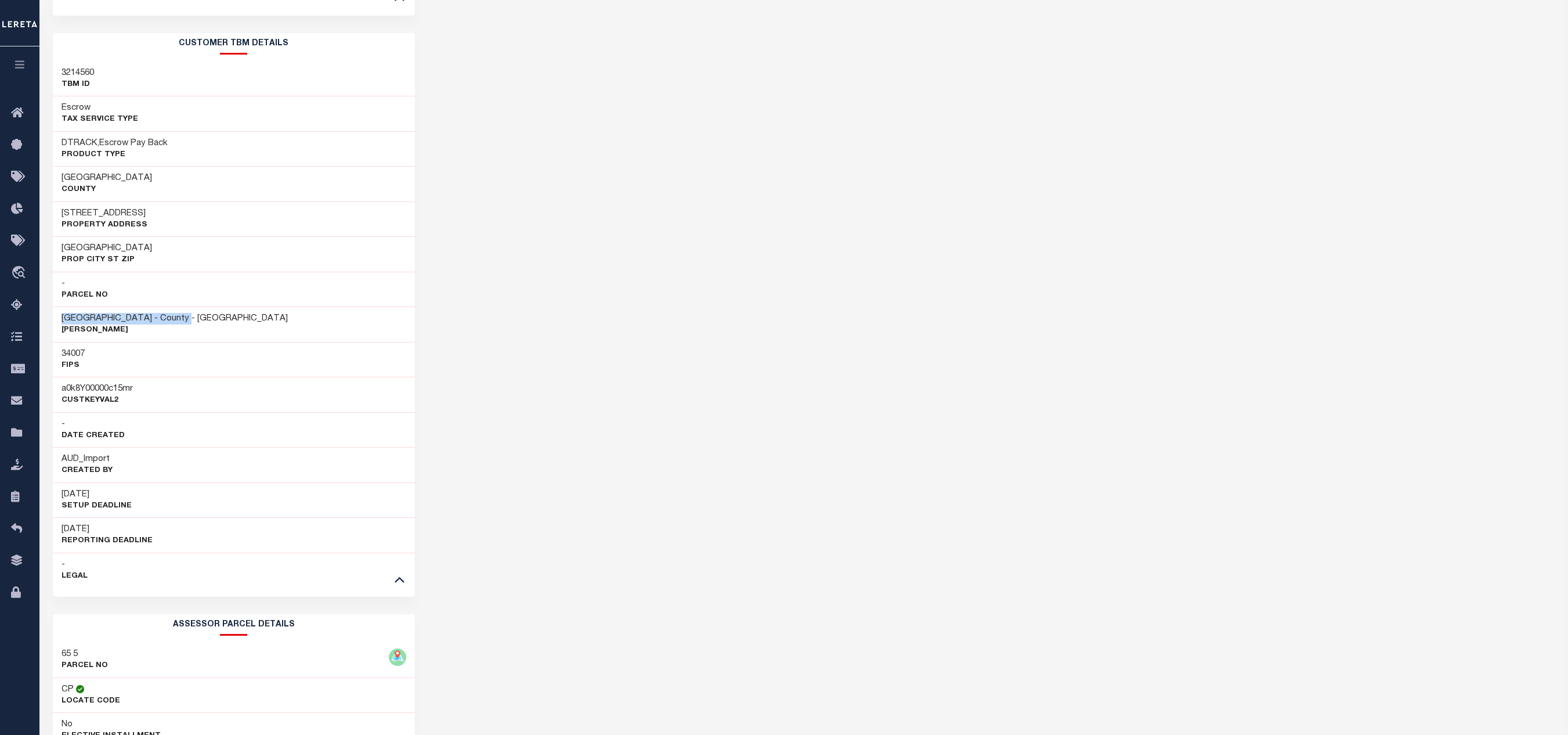
scroll to position [0, 0]
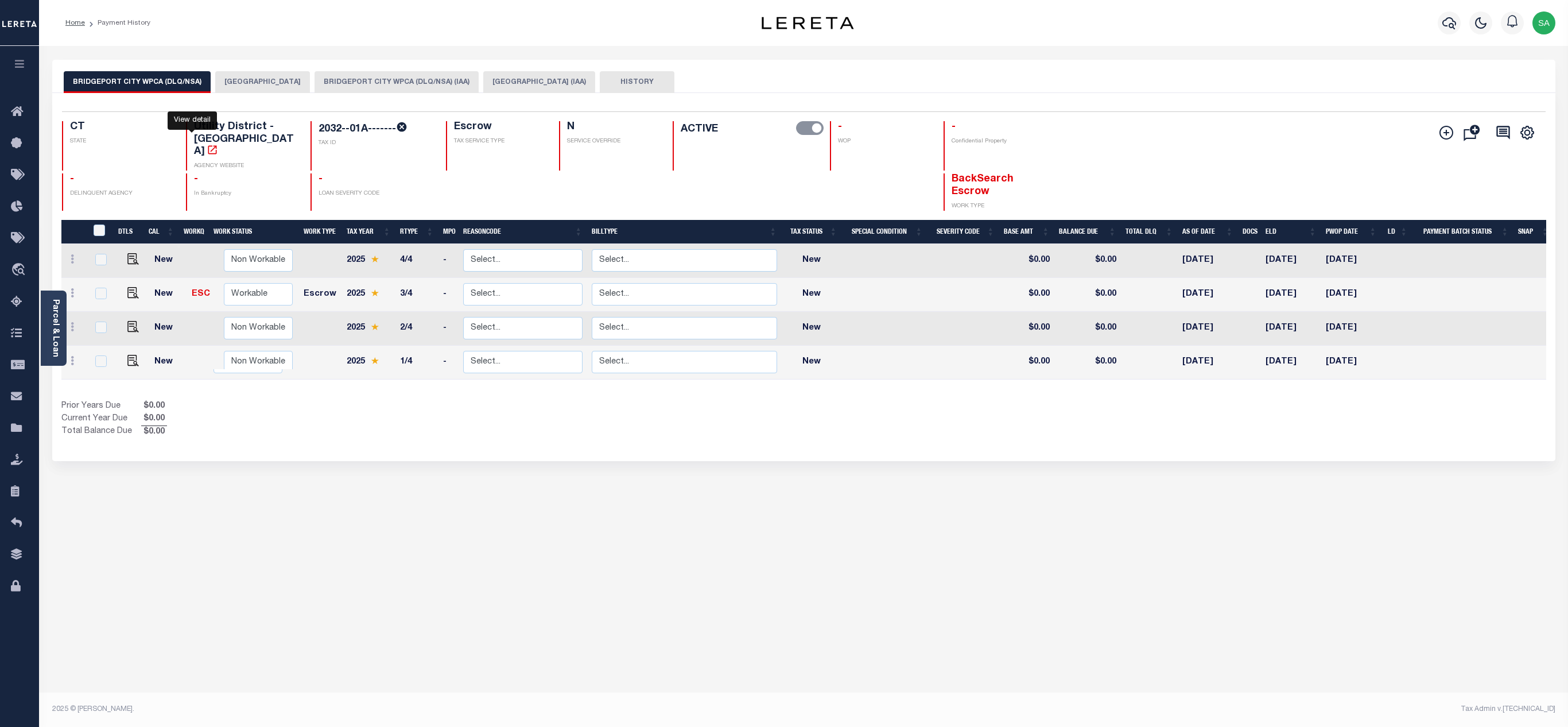
click at [207, 144] on icon "" at bounding box center [212, 150] width 12 height 12
click at [52, 349] on link "Parcel & Loan" at bounding box center [55, 328] width 8 height 58
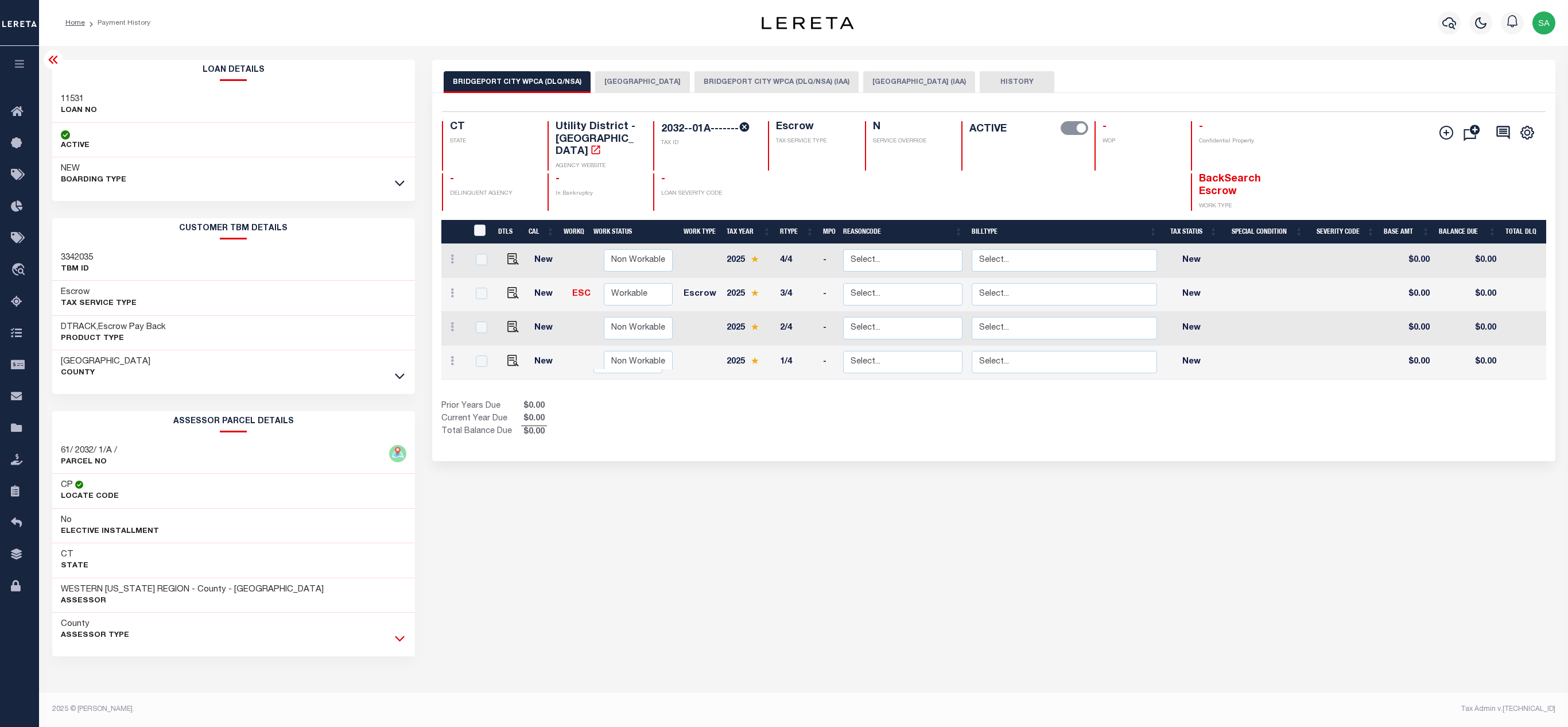
click at [397, 643] on icon at bounding box center [399, 638] width 10 height 12
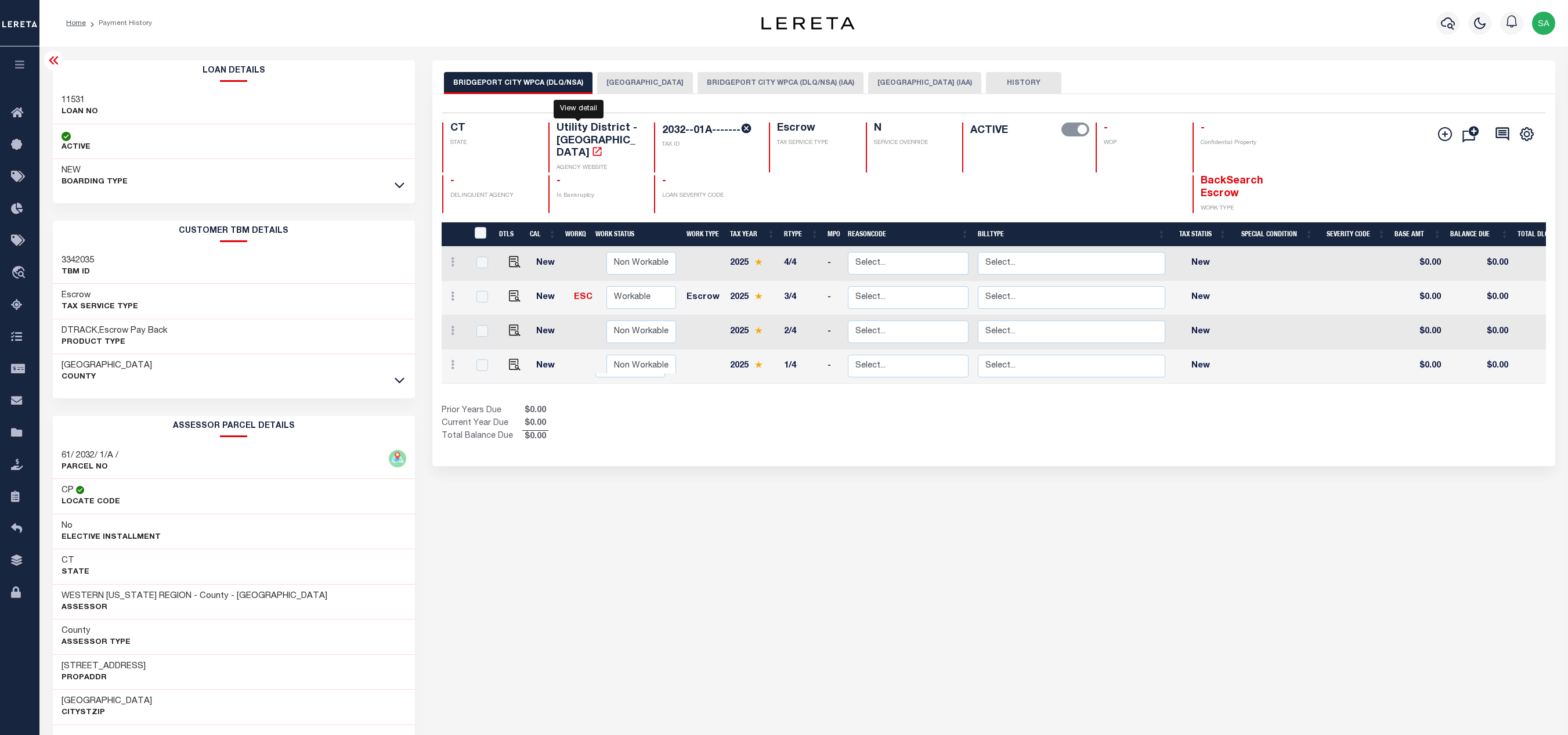
click at [592, 146] on icon "" at bounding box center [597, 152] width 12 height 12
drag, startPoint x: 621, startPoint y: 144, endPoint x: 543, endPoint y: 125, distance: 80.3
click at [543, 125] on div "CT STATE Utility District - CT AGENCY WEBSITE 2032--01A------- TAX ID Escrow TA…" at bounding box center [901, 147] width 920 height 50
copy h4 "Utility District - CT"
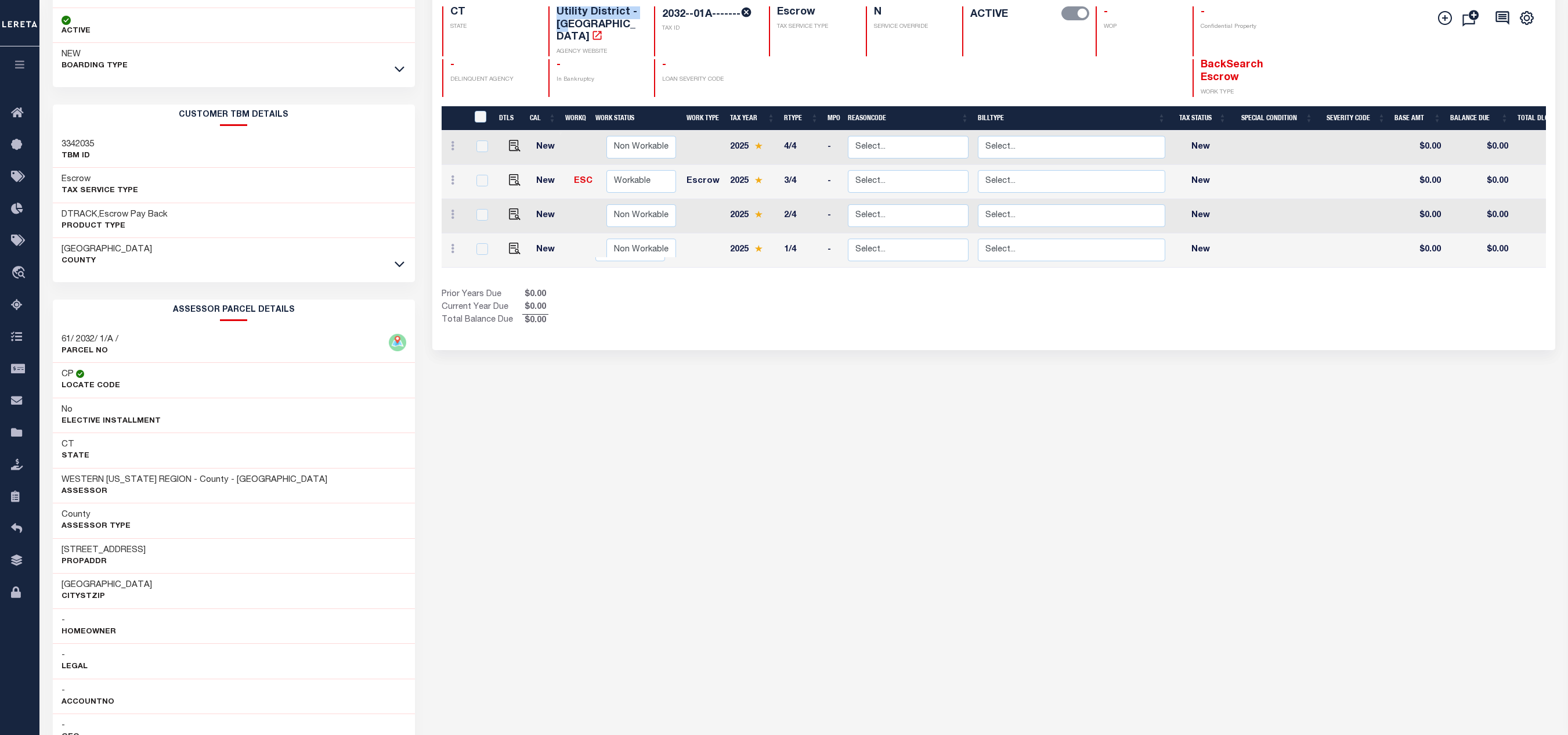
scroll to position [232, 0]
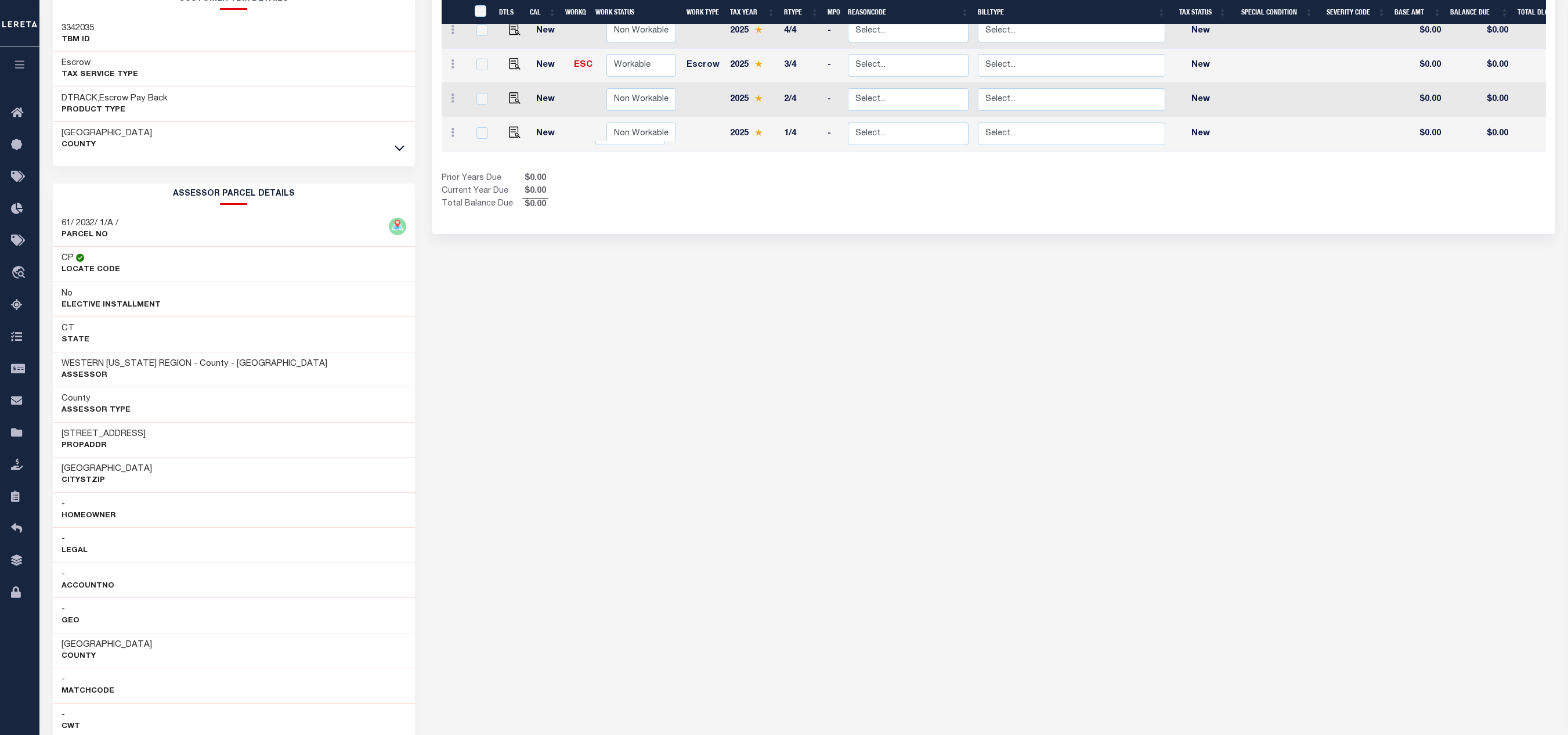
click at [77, 471] on h3 "Bridgeport, CT 06610" at bounding box center [106, 468] width 90 height 12
copy h3 "Bridgeport"
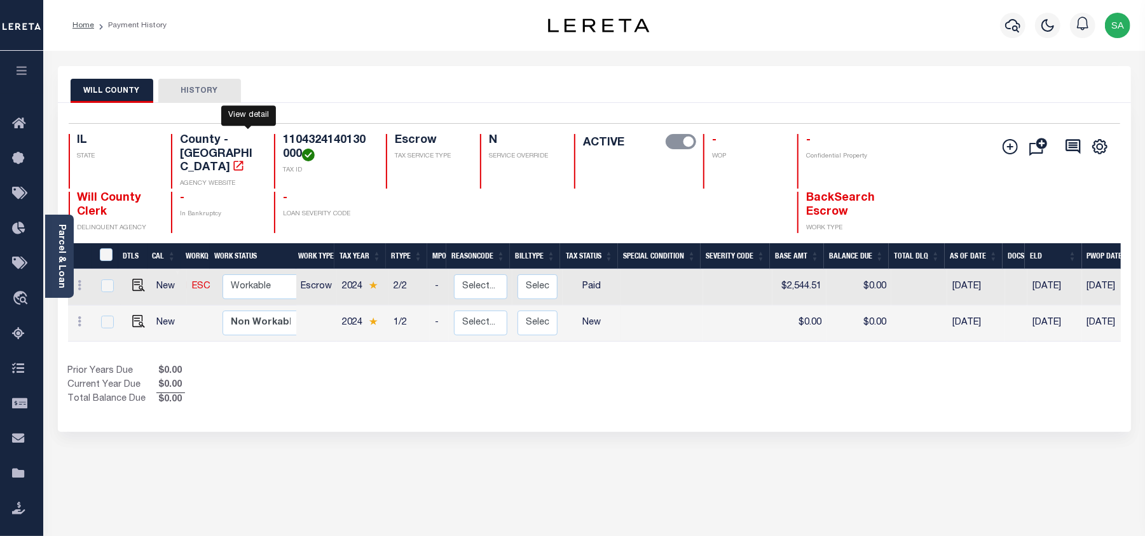
click at [245, 160] on icon "" at bounding box center [238, 166] width 13 height 13
click at [64, 222] on div "Parcel & Loan" at bounding box center [59, 256] width 29 height 83
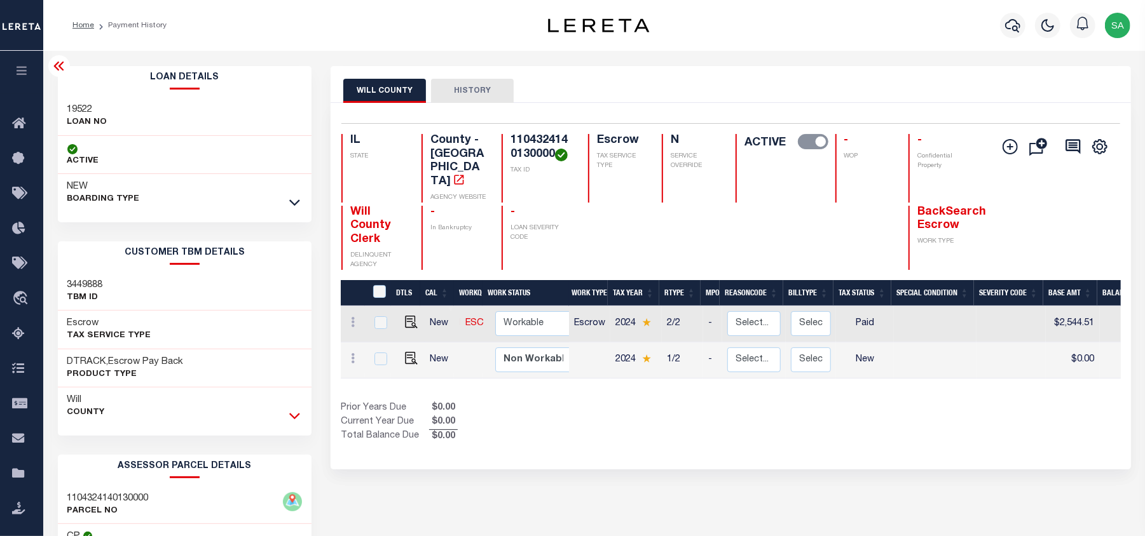
click at [295, 418] on icon at bounding box center [294, 415] width 11 height 13
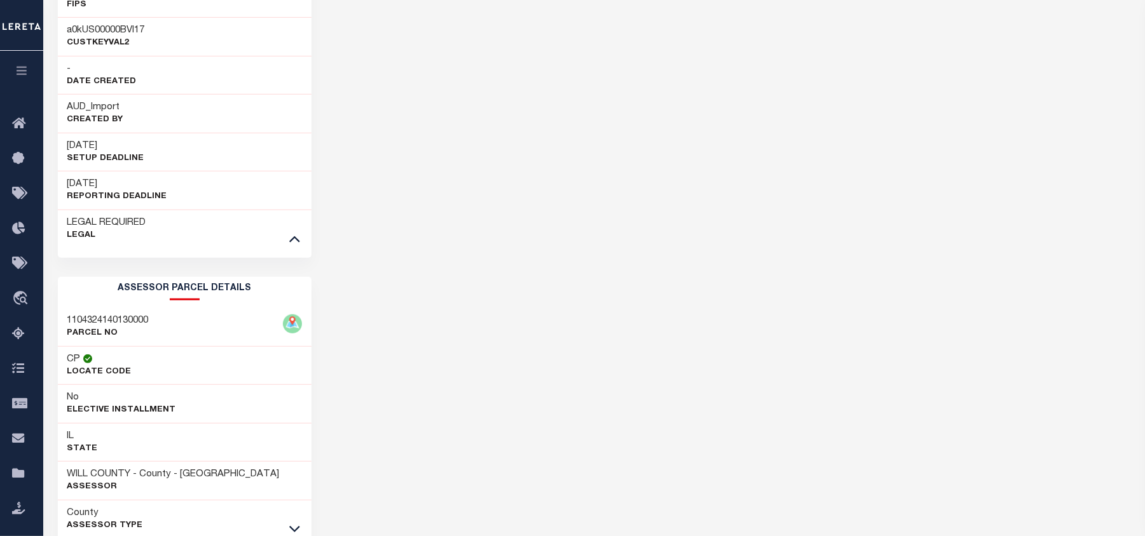
scroll to position [677, 0]
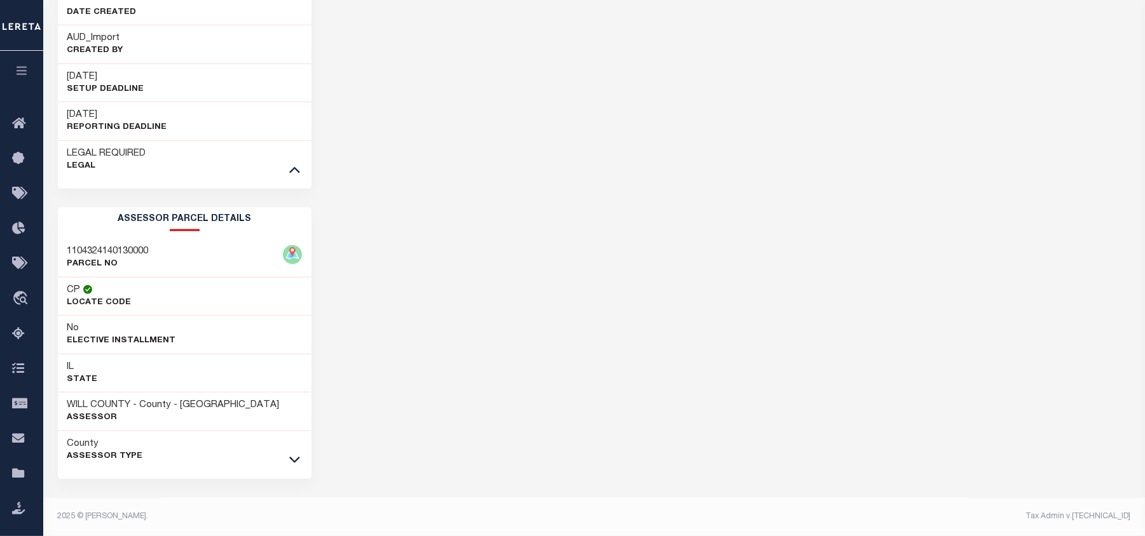
click at [287, 464] on div at bounding box center [294, 460] width 15 height 14
click at [294, 458] on icon at bounding box center [294, 459] width 11 height 13
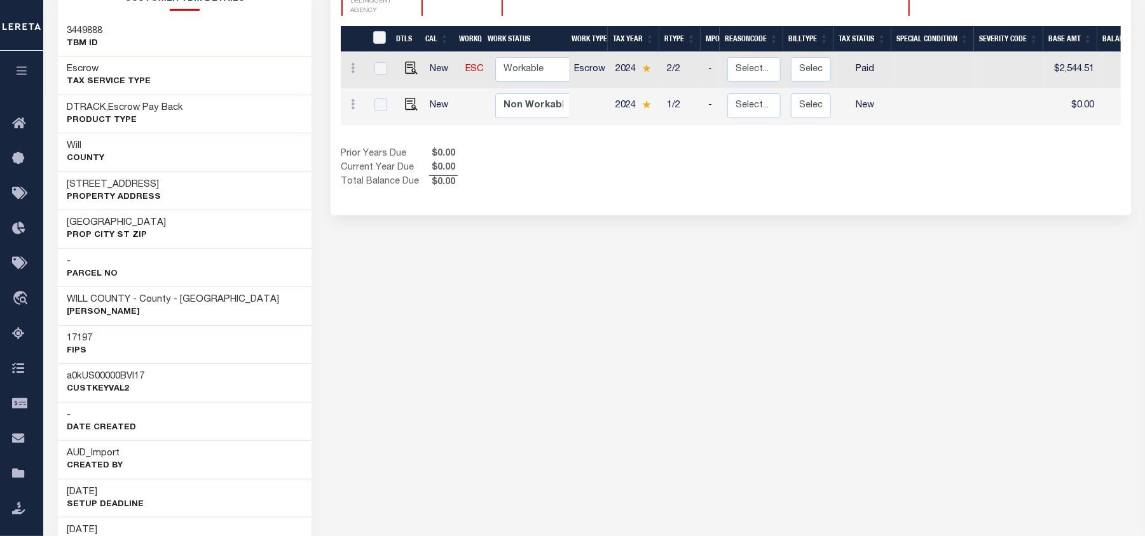
scroll to position [0, 0]
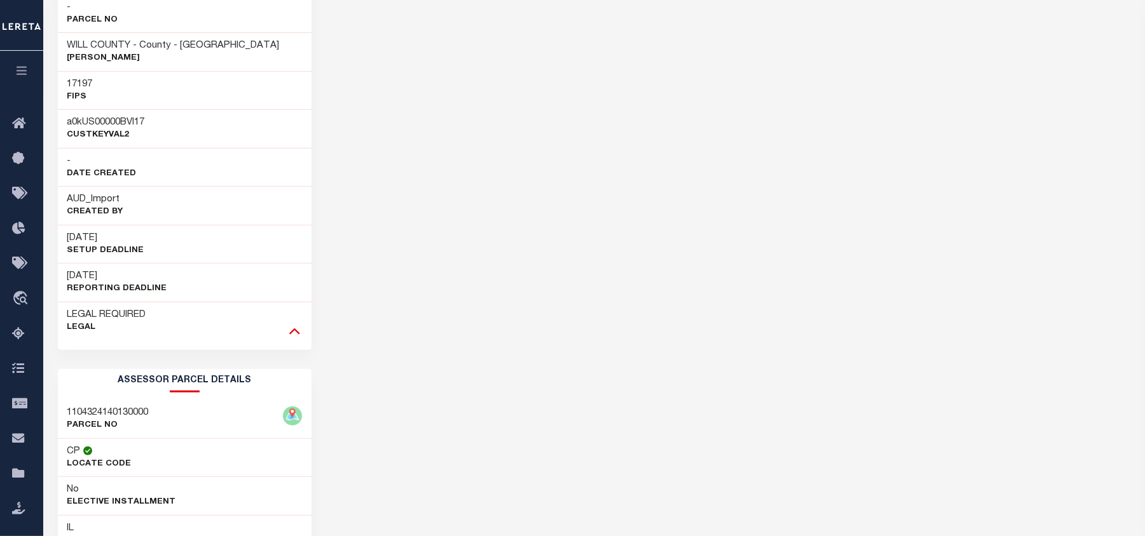
click at [290, 331] on icon at bounding box center [294, 330] width 11 height 13
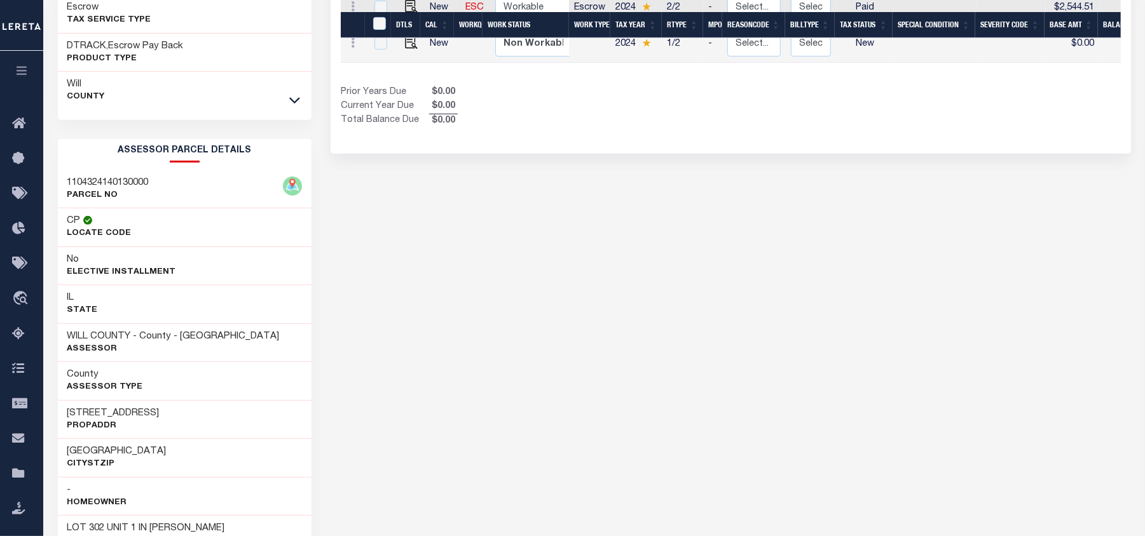
scroll to position [337, 0]
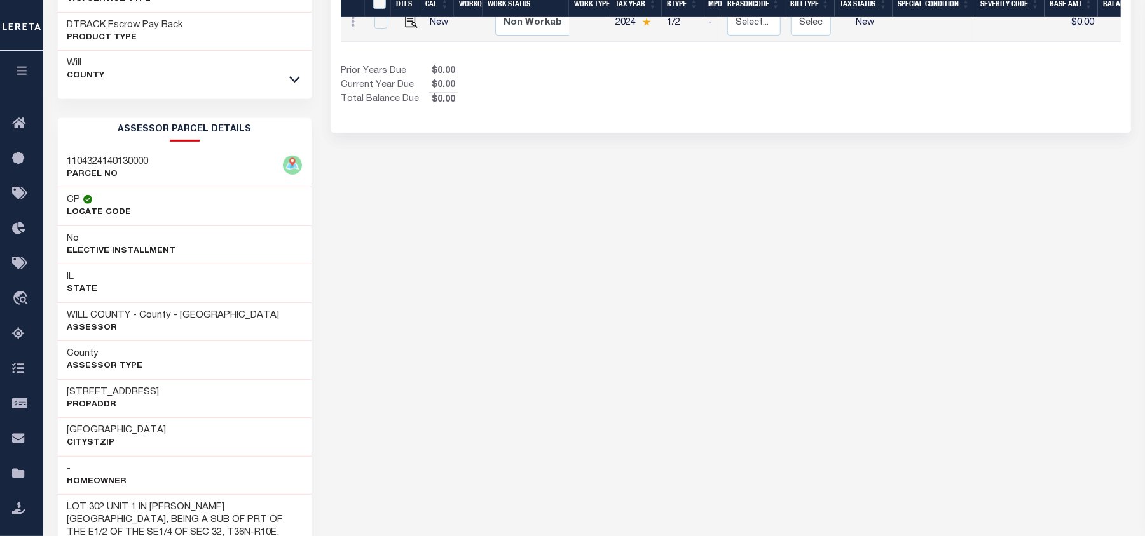
click at [137, 166] on h3 "1104324140130000" at bounding box center [107, 162] width 81 height 13
copy h3 "1104324140130000"
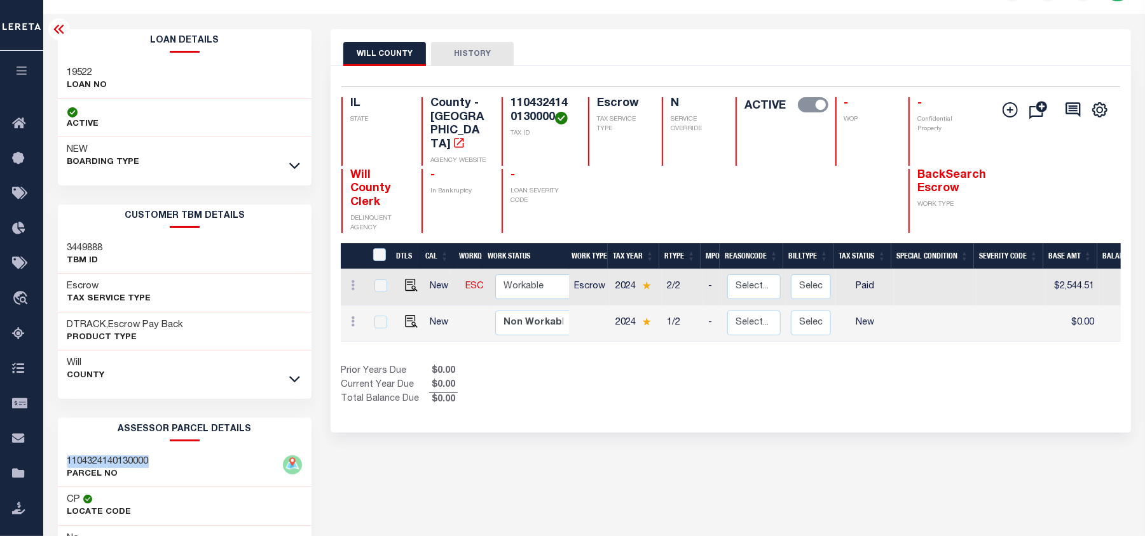
scroll to position [0, 0]
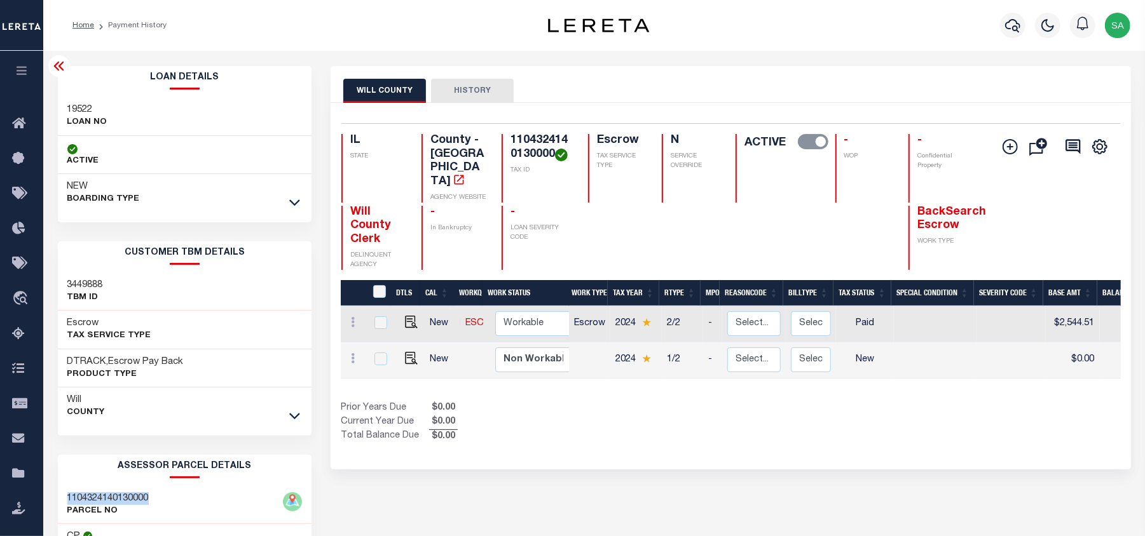
click at [480, 85] on button "HISTORY" at bounding box center [472, 91] width 83 height 24
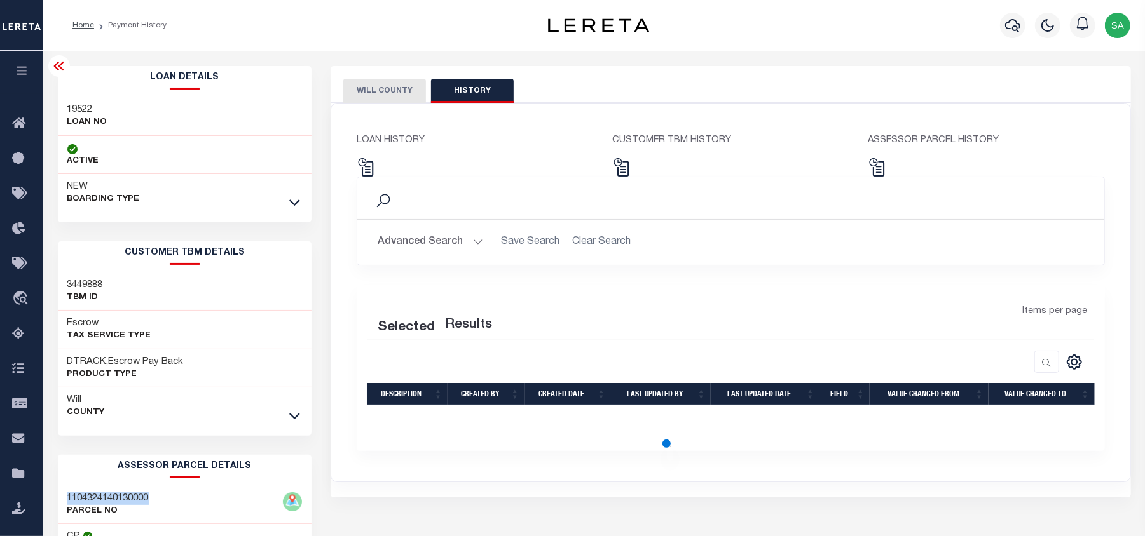
click at [369, 86] on button "WILL COUNTY" at bounding box center [384, 91] width 83 height 24
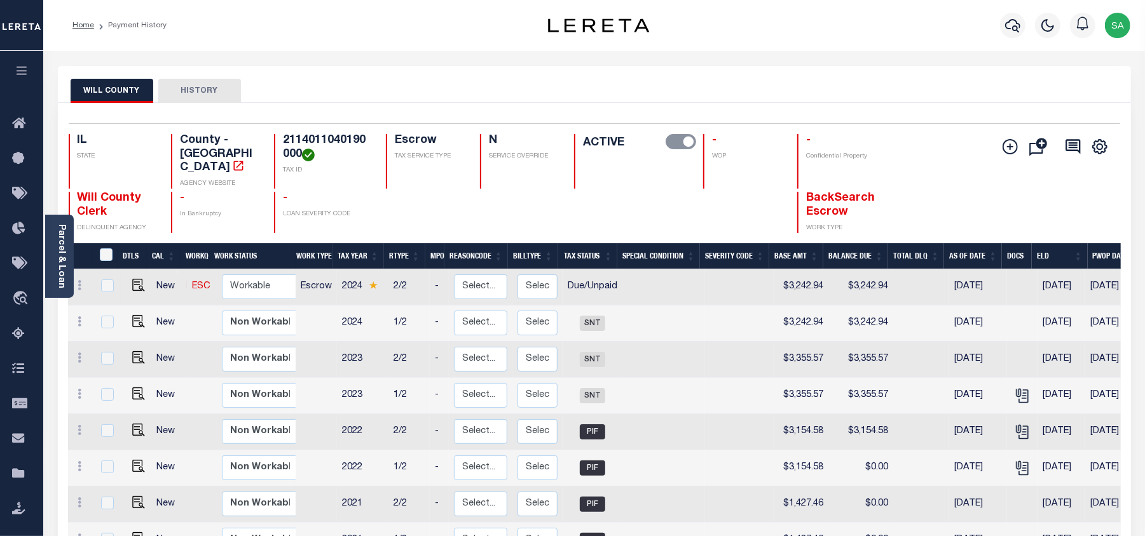
click at [128, 282] on link at bounding box center [135, 286] width 19 height 9
checkbox input "true"
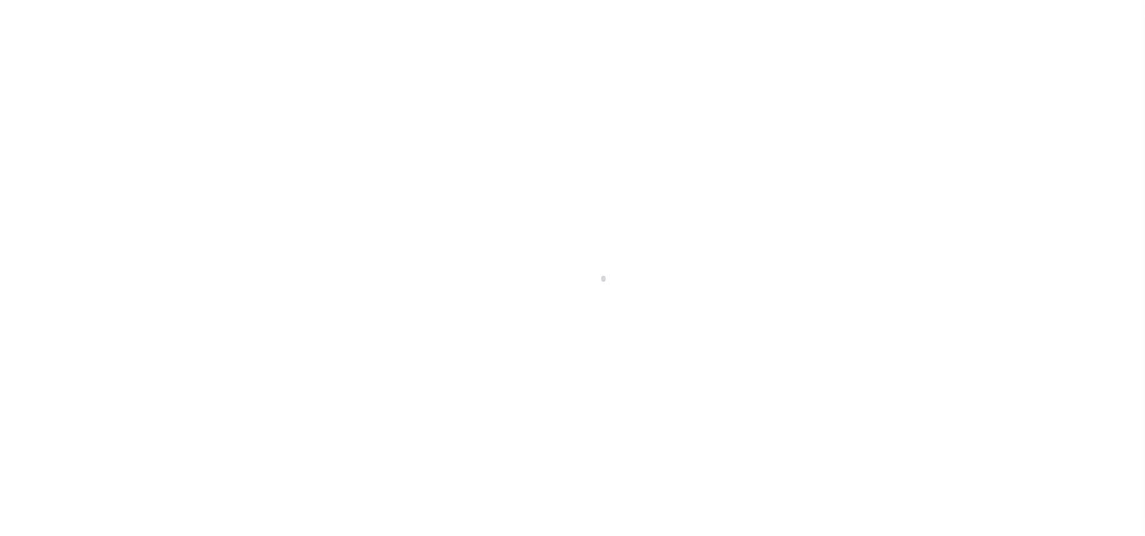
checkbox input "false"
type input "5801369794"
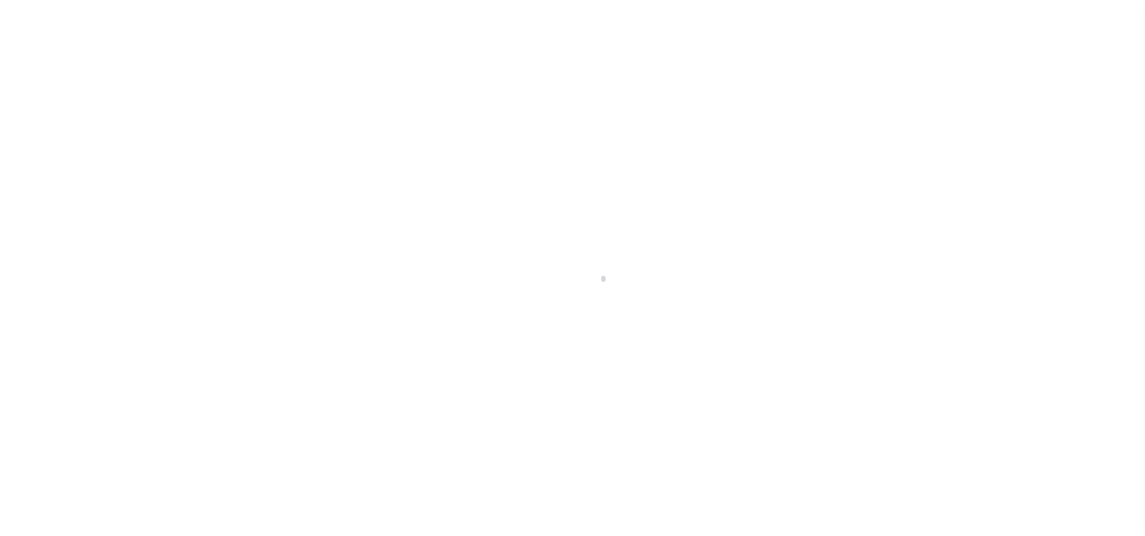
type input "[DATE]"
select select "DUE"
type input "$3,242.94"
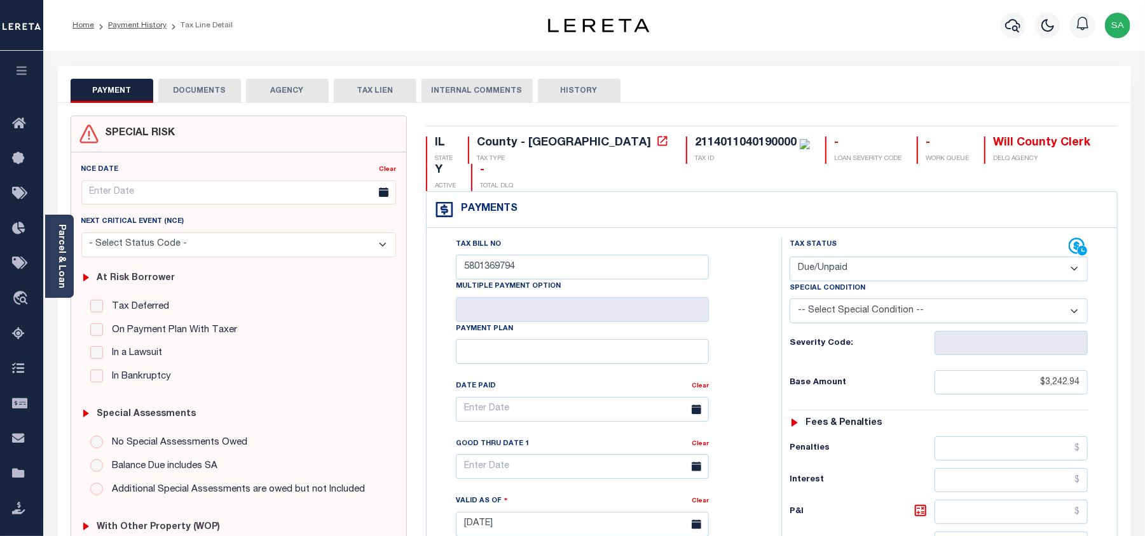
click at [206, 95] on button "DOCUMENTS" at bounding box center [199, 91] width 83 height 24
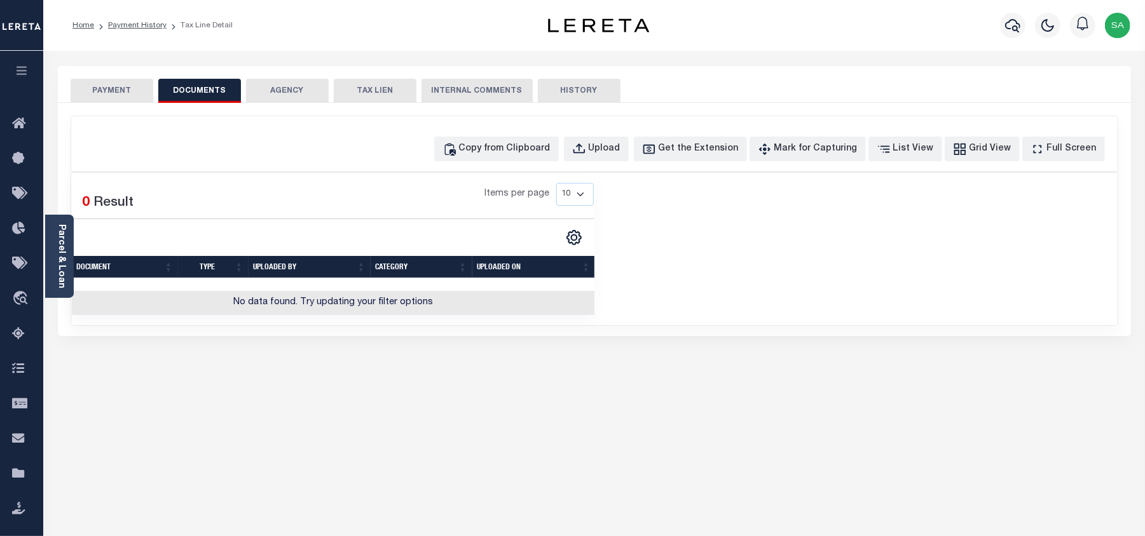
click at [303, 94] on button "AGENCY" at bounding box center [287, 91] width 83 height 24
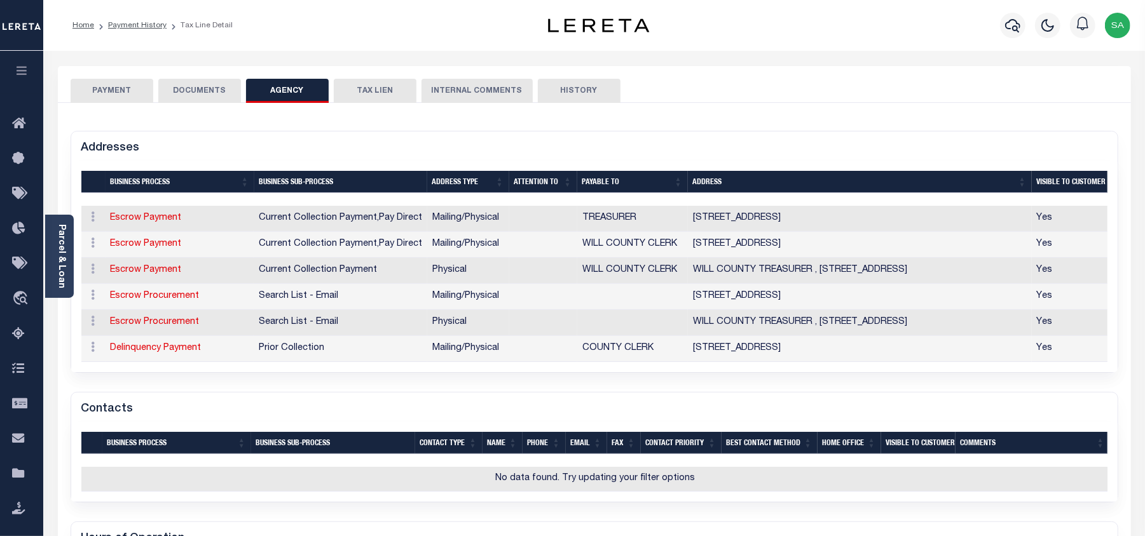
click at [93, 95] on button "PAYMENT" at bounding box center [112, 91] width 83 height 24
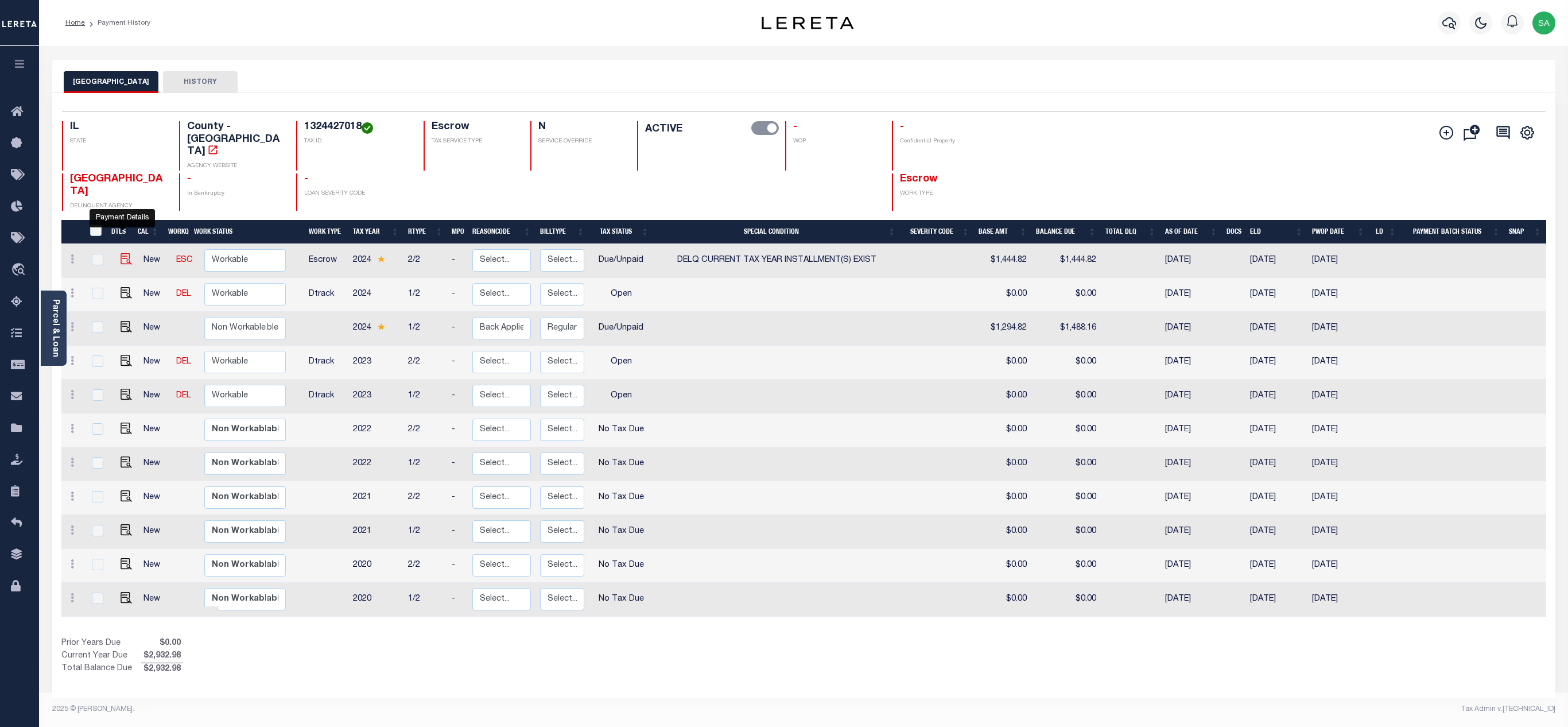
click at [120, 253] on img "" at bounding box center [126, 258] width 12 height 12
checkbox input "true"
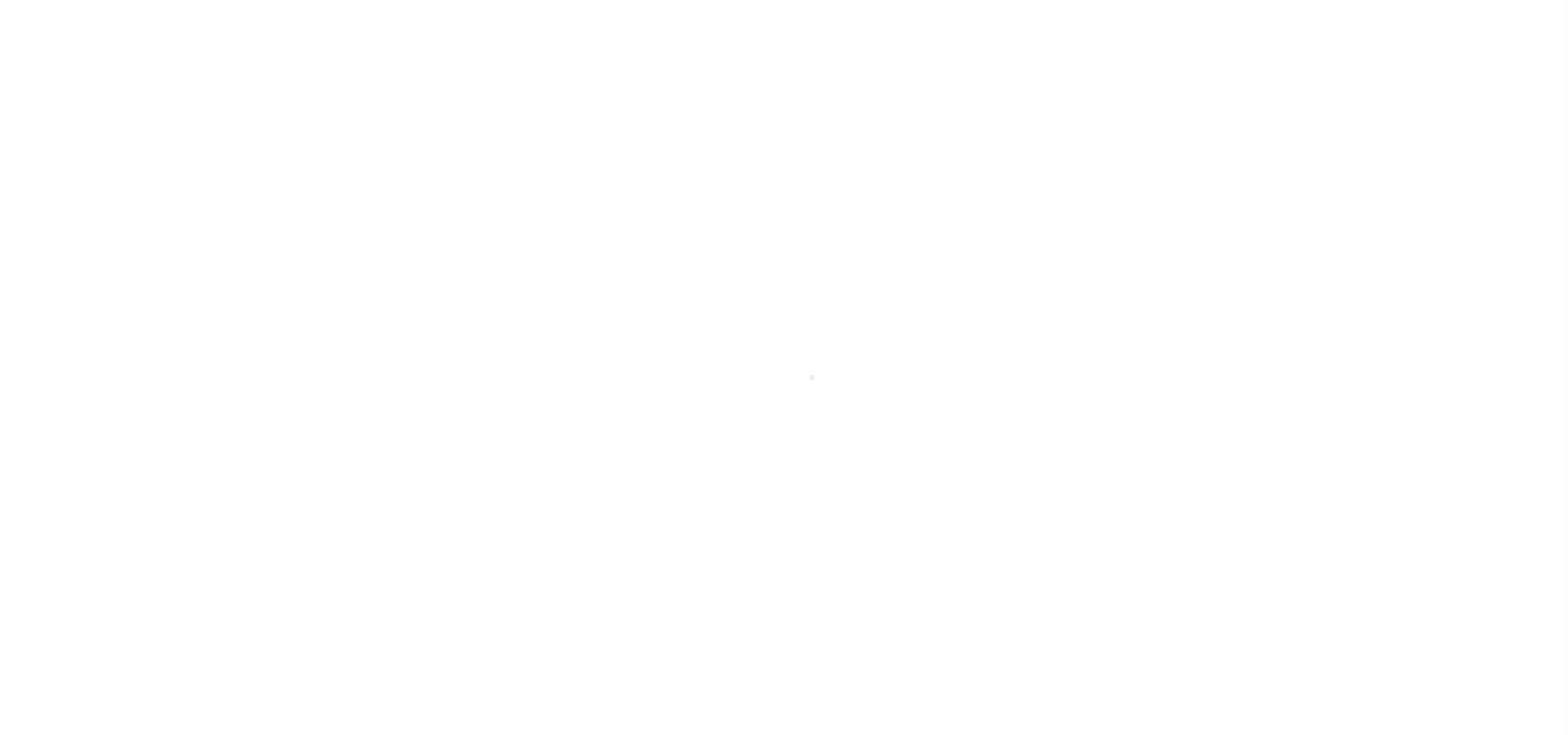
checkbox input "false"
type input "2024026161"
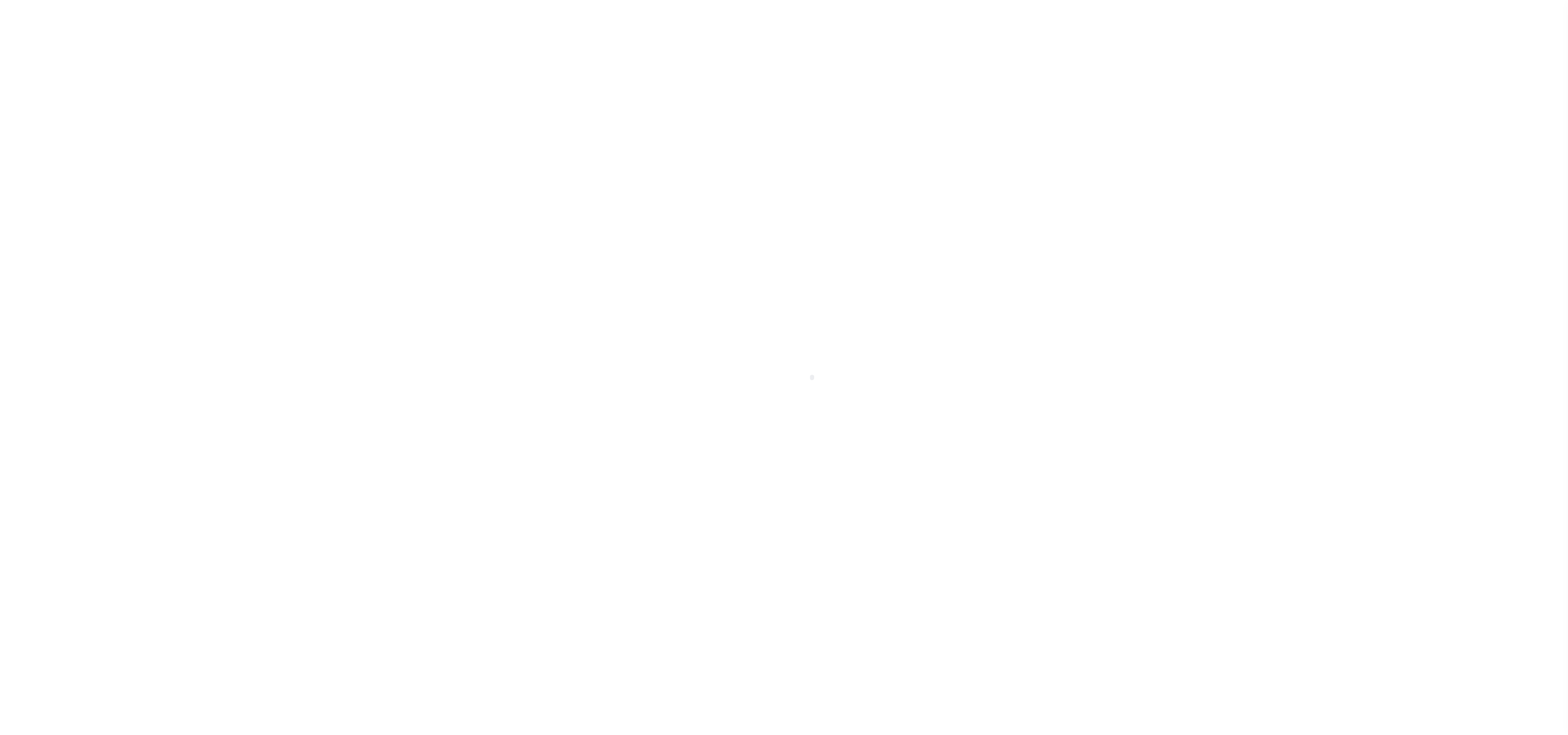
type input "[DATE]"
select select "DUE"
select select "17"
type input "$1,444.82"
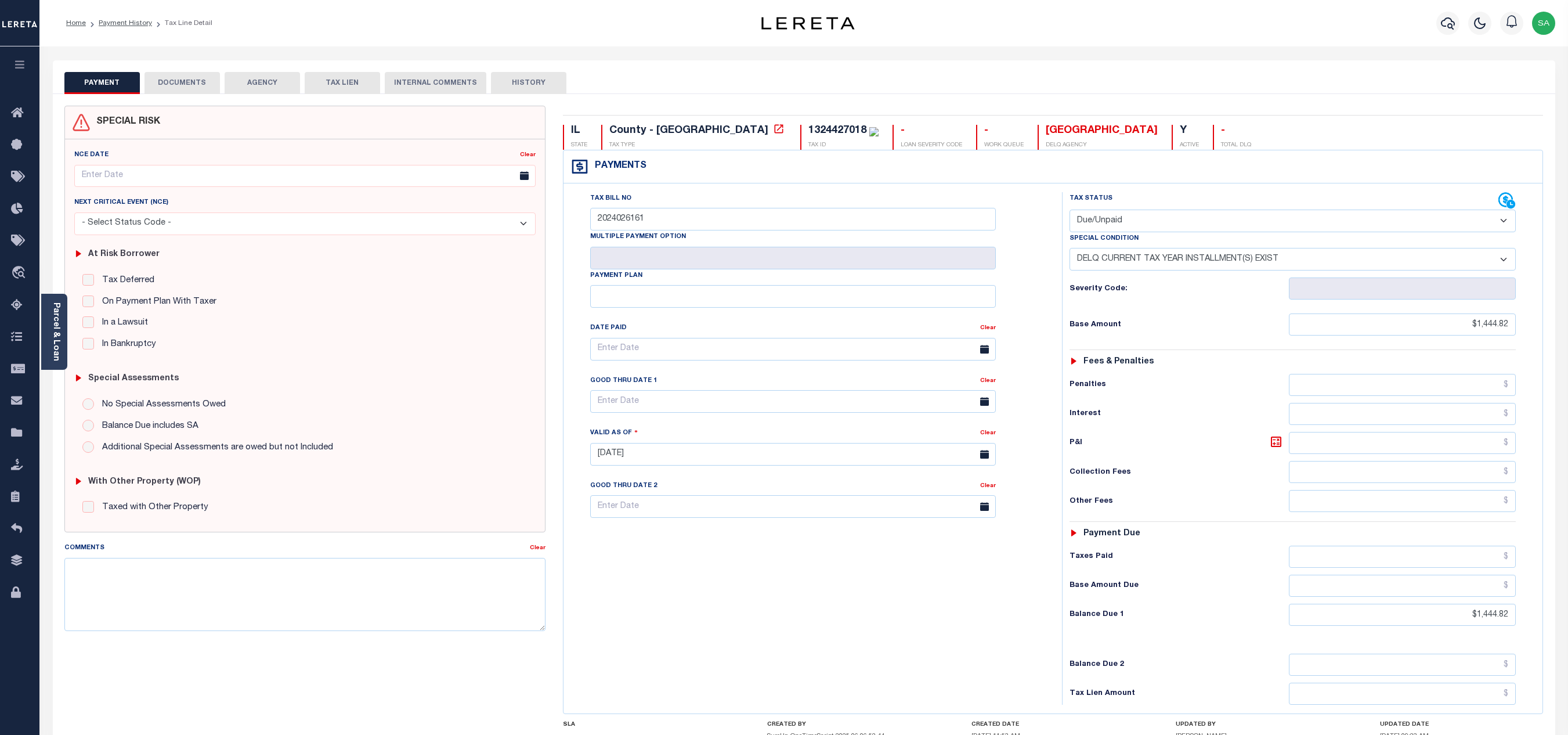
drag, startPoint x: 185, startPoint y: 274, endPoint x: 181, endPoint y: 289, distance: 15.5
click at [181, 289] on div "At Risk Borrower Tax Deferred Deferral Start Date Clear Date Filed Clear Case N…" at bounding box center [305, 297] width 471 height 124
